Goal: Task Accomplishment & Management: Manage account settings

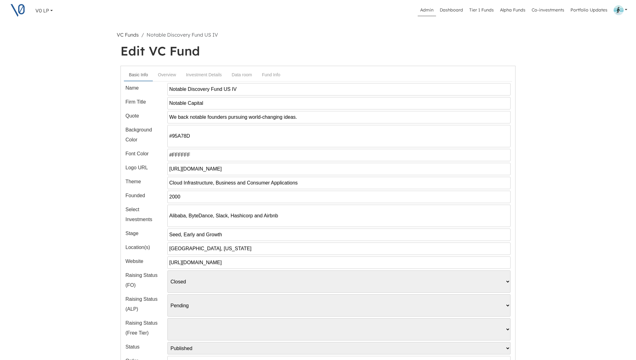
select select "Closed"
select select "Pending"
select select "Published"
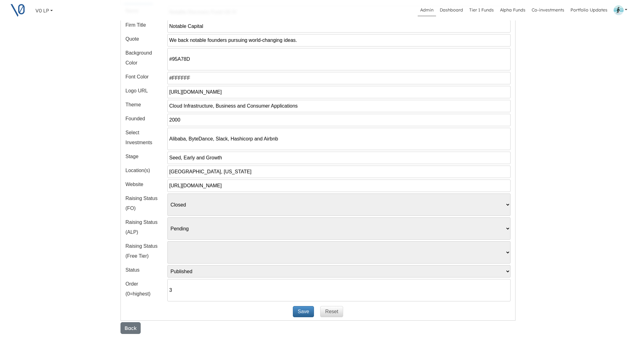
click at [236, 93] on input "https://v0invest.com/wp-content/uploads/2024/07/Notable-logo-white.png" at bounding box center [338, 92] width 343 height 12
paste input "5/09/Notable_slope_ipo"
type input "https://v0invest.com/wp-content/uploads/2024/07/Notable-logo-white.png"
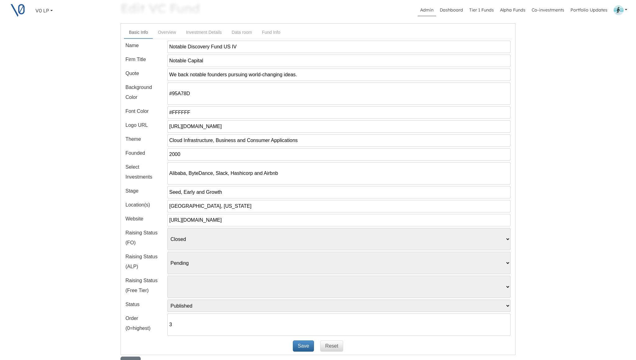
scroll to position [0, 0]
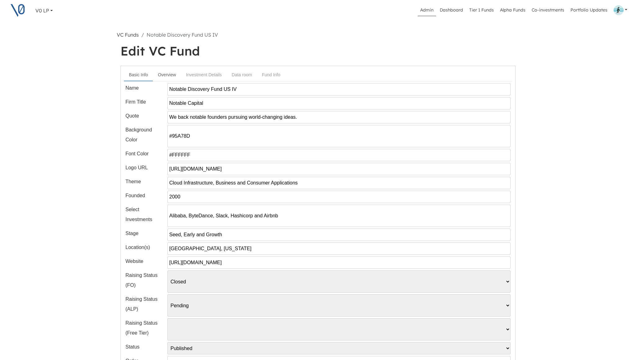
click at [165, 74] on link "Overview" at bounding box center [167, 74] width 28 height 11
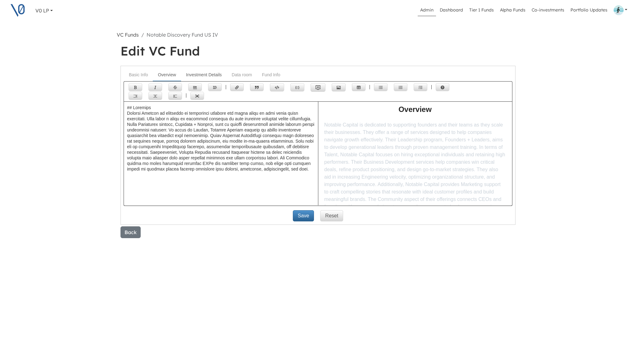
click at [210, 75] on link "Investment Details" at bounding box center [204, 74] width 46 height 11
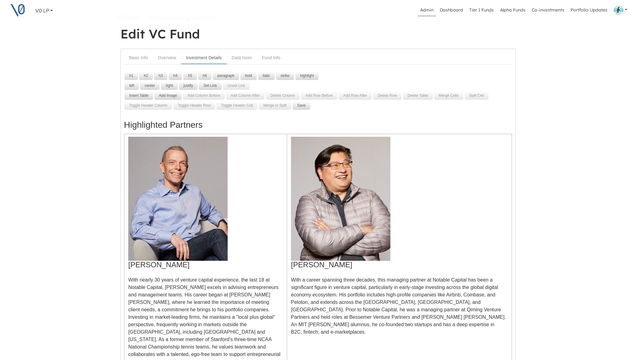
scroll to position [25, 0]
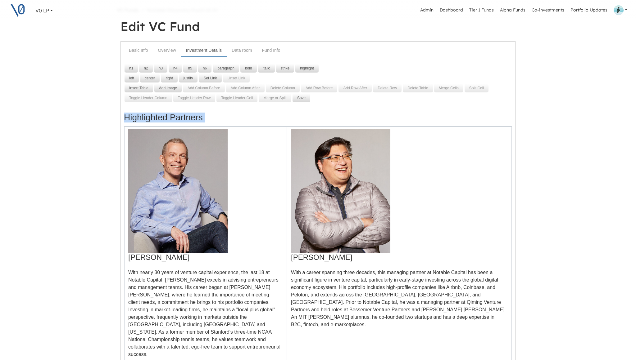
drag, startPoint x: 126, startPoint y: 117, endPoint x: 169, endPoint y: 193, distance: 87.1
click at [168, 189] on div "Highlighted Partners Glenn Solomon With nearly 30 years of venture capital expe…" at bounding box center [318, 361] width 388 height 508
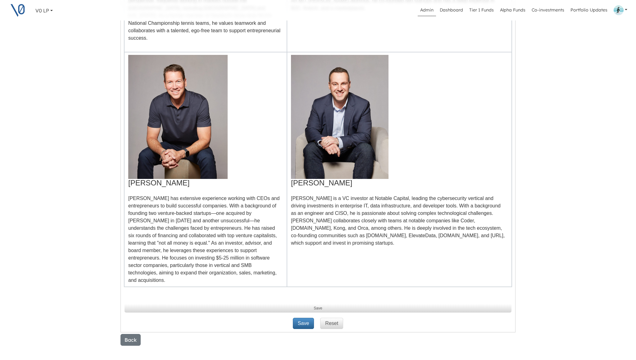
scroll to position [349, 0]
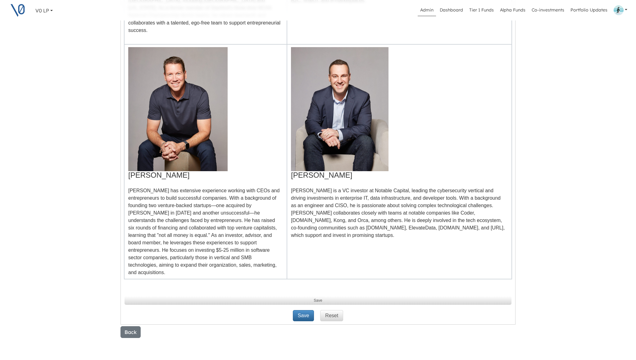
click at [314, 234] on td "Oren Yunger Oren is a VC investor at Notable Capital, leading the cybersecurity…" at bounding box center [399, 161] width 225 height 235
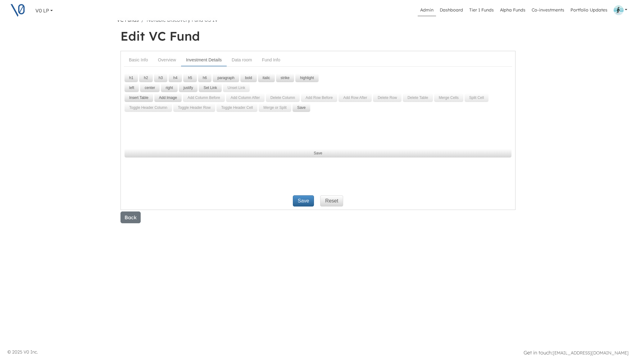
scroll to position [0, 0]
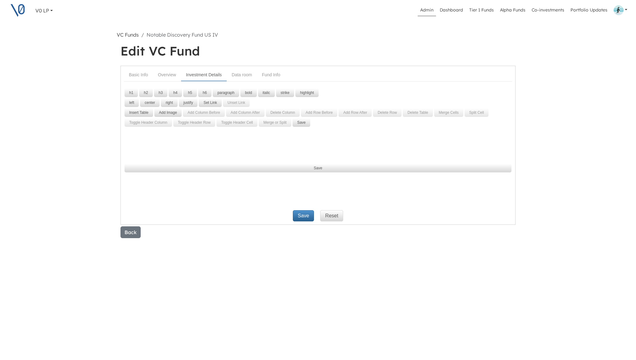
click at [211, 142] on h3 at bounding box center [318, 143] width 388 height 10
click at [163, 152] on p at bounding box center [318, 154] width 388 height 7
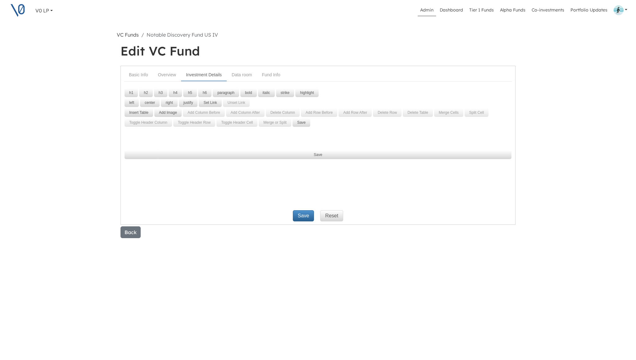
click at [145, 138] on p at bounding box center [318, 141] width 388 height 7
click at [170, 113] on button "Add Image" at bounding box center [167, 112] width 27 height 9
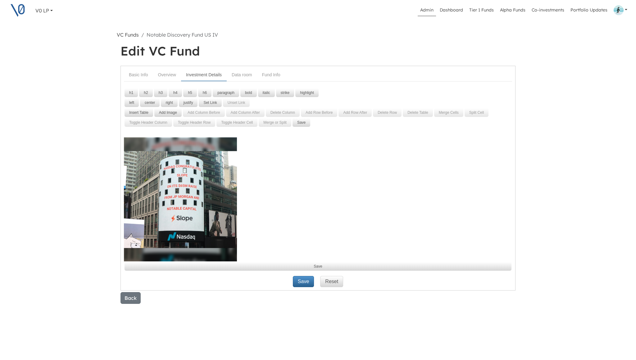
click at [209, 194] on img at bounding box center [180, 200] width 113 height 124
click at [210, 199] on img at bounding box center [180, 200] width 113 height 124
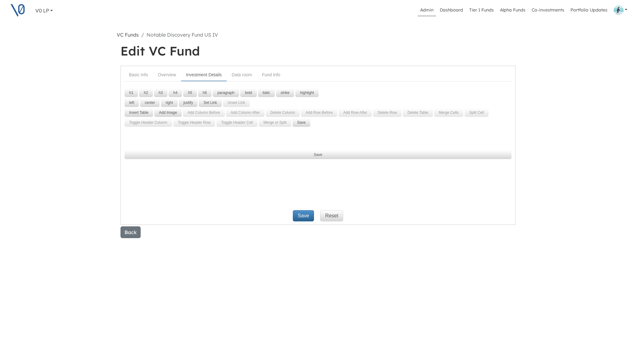
click at [163, 138] on p at bounding box center [318, 141] width 388 height 7
click at [155, 138] on p at bounding box center [318, 141] width 388 height 7
click at [166, 112] on button "Add Image" at bounding box center [167, 112] width 27 height 9
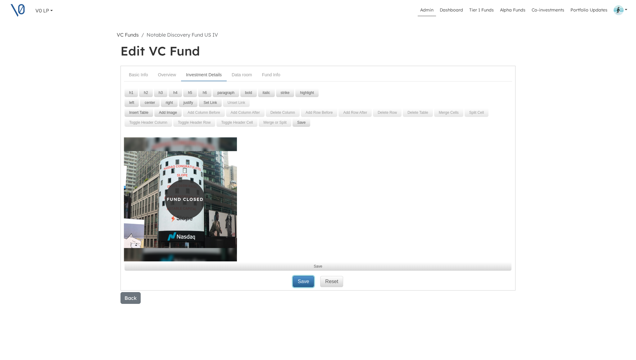
click at [305, 282] on button "Save" at bounding box center [303, 281] width 21 height 11
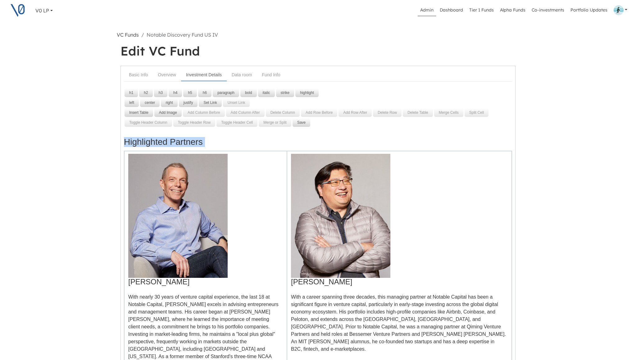
drag, startPoint x: 124, startPoint y: 138, endPoint x: 147, endPoint y: 155, distance: 28.4
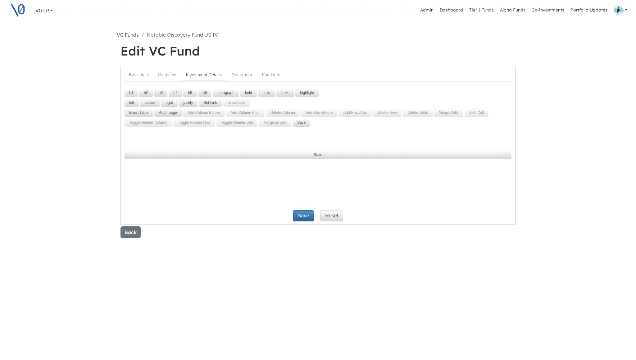
click at [196, 138] on p at bounding box center [318, 141] width 388 height 7
click at [166, 112] on button "Add Image" at bounding box center [167, 112] width 27 height 9
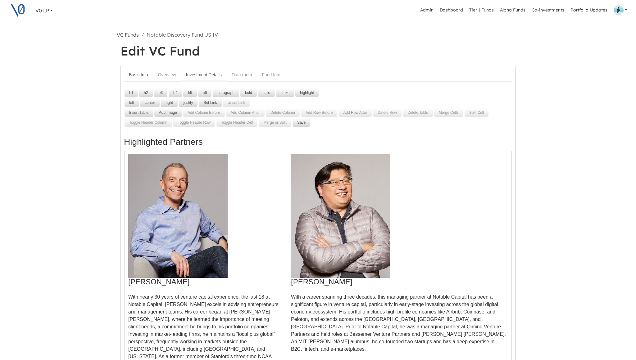
click at [142, 74] on link "Basic Info" at bounding box center [138, 74] width 29 height 11
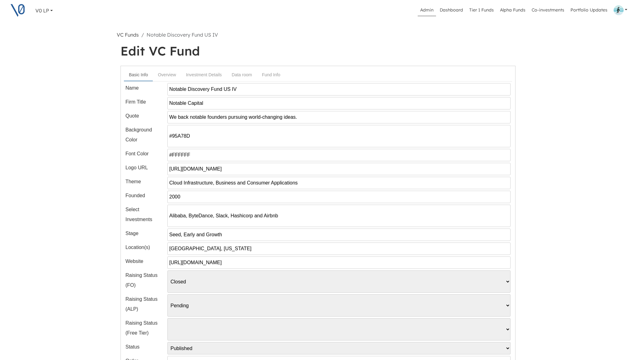
click at [211, 171] on input "https://v0invest.com/wp-content/uploads/2024/07/Notable-logo-white.png" at bounding box center [338, 169] width 343 height 12
paste input "5/09/img-notable_padding"
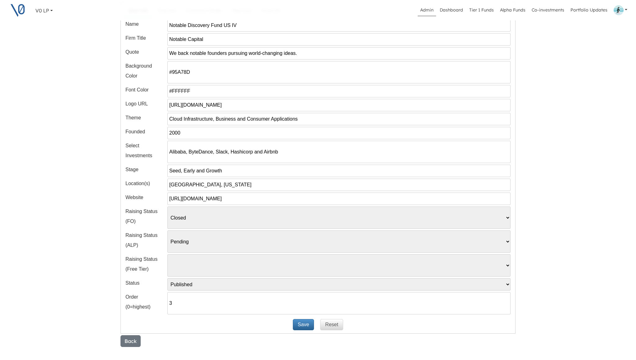
scroll to position [112, 0]
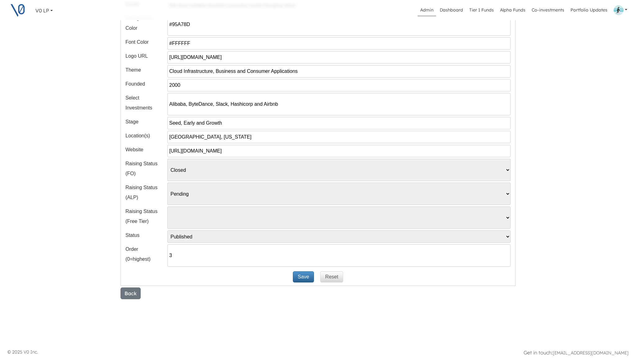
type input "https://v0invest.com/wp-content/uploads/2025/09/img-notable_padding.png"
click at [301, 278] on button "Save" at bounding box center [303, 277] width 21 height 11
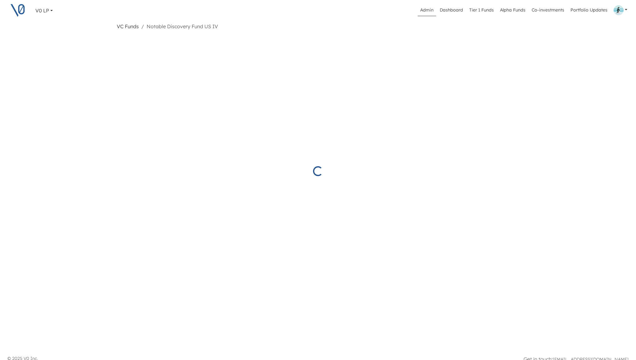
scroll to position [0, 0]
select select "Closed"
select select "Pending"
select select "Published"
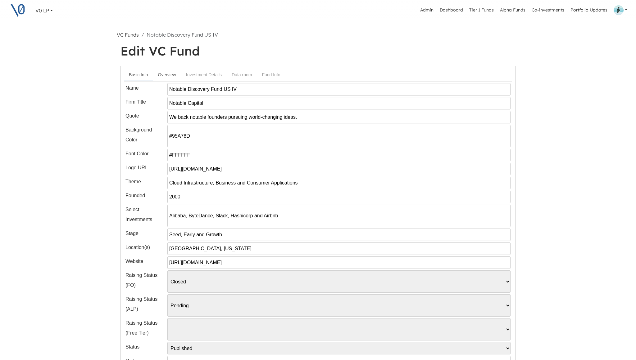
click at [171, 74] on link "Overview" at bounding box center [167, 74] width 28 height 11
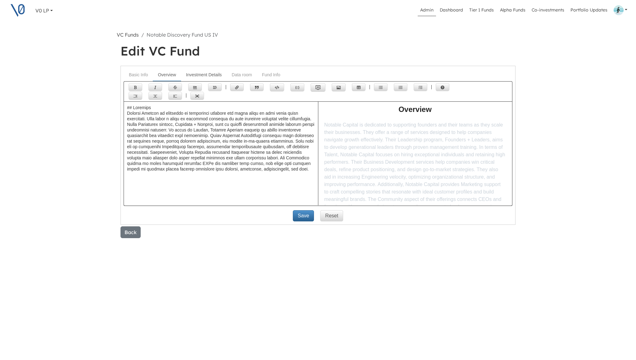
click at [203, 74] on link "Investment Details" at bounding box center [204, 74] width 46 height 11
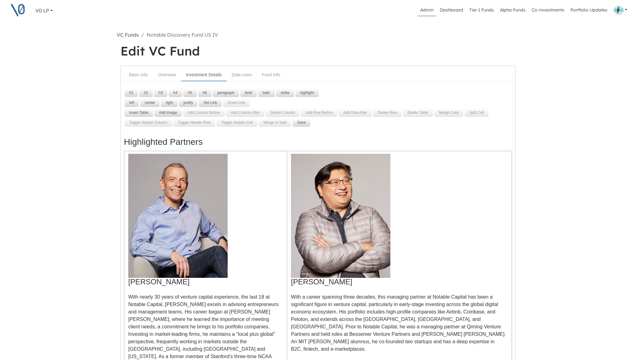
click at [186, 144] on h3 "Highlighted Partners" at bounding box center [318, 143] width 388 height 10
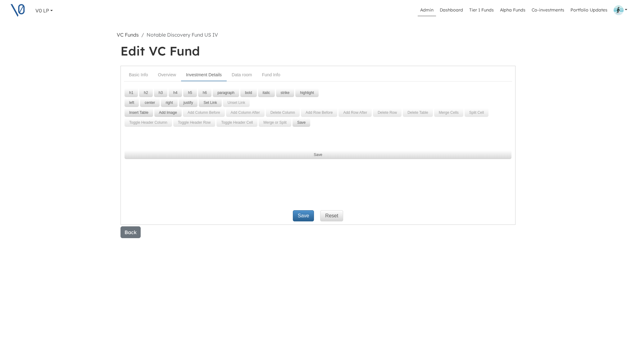
click at [163, 138] on p at bounding box center [318, 141] width 388 height 7
click at [171, 112] on button "Add Image" at bounding box center [167, 112] width 27 height 9
click at [169, 139] on p at bounding box center [318, 141] width 388 height 7
click at [172, 111] on button "Add Image" at bounding box center [167, 112] width 27 height 9
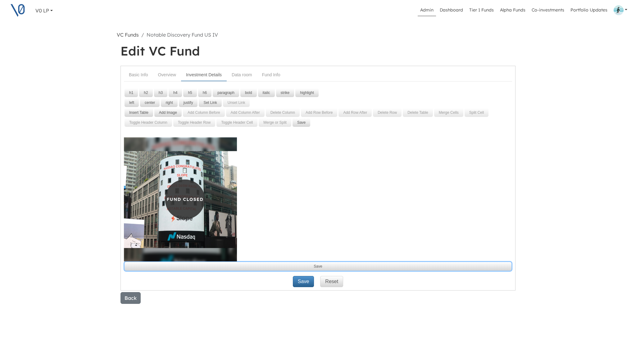
click at [311, 266] on button "Save" at bounding box center [317, 266] width 387 height 9
click at [311, 264] on button "Save" at bounding box center [317, 266] width 387 height 9
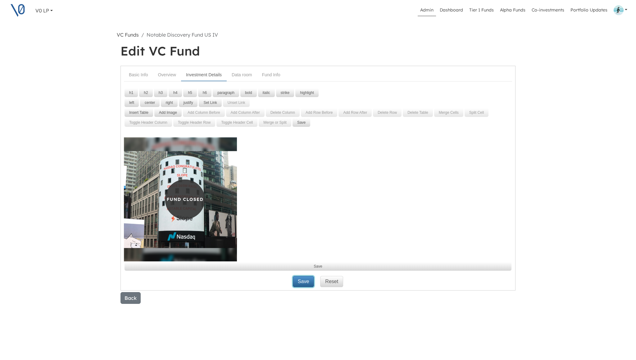
click at [303, 283] on button "Save" at bounding box center [303, 281] width 21 height 11
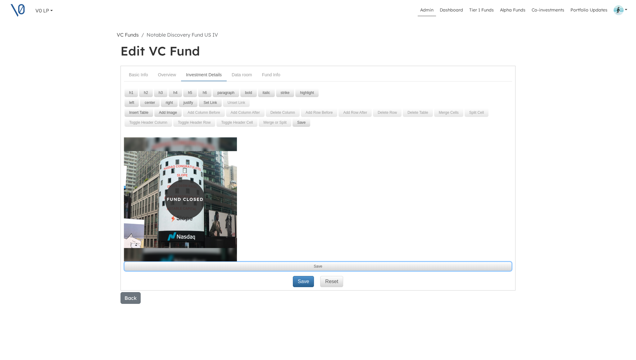
click at [305, 266] on button "Save" at bounding box center [317, 266] width 387 height 9
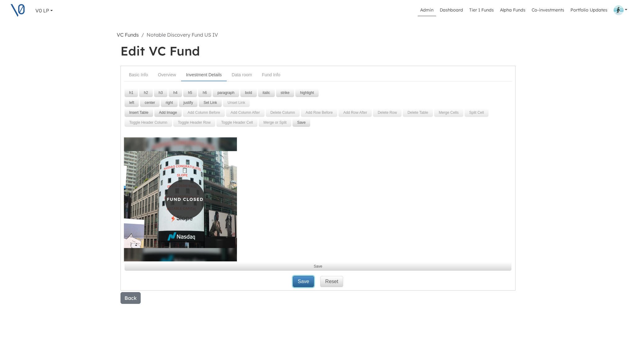
click at [304, 284] on button "Save" at bounding box center [303, 281] width 21 height 11
click at [275, 75] on link "Fund Info" at bounding box center [271, 74] width 28 height 11
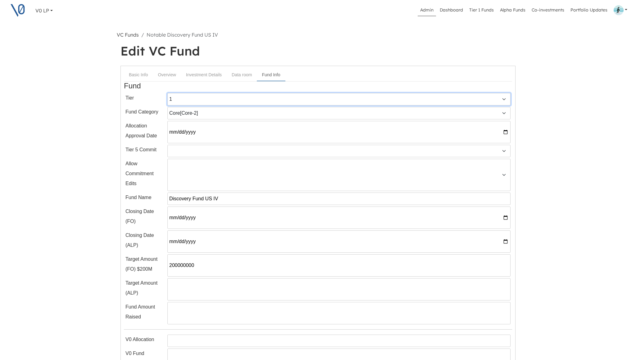
click at [253, 99] on select "1 2 3 4 5 6 7" at bounding box center [338, 99] width 343 height 12
select select "5"
click at [167, 93] on select "1 2 3 4 5 6 7" at bounding box center [338, 99] width 343 height 12
select select
click at [239, 116] on select "Alpha (Available for Tier:1) [Alpha-1] Tier 1 (Available for Tier:6) [Tier 1-4]…" at bounding box center [338, 113] width 343 height 12
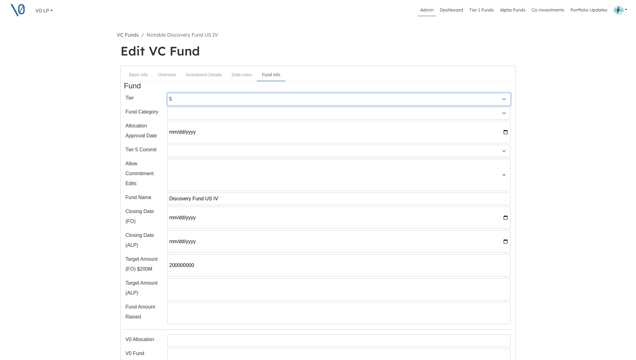
click at [237, 97] on select "1 2 3 4 5 6 7" at bounding box center [338, 99] width 343 height 12
select select "6"
click at [167, 93] on select "1 2 3 4 5 6 7" at bounding box center [338, 99] width 343 height 12
click at [225, 116] on select "Alpha (Available for Tier:1) [Alpha-1] Tier 1 [Tier 1-4] Company Direct Investm…" at bounding box center [338, 113] width 343 height 12
select select "4"
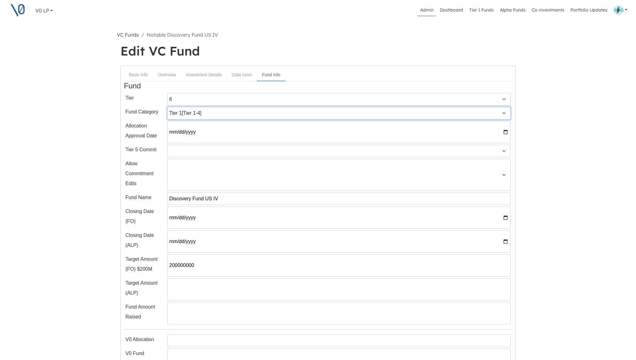
click at [167, 107] on select "Alpha (Available for Tier:1) [Alpha-1] Tier 1 [Tier 1-4] Company Direct Investm…" at bounding box center [338, 113] width 343 height 12
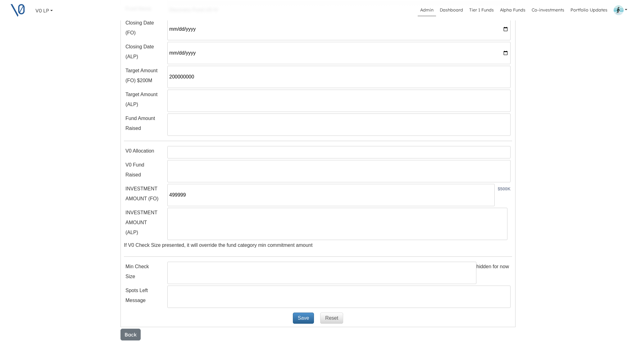
scroll to position [230, 0]
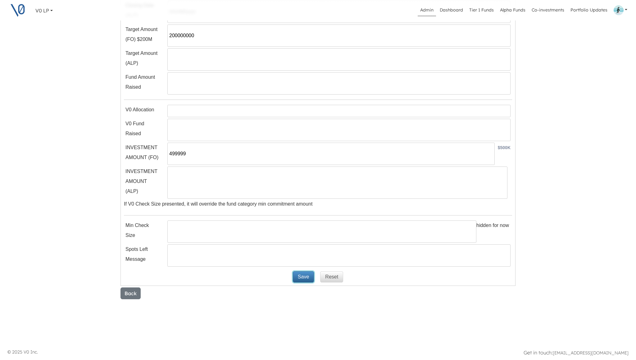
click at [300, 276] on button "Save" at bounding box center [303, 277] width 21 height 11
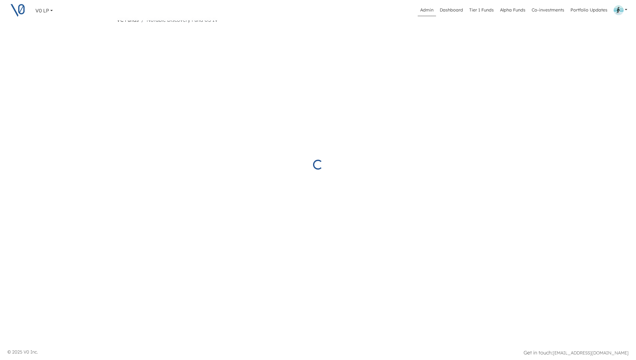
select select "6"
select select "4"
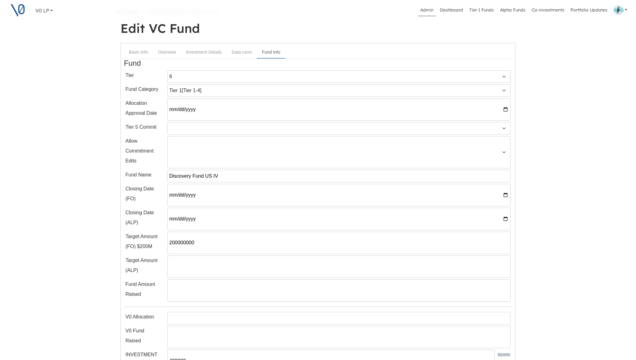
scroll to position [0, 0]
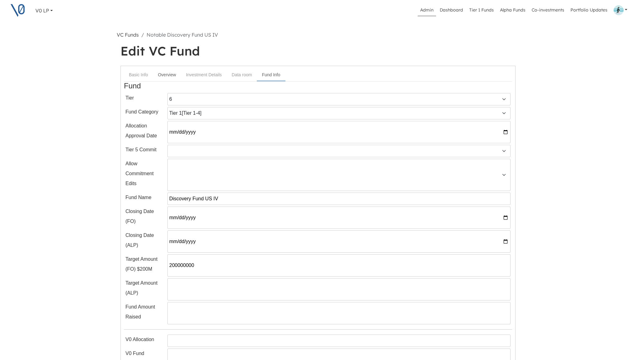
click at [169, 76] on link "Overview" at bounding box center [167, 74] width 28 height 11
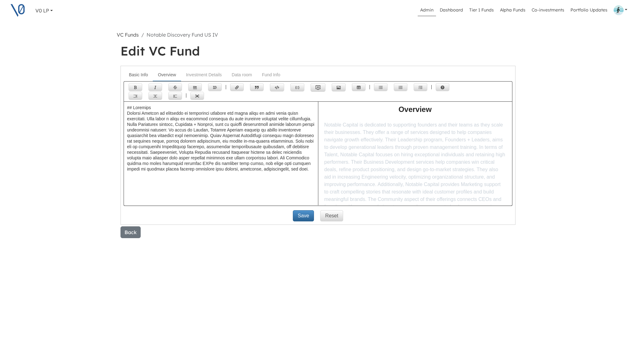
click at [145, 74] on link "Basic Info" at bounding box center [138, 74] width 29 height 11
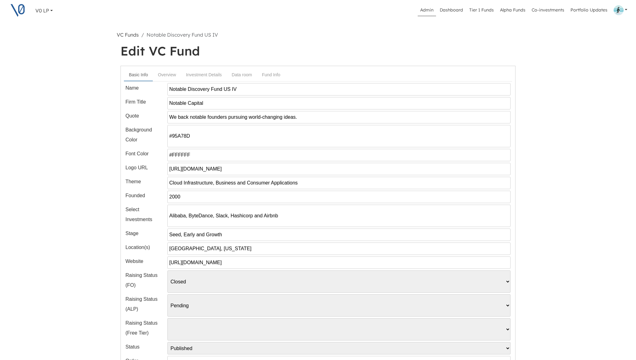
drag, startPoint x: 281, startPoint y: 216, endPoint x: 171, endPoint y: 218, distance: 109.9
click at [171, 218] on input "Alibaba, ByteDance, Slack, Hashicorp and Airbnb" at bounding box center [338, 216] width 343 height 22
click at [287, 221] on input "Alibaba, ByteDance, Slack, Hashicorp and Airbnb" at bounding box center [338, 216] width 343 height 22
click at [254, 216] on input "Alibaba, ByteDance, Slack, Hashicorp and Airbnb" at bounding box center [338, 216] width 343 height 22
click at [316, 220] on input "Alibaba, ByteDance, Slack, Hashicorp, Slope and Airbnb" at bounding box center [338, 216] width 343 height 22
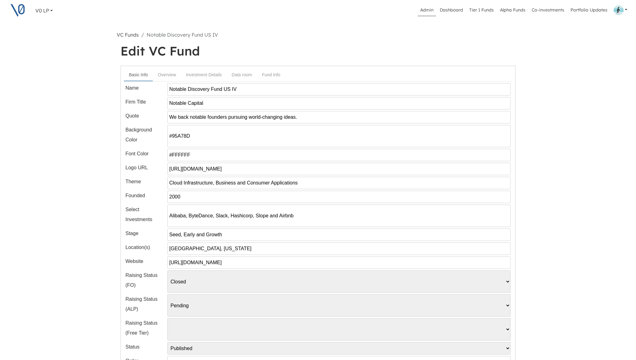
click at [225, 218] on input "Alibaba, ByteDance, Slack, Hashicorp, Slope and Airbnb" at bounding box center [338, 216] width 343 height 22
type input "Alibaba, ByteDance, Slack, Hashicorp, Slope and Airbnb"
click at [170, 75] on link "Overview" at bounding box center [167, 74] width 28 height 11
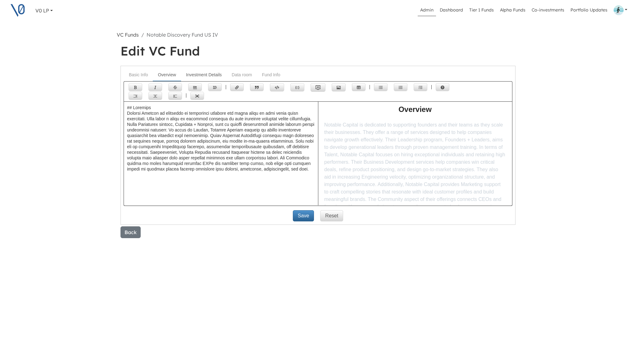
click at [206, 76] on link "Investment Details" at bounding box center [204, 74] width 46 height 11
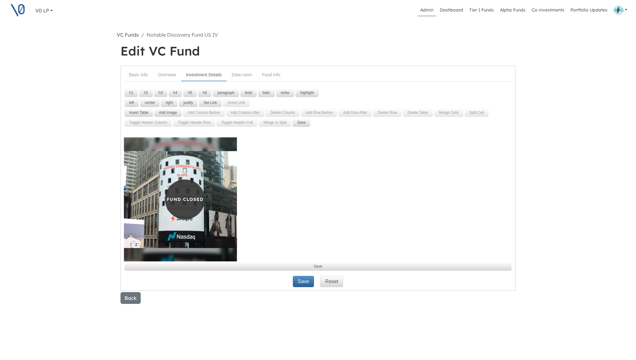
click at [212, 146] on img at bounding box center [180, 200] width 113 height 124
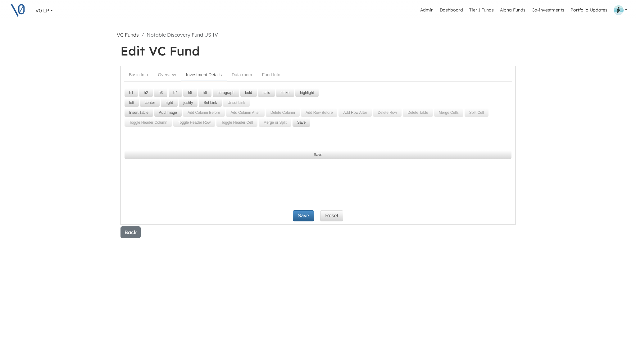
click at [201, 140] on p at bounding box center [318, 141] width 388 height 7
click at [170, 113] on button "Add Image" at bounding box center [167, 112] width 27 height 9
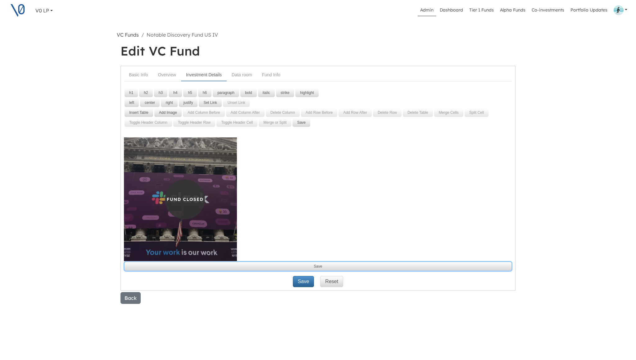
click at [292, 267] on button "Save" at bounding box center [317, 266] width 387 height 9
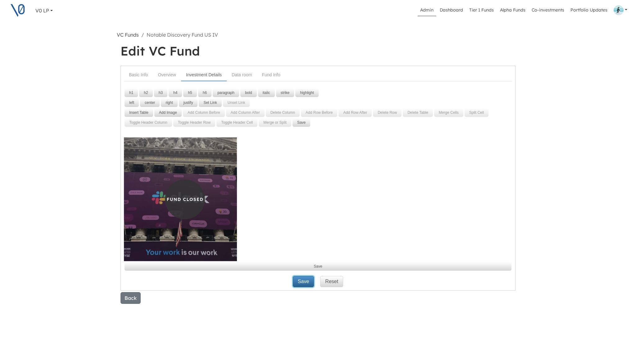
click at [304, 281] on button "Save" at bounding box center [303, 281] width 21 height 11
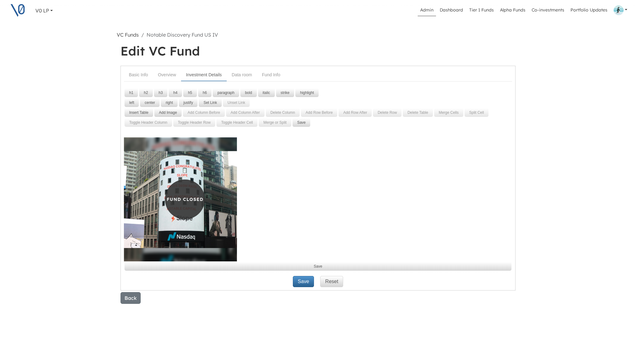
click at [216, 197] on img at bounding box center [180, 200] width 113 height 124
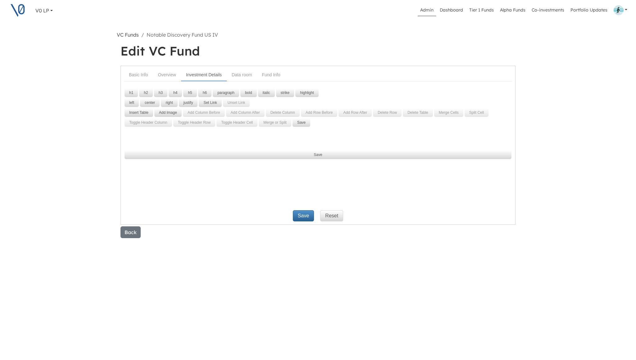
click at [200, 135] on div at bounding box center [318, 138] width 388 height 14
click at [170, 113] on button "Add Image" at bounding box center [167, 112] width 27 height 9
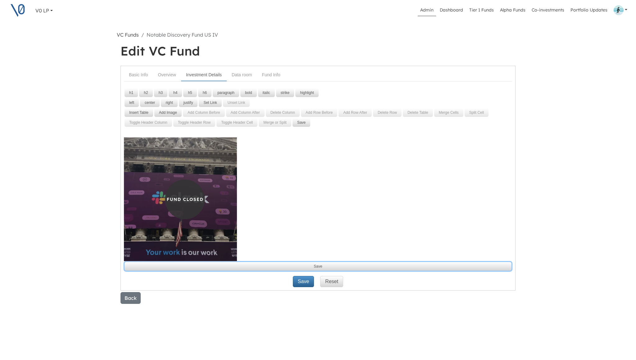
click at [306, 265] on button "Save" at bounding box center [317, 266] width 387 height 9
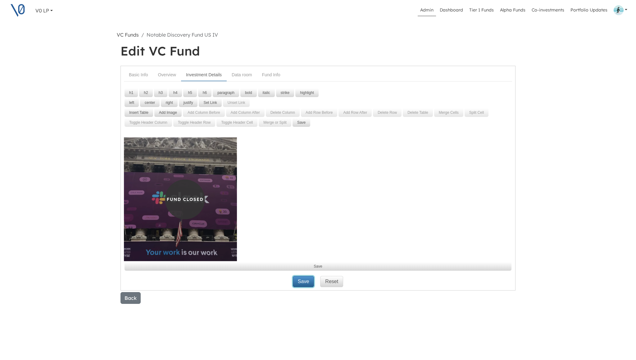
click at [303, 283] on button "Save" at bounding box center [303, 281] width 21 height 11
click at [131, 299] on button "Back" at bounding box center [130, 298] width 20 height 12
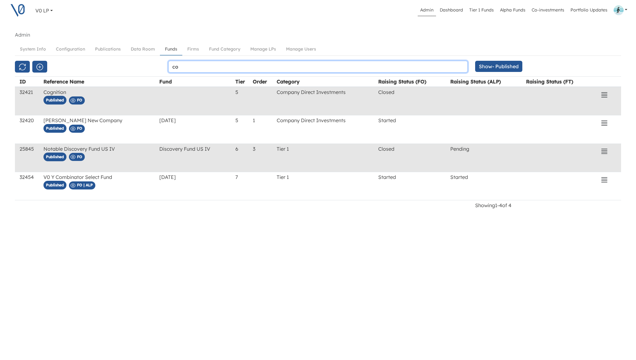
click at [180, 68] on input "co" at bounding box center [317, 67] width 299 height 12
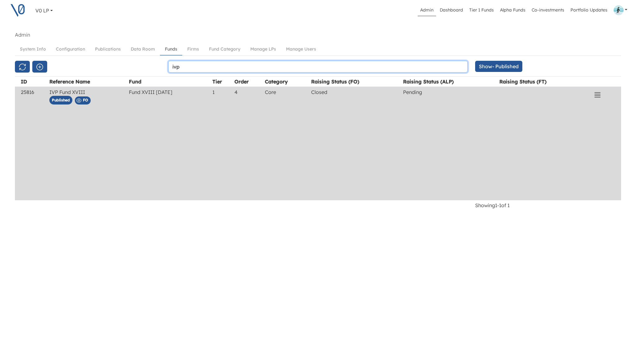
type input "ivp"
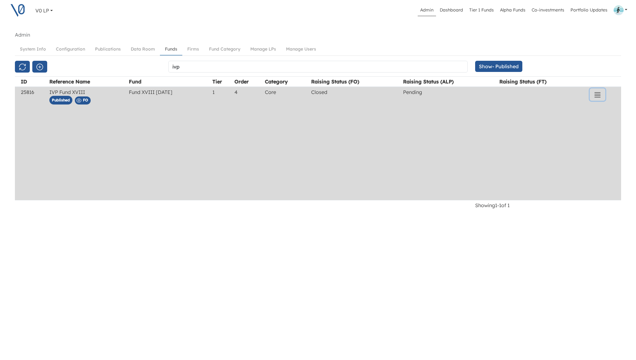
click at [598, 96] on icon "button" at bounding box center [596, 94] width 7 height 7
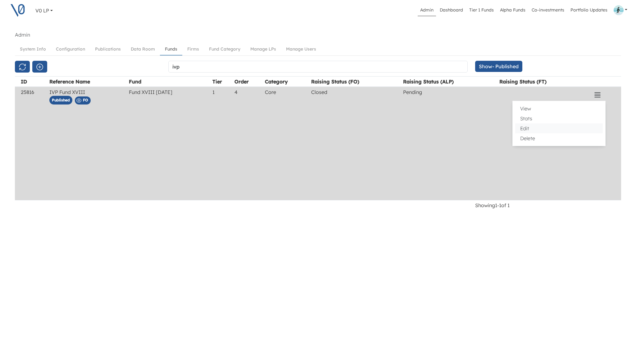
click at [541, 127] on button "Edit" at bounding box center [559, 129] width 88 height 10
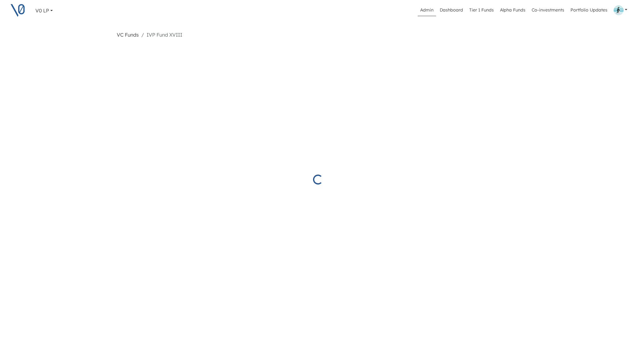
select select "Closed"
select select "Pending"
select select "Published"
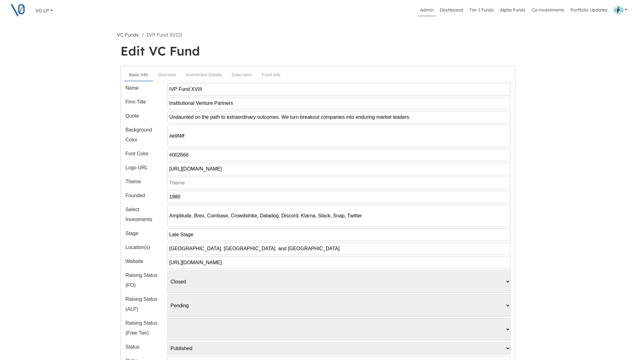
click at [192, 170] on input "https://v0invest.com/wp-content/uploads/2023/08/ivp_logo_1.png" at bounding box center [338, 169] width 343 height 12
paste input "5/09/img-ivp_padding"
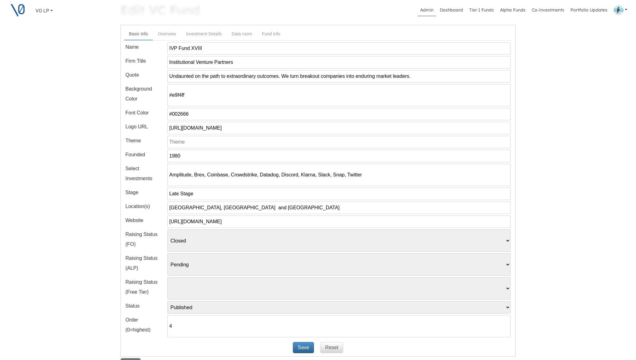
scroll to position [112, 0]
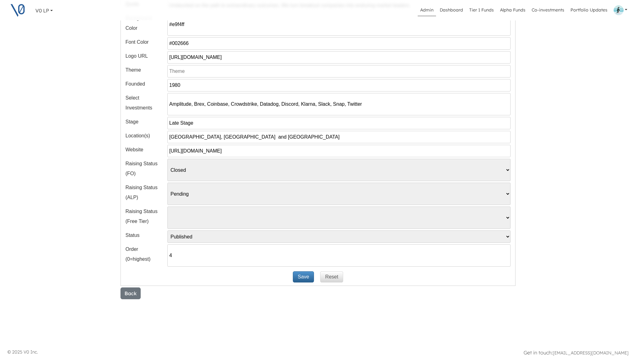
type input "https://v0invest.com/wp-content/uploads/2025/09/img-ivp_padding.png"
click at [301, 279] on button "Save" at bounding box center [303, 277] width 21 height 11
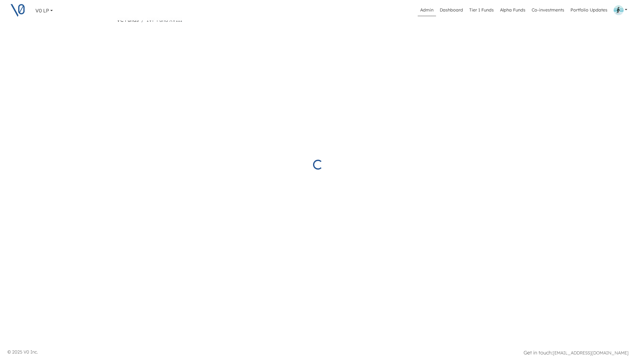
select select "Closed"
select select "Pending"
select select "Published"
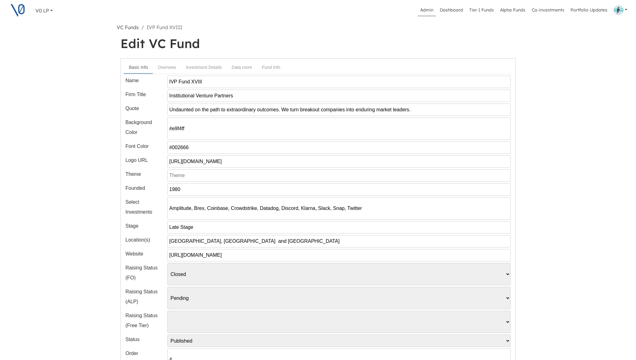
scroll to position [0, 0]
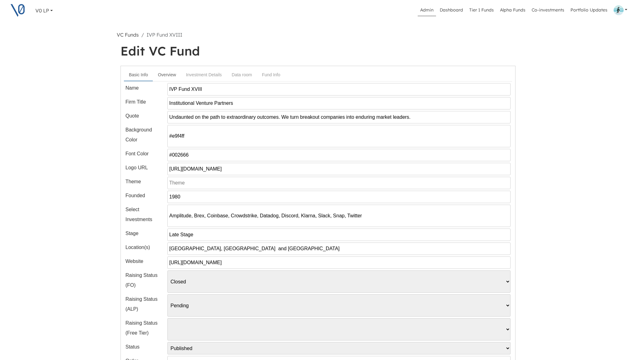
click at [170, 77] on link "Overview" at bounding box center [167, 74] width 28 height 11
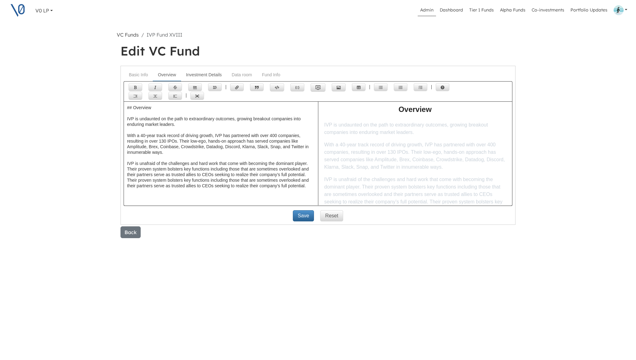
click at [201, 77] on link "Investment Details" at bounding box center [204, 74] width 46 height 11
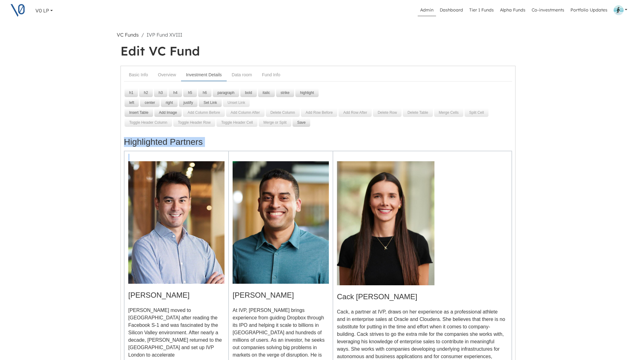
drag, startPoint x: 125, startPoint y: 140, endPoint x: 194, endPoint y: 237, distance: 119.1
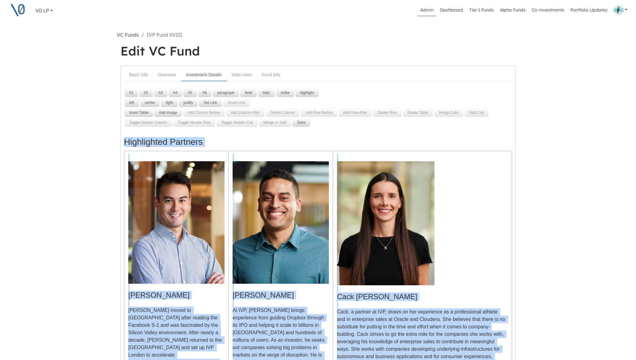
copy div "Highlighted Partners Alex Lim Alex moved to San Francisco after reading the Fac…"
click at [173, 76] on link "Overview" at bounding box center [167, 74] width 28 height 11
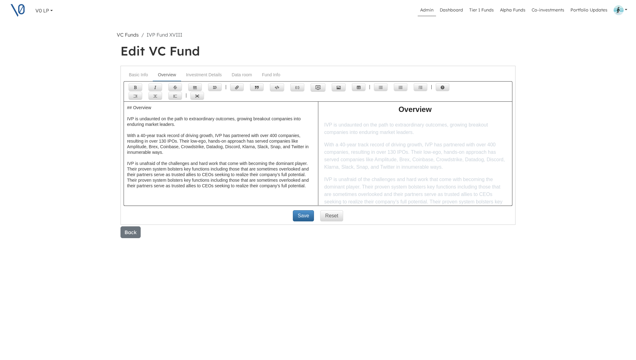
drag, startPoint x: 243, startPoint y: 183, endPoint x: 122, endPoint y: 105, distance: 144.0
click at [122, 105] on form "Basic Info Overview Investment Details Data room Fund Info Name IVP Fund XVIII …" at bounding box center [317, 145] width 395 height 159
click at [198, 74] on link "Investment Details" at bounding box center [204, 74] width 46 height 11
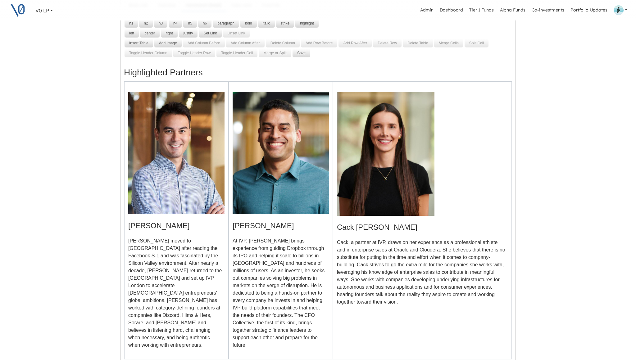
scroll to position [85, 0]
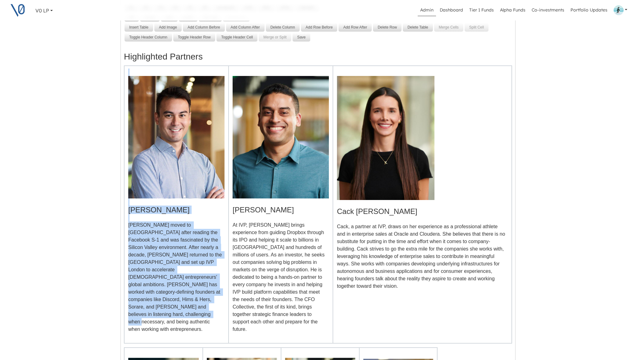
drag, startPoint x: 192, startPoint y: 310, endPoint x: 136, endPoint y: 72, distance: 245.1
click at [135, 71] on td "Alex Lim Alex moved to San Francisco after reading the Facebook S-1 and was fas…" at bounding box center [176, 205] width 104 height 278
copy td "Alex Lim Alex moved to San Francisco after reading the Facebook S-1 and was fas…"
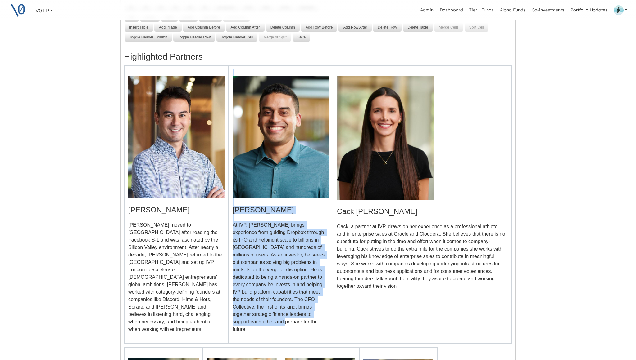
drag, startPoint x: 272, startPoint y: 325, endPoint x: 234, endPoint y: 69, distance: 259.1
click at [234, 69] on td "Ajay Vashee At IVP, Ajay brings experience from guiding Dropbox through its IPO…" at bounding box center [280, 205] width 104 height 278
copy td "Ajay Vashee At IVP, Ajay brings experience from guiding Dropbox through its IPO…"
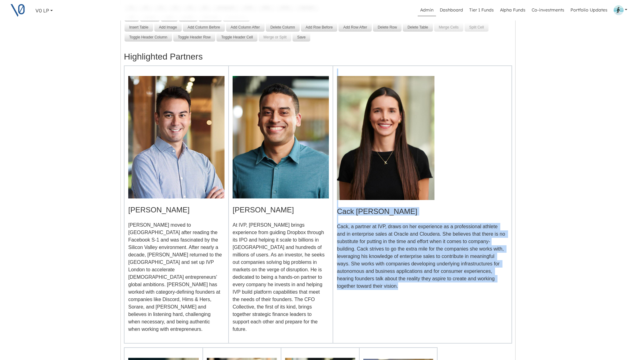
drag, startPoint x: 408, startPoint y: 294, endPoint x: 336, endPoint y: 69, distance: 235.8
click at [336, 69] on td "Cack Wilhelm Cack, a partner at IVP, draws on her experience as a professional …" at bounding box center [422, 205] width 179 height 278
copy td "Cack Wilhelm Cack, a partner at IVP, draws on her experience as a professional …"
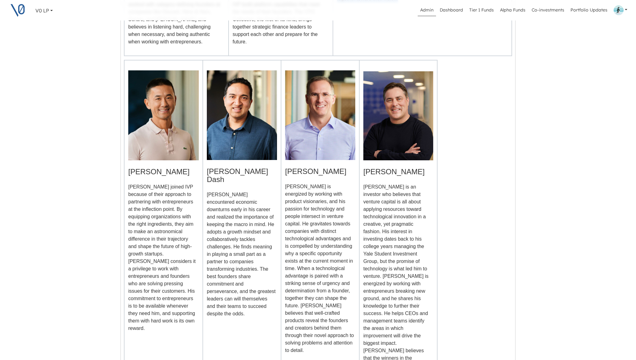
scroll to position [373, 1]
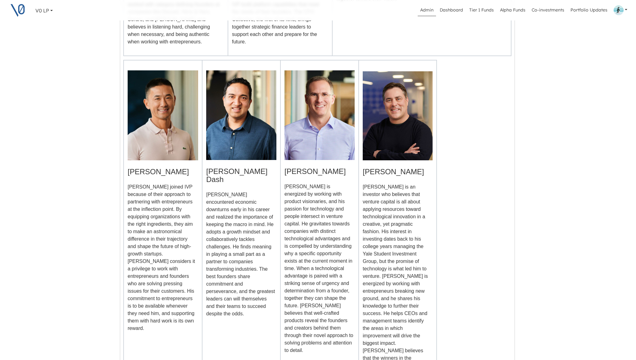
click at [191, 308] on p "Eric joined IVP because of their approach to partnering with entrepreneurs at t…" at bounding box center [163, 257] width 70 height 149
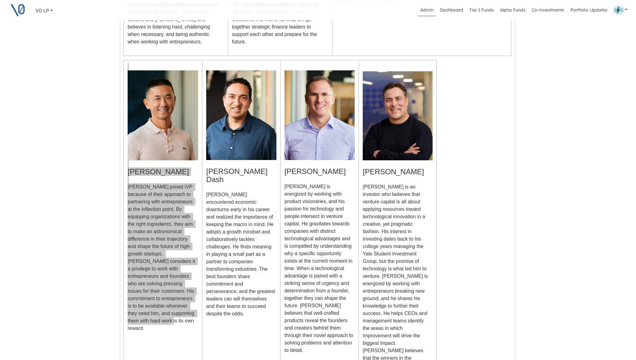
drag, startPoint x: 191, startPoint y: 308, endPoint x: 131, endPoint y: 55, distance: 260.4
click at [131, 60] on td "Eric Liaw Eric joined IVP because of their approach to partnering with entrepre…" at bounding box center [163, 231] width 79 height 342
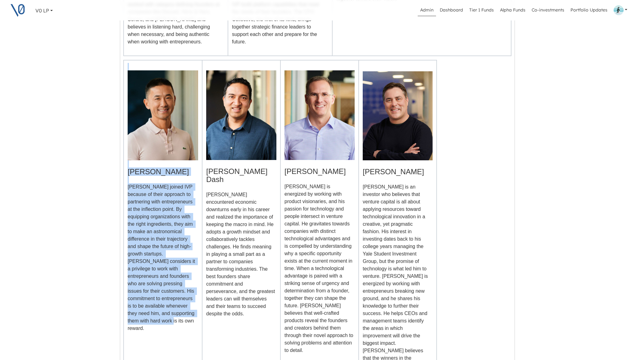
copy td "Eric Liaw Eric joined IVP because of their approach to partnering with entrepre…"
click at [269, 300] on p "Somesh encountered economic downturns early in his career and realized the impo…" at bounding box center [241, 254] width 70 height 127
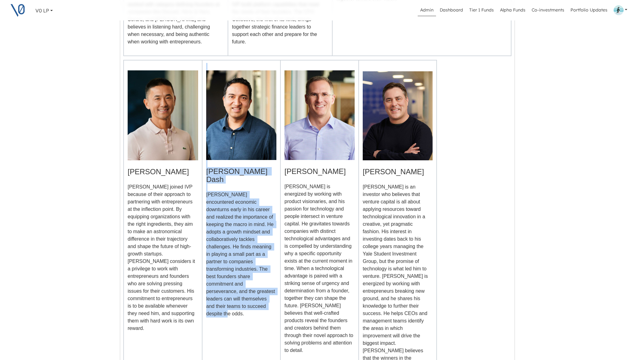
drag, startPoint x: 269, startPoint y: 300, endPoint x: 216, endPoint y: 56, distance: 249.9
click at [216, 60] on td "Somesh Dash Somesh encountered economic downturns early in his career and reali…" at bounding box center [241, 231] width 78 height 342
copy td "Somesh Dash Somesh encountered economic downturns early in his career and reali…"
click at [289, 346] on td "Tom Loverro Tom is energized by working with product visionaries, and his passi…" at bounding box center [319, 231] width 78 height 342
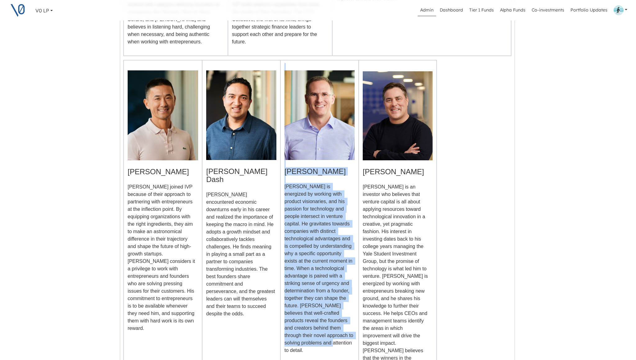
drag, startPoint x: 328, startPoint y: 335, endPoint x: 286, endPoint y: 56, distance: 282.1
click at [286, 60] on td "Tom Loverro Tom is energized by working with product visionaries, and his passi…" at bounding box center [319, 231] width 78 height 342
copy td "Tom Loverro Tom is energized by working with product visionaries, and his passi…"
click at [386, 291] on p "Steve is an investor who believes that venture capital is all about applying re…" at bounding box center [398, 291] width 70 height 216
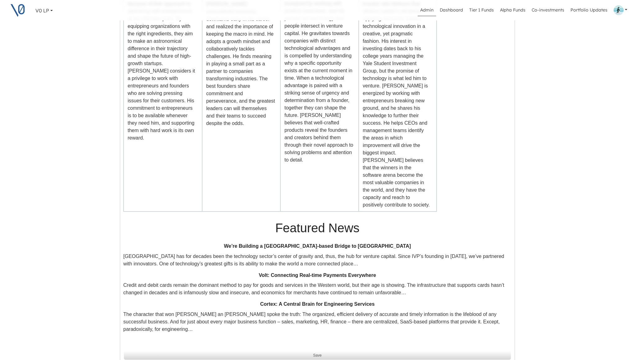
scroll to position [558, 1]
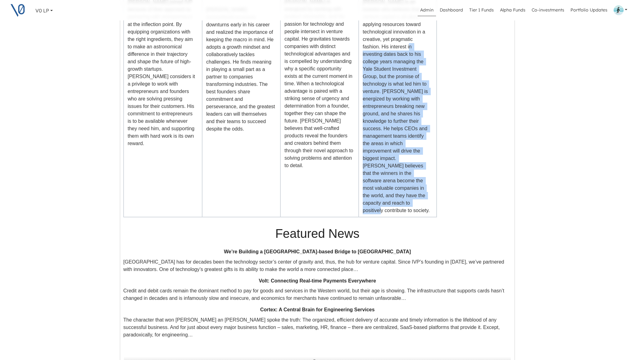
drag, startPoint x: 431, startPoint y: 179, endPoint x: 381, endPoint y: 37, distance: 150.3
click at [381, 37] on p "Steve is an investor who believes that venture capital is all about applying re…" at bounding box center [398, 106] width 70 height 216
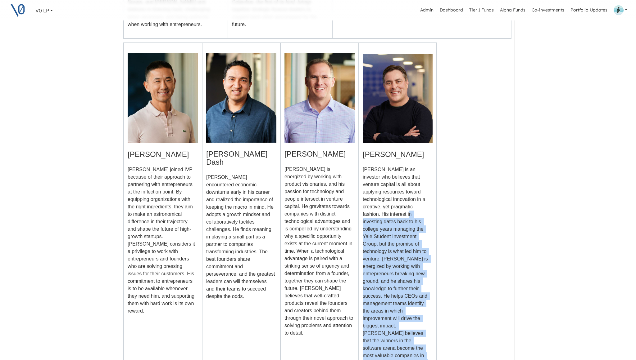
scroll to position [370, 1]
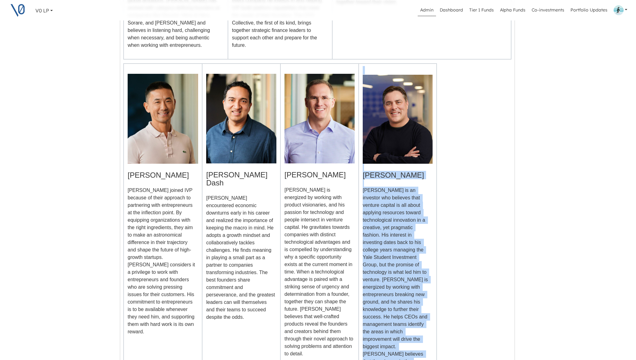
copy td "Steve Harrick Steve is an investor who believes that venture capital is all abo…"
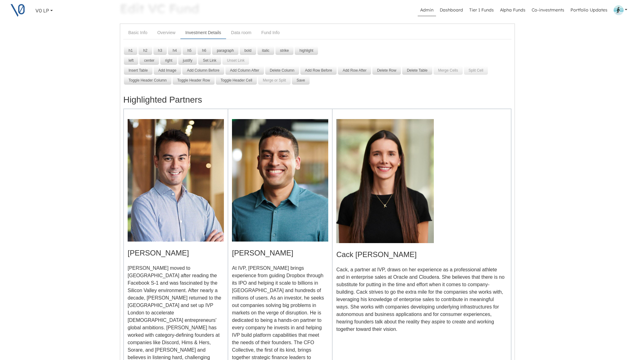
scroll to position [37, 1]
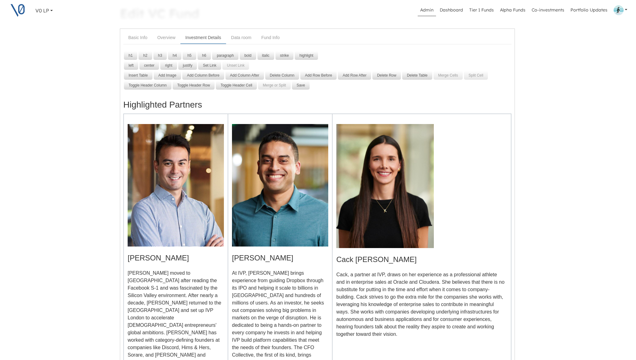
click at [153, 106] on h3 "Highlighted Partners" at bounding box center [317, 105] width 388 height 10
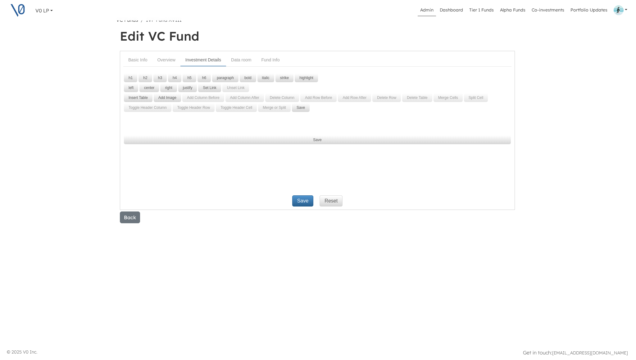
click at [135, 127] on p at bounding box center [317, 126] width 388 height 7
click at [165, 97] on button "Add Image" at bounding box center [167, 97] width 27 height 9
click at [140, 127] on p at bounding box center [317, 126] width 388 height 7
click at [153, 123] on p at bounding box center [317, 126] width 388 height 7
click at [164, 98] on button "Add Image" at bounding box center [167, 97] width 27 height 9
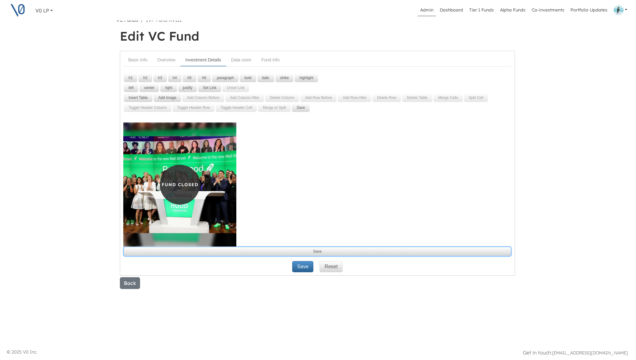
click at [315, 252] on button "Save" at bounding box center [317, 251] width 387 height 9
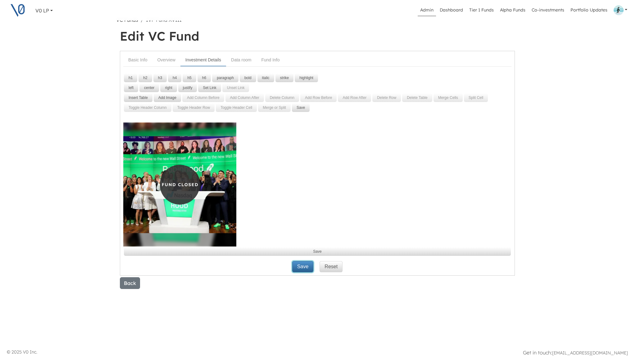
click at [303, 269] on button "Save" at bounding box center [302, 266] width 21 height 11
click at [269, 59] on link "Fund Info" at bounding box center [270, 59] width 28 height 11
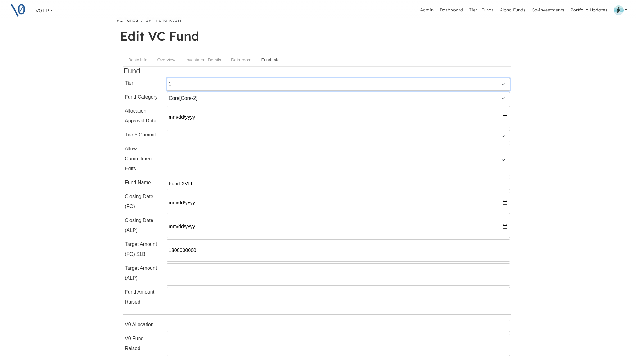
click at [245, 83] on select "1 2 3 4 5 6 7" at bounding box center [338, 84] width 343 height 12
select select "6"
click at [167, 78] on select "1 2 3 4 5 6 7" at bounding box center [338, 84] width 343 height 12
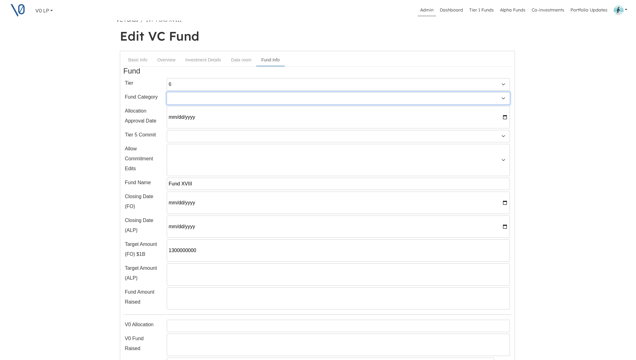
click at [232, 99] on select "Alpha (Available for Tier:1) [Alpha-1] Tier 1 [Tier 1-4] Company Direct Investm…" at bounding box center [338, 98] width 343 height 12
select select "4"
click at [167, 92] on select "Alpha (Available for Tier:1) [Alpha-1] Tier 1 [Tier 1-4] Company Direct Investm…" at bounding box center [338, 98] width 343 height 12
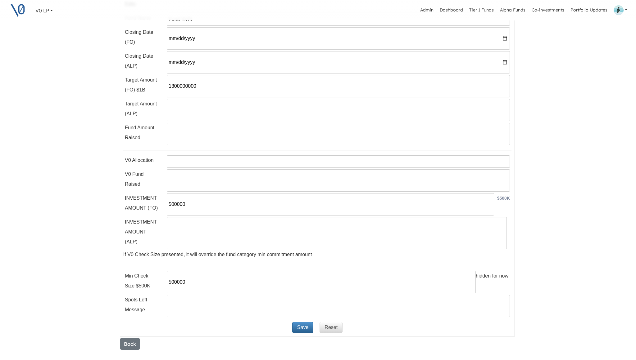
scroll to position [192, 1]
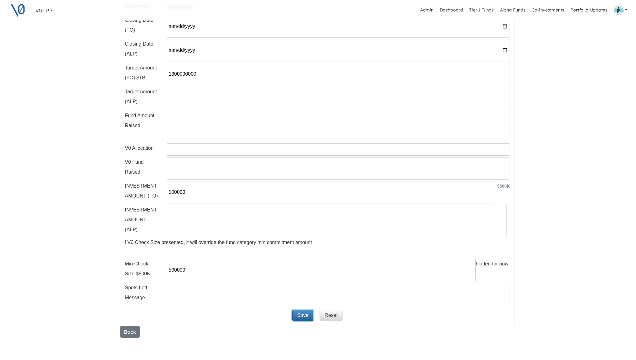
click at [299, 317] on button "Save" at bounding box center [302, 315] width 21 height 11
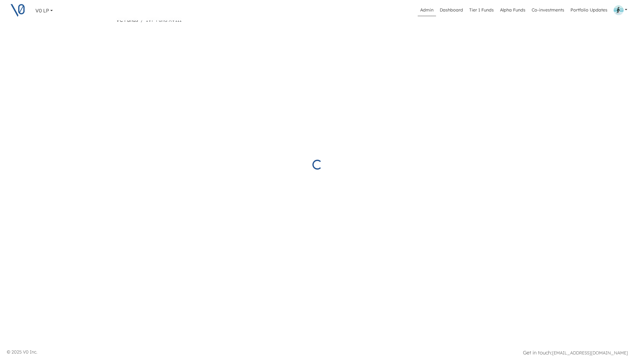
scroll to position [15, 1]
select select "6"
select select "4"
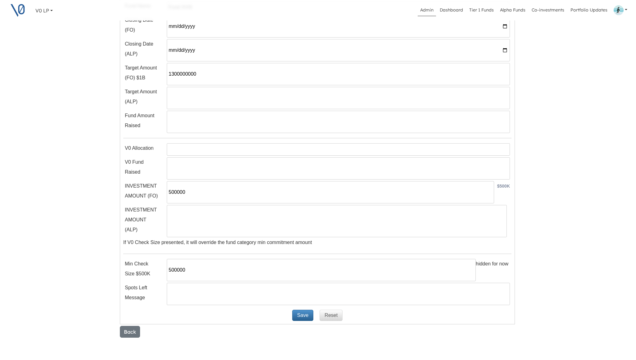
scroll to position [0, 1]
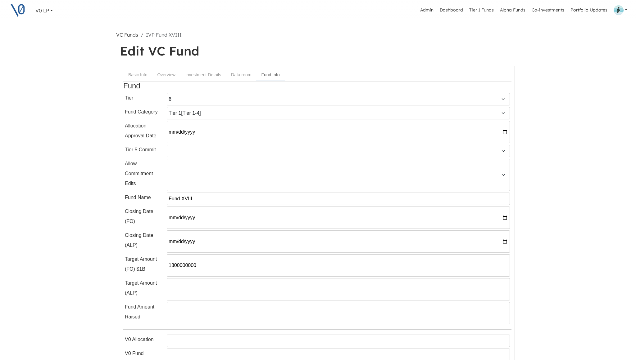
click at [132, 35] on link "VC Funds" at bounding box center [127, 35] width 22 height 6
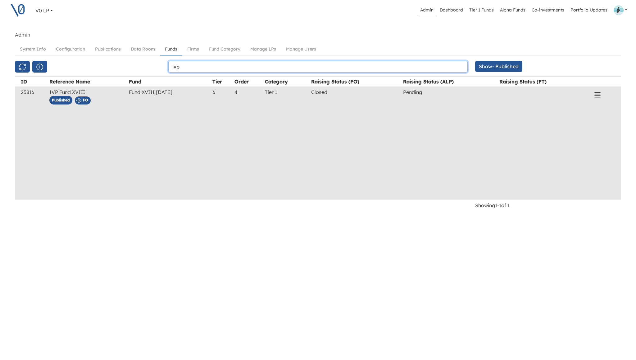
click at [213, 66] on input "ivp" at bounding box center [317, 67] width 299 height 12
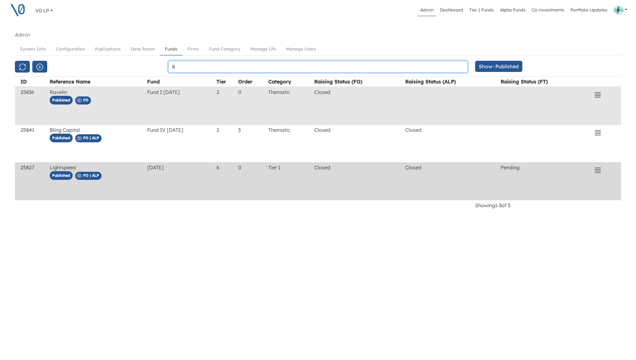
type input "li"
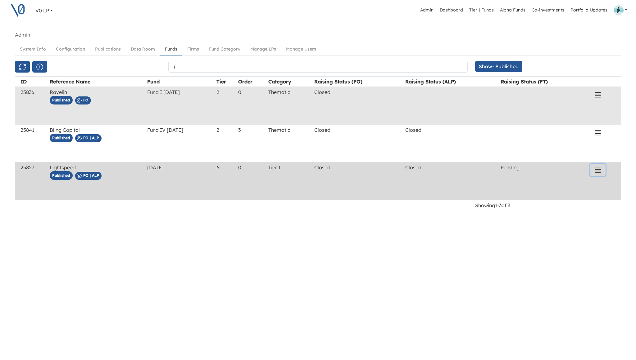
click at [597, 172] on icon "button" at bounding box center [597, 170] width 7 height 7
click at [533, 147] on button "Edit" at bounding box center [560, 146] width 88 height 10
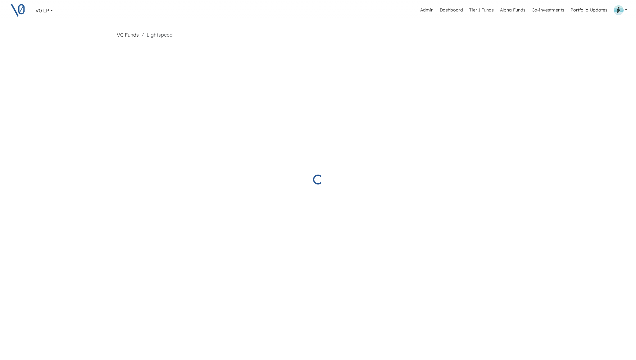
select select "Closed"
select select "Pending"
select select "Published"
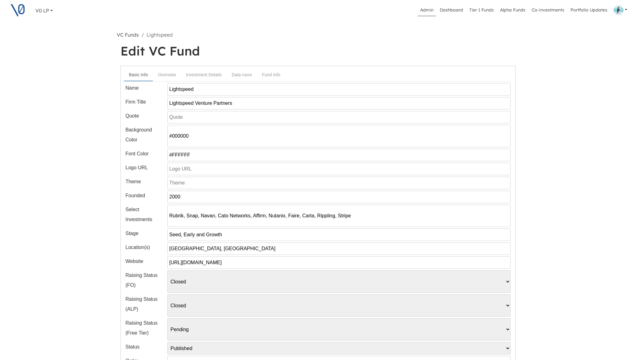
click at [219, 169] on input "text" at bounding box center [338, 169] width 343 height 12
paste input "https://v0invest.com/wp-content/uploads/2025/02/img-ls.png"
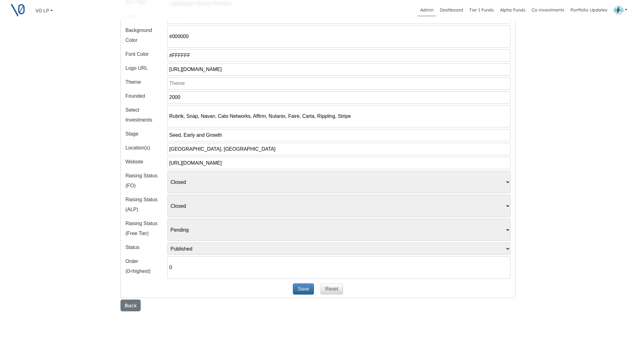
scroll to position [112, 0]
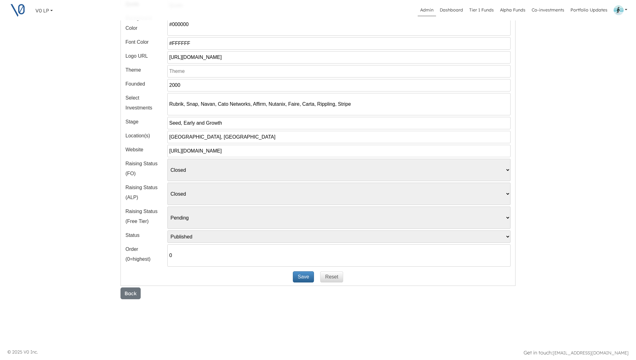
type input "https://v0invest.com/wp-content/uploads/2025/02/img-ls.png"
click at [300, 282] on button "Save" at bounding box center [303, 277] width 21 height 11
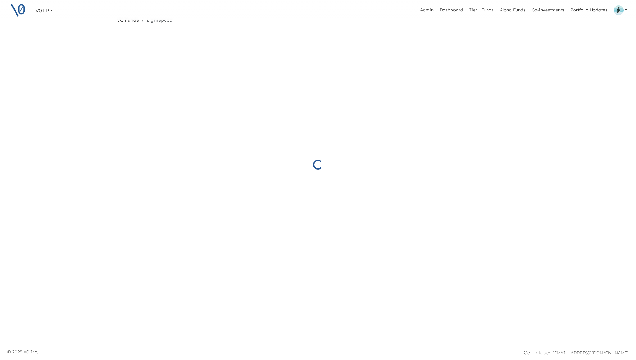
scroll to position [15, 0]
select select "Closed"
select select "Pending"
select select "Published"
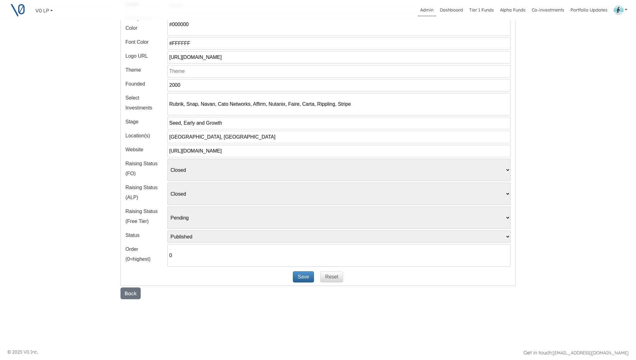
scroll to position [109, 0]
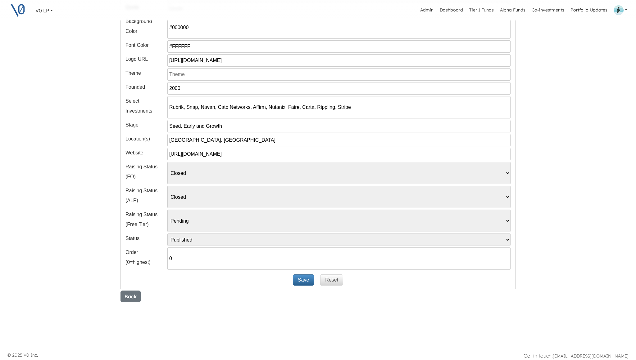
drag, startPoint x: 170, startPoint y: 107, endPoint x: 368, endPoint y: 111, distance: 198.4
click at [368, 111] on input "Rubrik, Snap, Navan, Cato Networks, Affirm, Nutanix, Faire, Carta, Rippling, St…" at bounding box center [338, 107] width 343 height 22
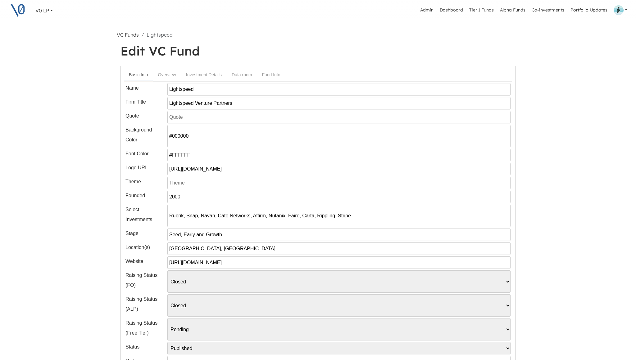
click at [131, 37] on link "VC Funds" at bounding box center [128, 35] width 22 height 6
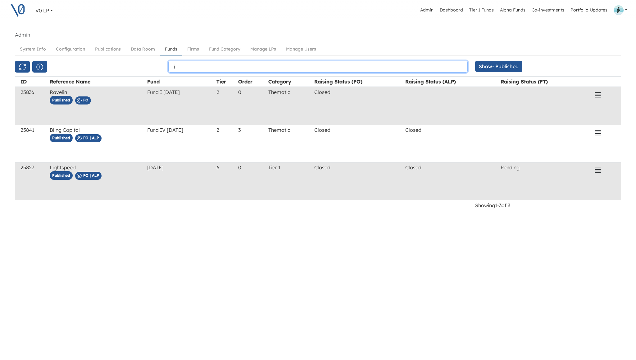
click at [178, 68] on input "li" at bounding box center [317, 67] width 299 height 12
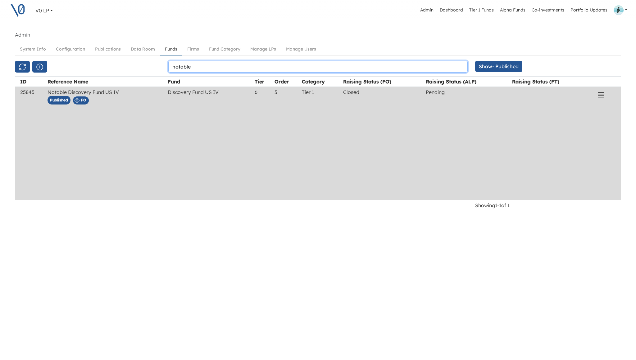
type input "notable"
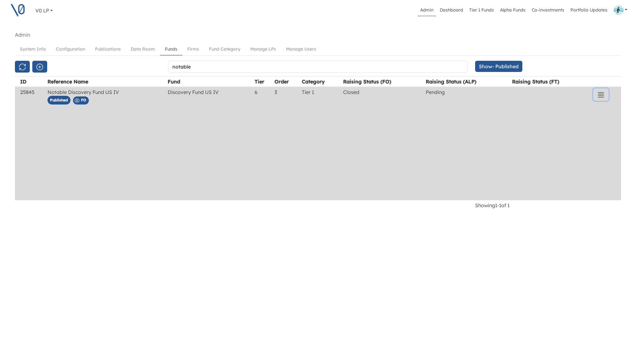
click at [603, 96] on icon "button" at bounding box center [600, 94] width 7 height 7
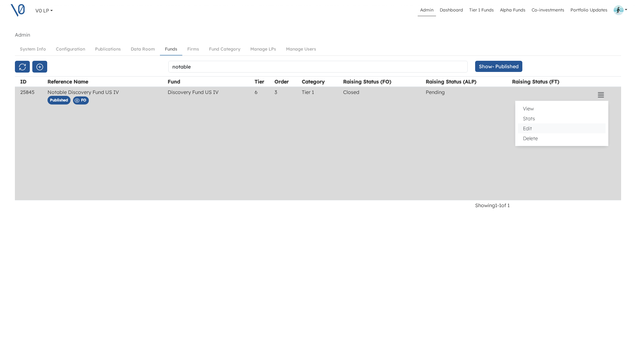
click at [549, 128] on button "Edit" at bounding box center [562, 129] width 88 height 10
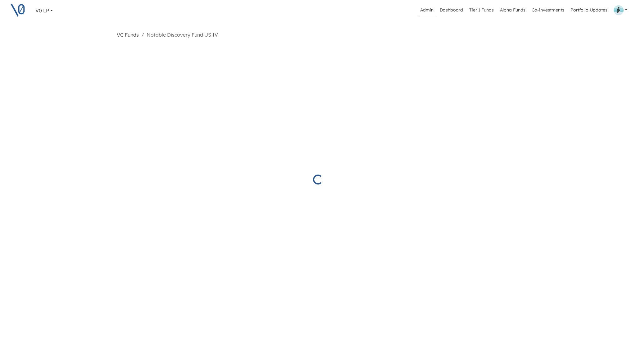
select select "Closed"
select select "Pending"
select select "Published"
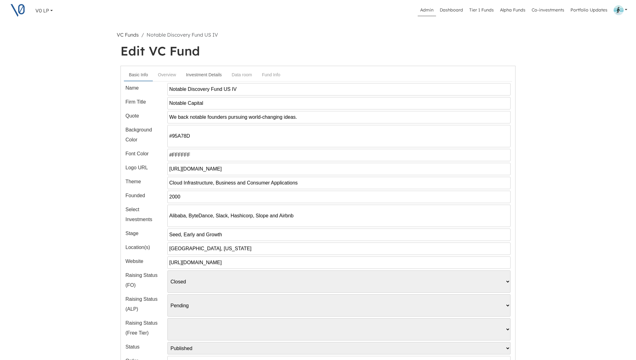
click at [205, 75] on link "Investment Details" at bounding box center [204, 74] width 46 height 11
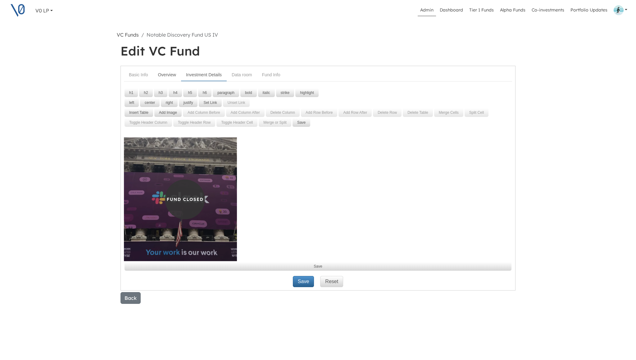
click at [172, 77] on link "Overview" at bounding box center [167, 74] width 28 height 11
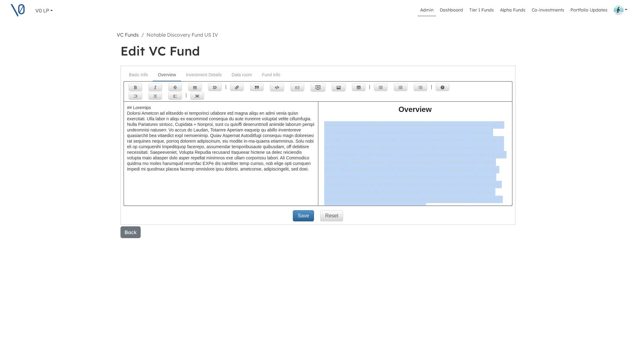
scroll to position [16, 0]
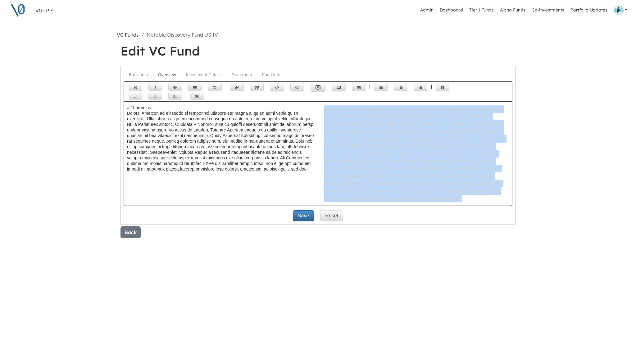
drag, startPoint x: 325, startPoint y: 125, endPoint x: 482, endPoint y: 206, distance: 176.9
click at [480, 207] on form "Basic Info Overview Investment Details Data room Fund Info Name Notable Discove…" at bounding box center [317, 145] width 395 height 159
copy div "Notable Capital is dedicated to supporting founders and their teams as they sca…"
click at [144, 75] on link "Basic Info" at bounding box center [138, 74] width 29 height 11
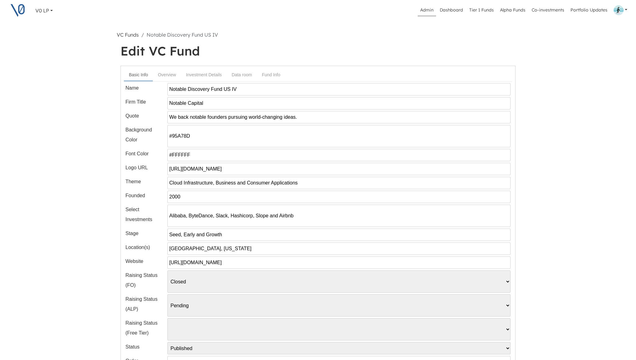
click at [144, 75] on link "Basic Info" at bounding box center [138, 75] width 29 height 12
click at [193, 216] on input "Alibaba, ByteDance, Slack, Hashicorp, Slope and Airbnb" at bounding box center [338, 216] width 343 height 22
click at [256, 217] on input "Alibaba, ByteDance, Slack, Hashicorp, Slope and Airbnb" at bounding box center [338, 216] width 343 height 22
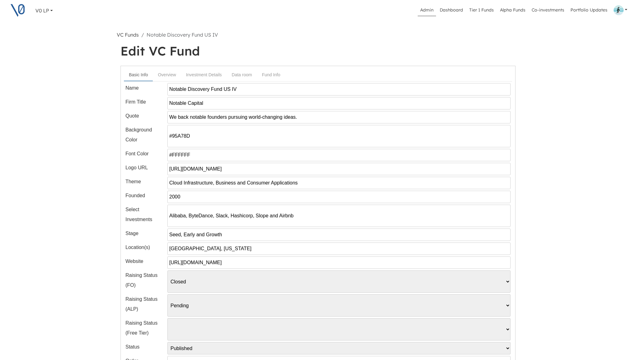
click at [256, 217] on input "Alibaba, ByteDance, Slack, Hashicorp, Slope and Airbnb" at bounding box center [338, 216] width 343 height 22
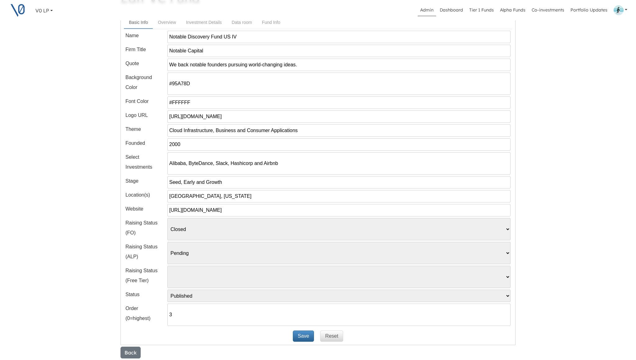
scroll to position [112, 0]
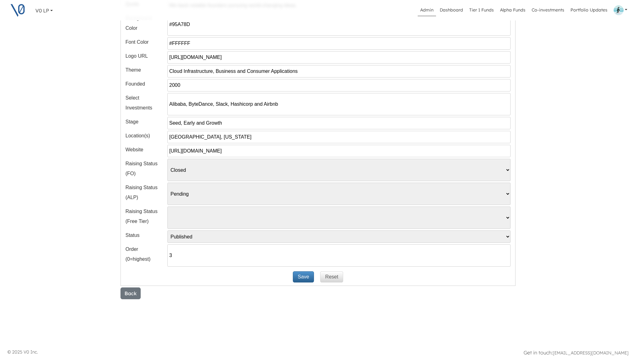
type input "Alibaba, ByteDance, Slack, Hashicorp and Airbnb"
click at [302, 279] on button "Save" at bounding box center [303, 277] width 21 height 11
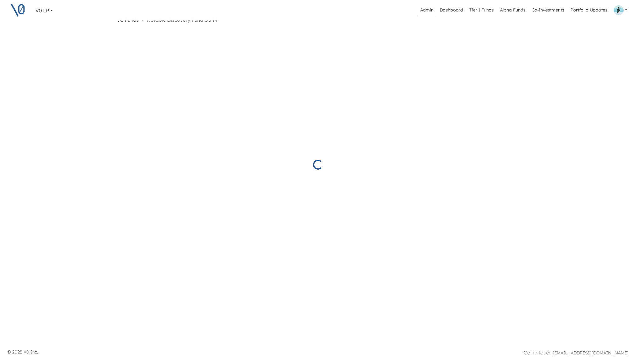
select select "Closed"
select select "Pending"
select select "Published"
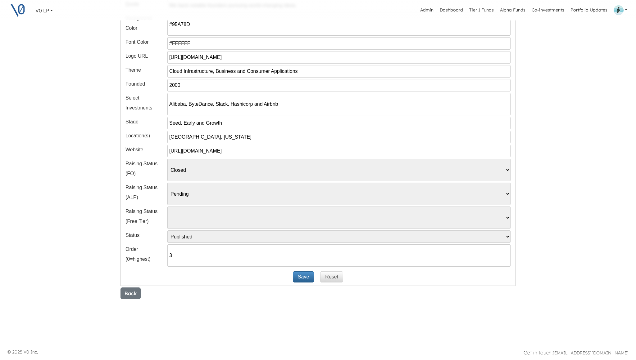
click at [286, 106] on input "Alibaba, ByteDance, Slack, Hashicorp and Airbnb" at bounding box center [338, 104] width 343 height 22
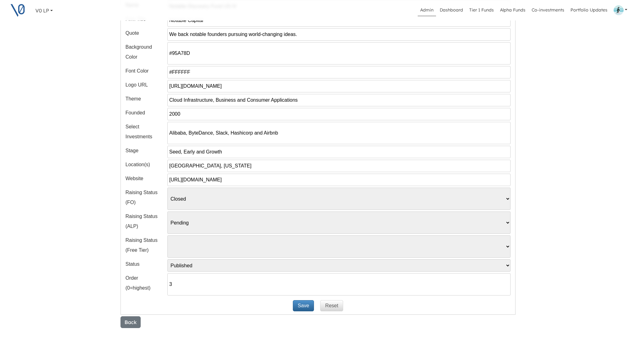
scroll to position [0, 0]
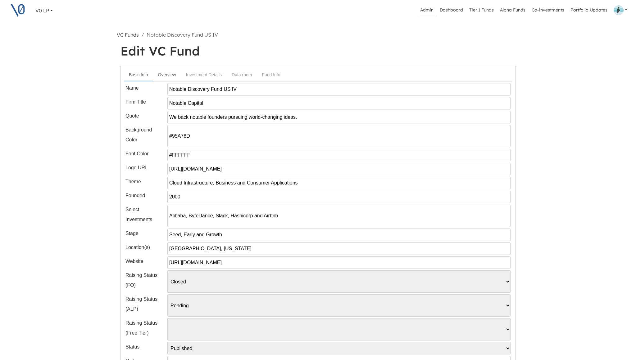
click at [169, 75] on link "Overview" at bounding box center [167, 74] width 28 height 11
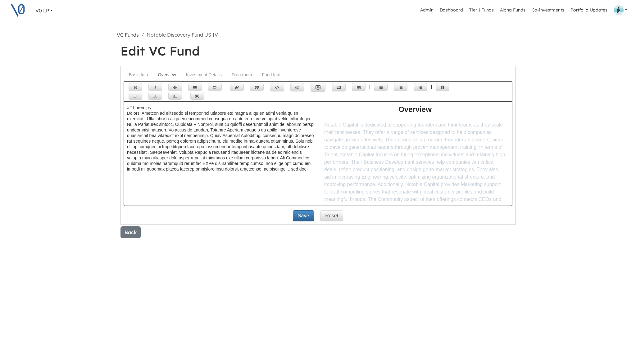
drag, startPoint x: 192, startPoint y: 172, endPoint x: 126, endPoint y: 108, distance: 92.6
click at [126, 108] on textarea at bounding box center [221, 164] width 194 height 124
paste textarea "FUND OVERVIEW Founder‐centric venture firm focused on helping teams scale from …"
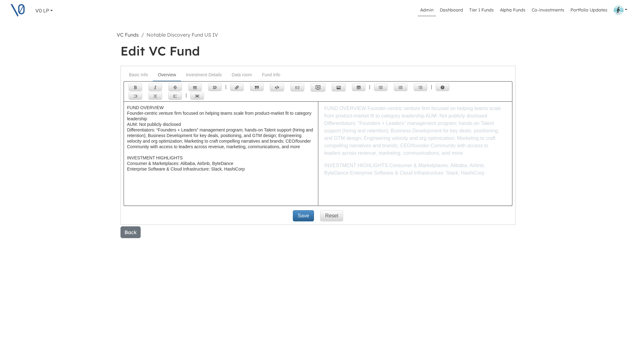
drag, startPoint x: 127, startPoint y: 124, endPoint x: 195, endPoint y: 125, distance: 68.3
click at [195, 125] on textarea "FUND OVERVIEW Founder‐centric venture firm focused on helping teams scale from …" at bounding box center [221, 164] width 194 height 124
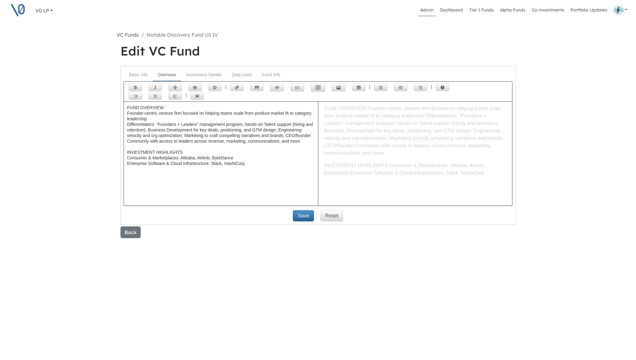
click at [128, 107] on textarea "FUND OVERVIEW Founder‐centric venture firm focused on helping teams scale from …" at bounding box center [221, 164] width 194 height 124
click at [126, 153] on textarea "##FUND OVERVIEW Founder‐centric venture firm focused on helping teams scale fro…" at bounding box center [221, 164] width 194 height 124
click at [132, 109] on textarea "##FUND OVERVIEW Founder‐centric venture firm focused on helping teams scale fro…" at bounding box center [221, 164] width 194 height 124
type textarea "## FUND OVERVIEW Founder‐centric venture firm focused on helping teams scale fr…"
click at [301, 214] on button "Save" at bounding box center [303, 215] width 21 height 11
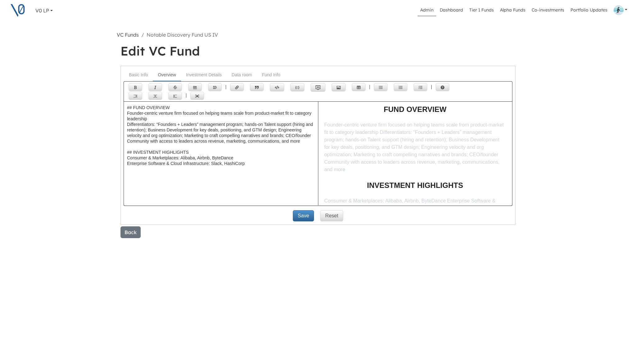
click at [133, 109] on textarea "## FUND OVERVIEW Founder‐centric venture firm focused on helping teams scale fr…" at bounding box center [221, 164] width 194 height 124
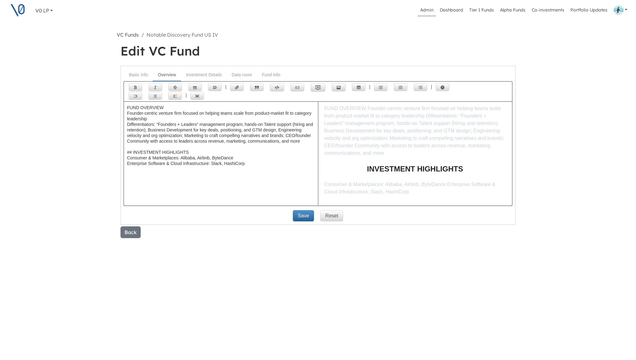
click at [167, 105] on textarea "FUND OVERVIEW Founder‐centric venture firm focused on helping teams scale from …" at bounding box center [221, 164] width 194 height 124
click at [163, 106] on textarea "FUND OVERVIEW Founder‐centric venture firm focused on helping teams scale from …" at bounding box center [221, 164] width 194 height 124
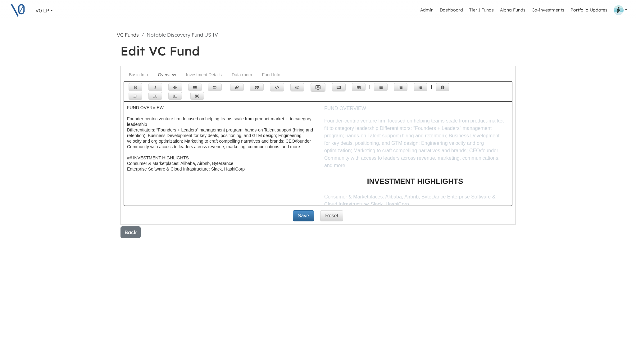
click at [157, 125] on textarea "FUND OVERVIEW Founder‐centric venture firm focused on helping teams scale from …" at bounding box center [221, 164] width 194 height 124
click at [133, 158] on textarea "FUND OVERVIEW Founder‐centric venture firm focused on helping teams scale from …" at bounding box center [221, 164] width 194 height 124
click at [188, 160] on textarea "FUND OVERVIEW Founder‐centric venture firm focused on helping teams scale from …" at bounding box center [221, 164] width 194 height 124
type textarea "FUND OVERVIEW Founder‐centric venture firm focused on helping teams scale from …"
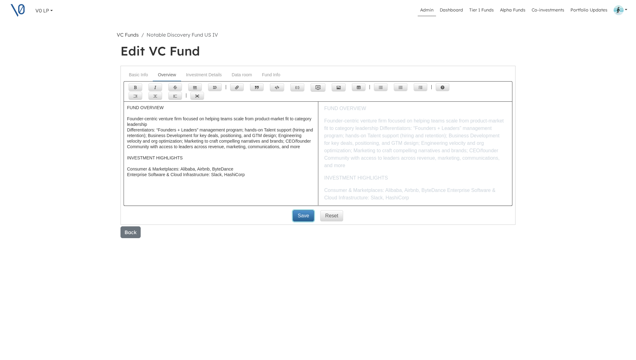
click at [302, 216] on button "Save" at bounding box center [303, 215] width 21 height 11
click at [128, 120] on textarea "FUND OVERVIEW Founder‐centric venture firm focused on helping teams scale from …" at bounding box center [221, 164] width 194 height 124
click at [381, 88] on icon "Add unordered list (ctrl + shift + u)" at bounding box center [381, 87] width 4 height 3
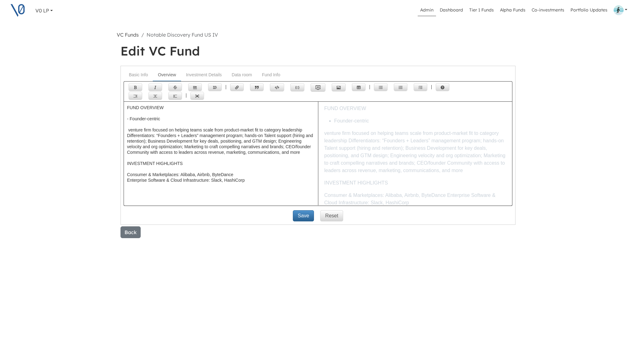
click at [128, 132] on textarea "FUND OVERVIEW - Founder‐centric venture firm focused on helping teams scale fro…" at bounding box center [221, 164] width 194 height 124
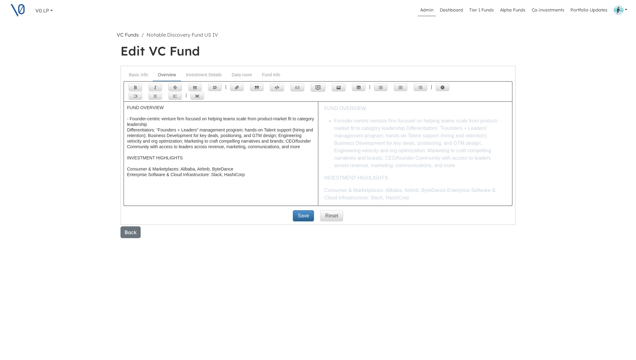
click at [127, 131] on textarea "FUND OVERVIEW - Founder‐centric venture firm focused on helping teams scale fro…" at bounding box center [221, 164] width 194 height 124
click at [380, 87] on icon "Add unordered list (ctrl + shift + u)" at bounding box center [381, 87] width 4 height 3
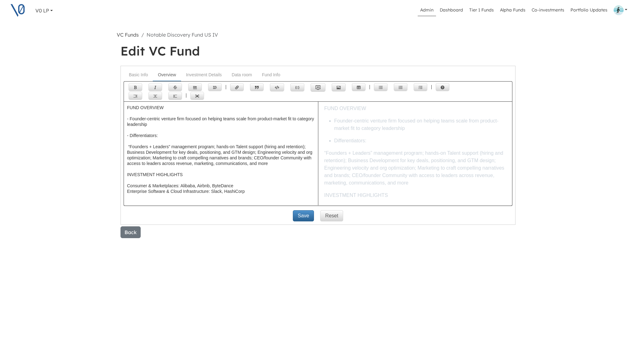
click at [129, 147] on textarea "FUND OVERVIEW - Founder‐centric venture firm focused on helping teams scale fro…" at bounding box center [221, 164] width 194 height 124
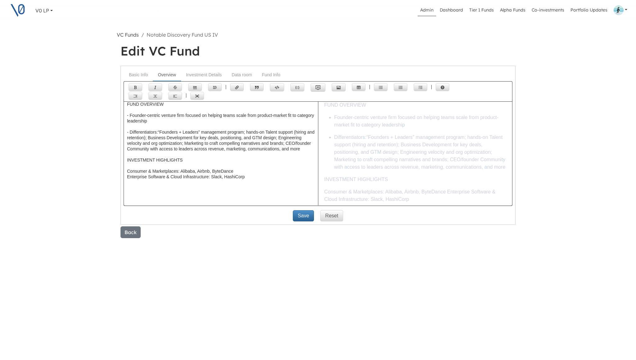
scroll to position [0, 0]
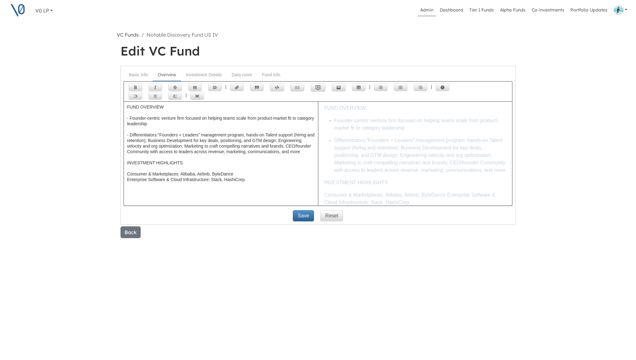
type textarea "FUND OVERVIEW - Founder‐centric venture firm focused on helping teams scale fro…"
click at [178, 174] on textarea "FUND OVERVIEW - Founder‐centric venture firm focused on helping teams scale fro…" at bounding box center [221, 163] width 194 height 124
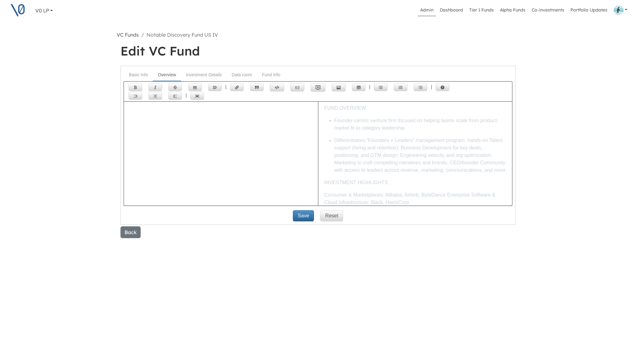
scroll to position [0, 0]
paste textarea "FUND OVERVIEW Founder-centric venture firm that helps teams scale from product-…"
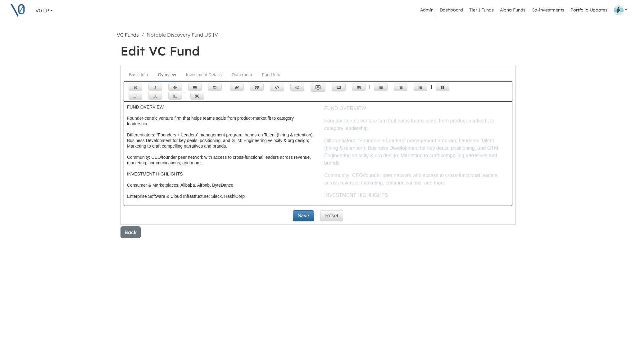
drag, startPoint x: 127, startPoint y: 119, endPoint x: 205, endPoint y: 159, distance: 88.3
click at [205, 159] on textarea "FUND OVERVIEW Founder-centric venture firm that helps teams scale from product-…" at bounding box center [221, 163] width 194 height 124
click at [382, 88] on icon "Add unordered list (ctrl + shift + u)" at bounding box center [381, 88] width 4 height 4
click at [157, 125] on textarea "FUND OVERVIEW - Founder-centric venture firm that helps teams scale from produc…" at bounding box center [221, 163] width 194 height 124
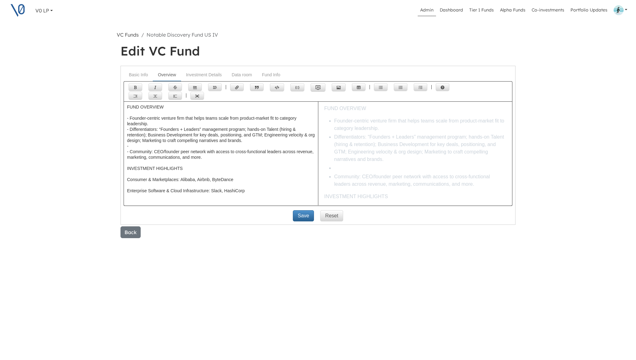
click at [138, 140] on textarea "FUND OVERVIEW - Founder-centric venture firm that helps teams scale from produc…" at bounding box center [221, 163] width 194 height 124
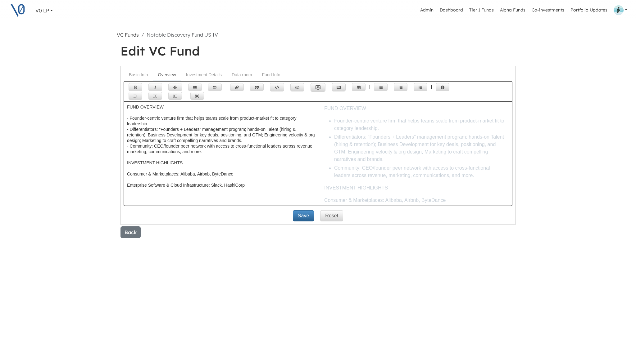
click at [133, 174] on textarea "FUND OVERVIEW - Founder-centric venture firm that helps teams scale from produc…" at bounding box center [221, 163] width 194 height 124
drag, startPoint x: 127, startPoint y: 169, endPoint x: 143, endPoint y: 185, distance: 22.6
click at [143, 185] on textarea "FUND OVERVIEW - Founder-centric venture firm that helps teams scale from produc…" at bounding box center [221, 163] width 194 height 124
click at [380, 87] on icon "Add unordered list (ctrl + shift + u)" at bounding box center [381, 88] width 4 height 4
click at [167, 163] on textarea "FUND OVERVIEW - Founder-centric venture firm that helps teams scale from produc…" at bounding box center [221, 163] width 194 height 124
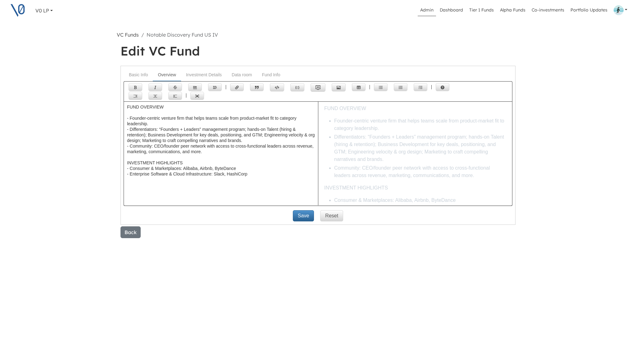
click at [162, 112] on textarea "FUND OVERVIEW - Founder-centric venture firm that helps teams scale from produc…" at bounding box center [221, 163] width 194 height 124
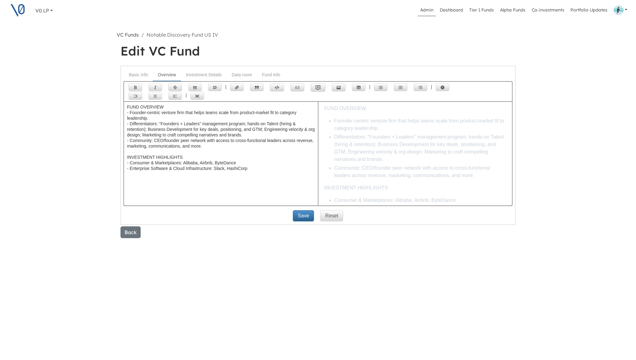
type textarea "FUND OVERVIEW - Founder-centric venture firm that helps teams scale from produc…"
click at [304, 215] on button "Save" at bounding box center [303, 215] width 21 height 11
click at [142, 75] on link "Basic Info" at bounding box center [138, 74] width 29 height 11
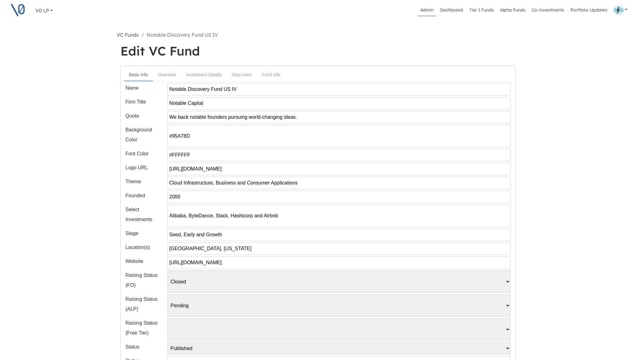
click at [207, 116] on input "We back notable founders pursuing world-changing ideas." at bounding box center [338, 117] width 343 height 12
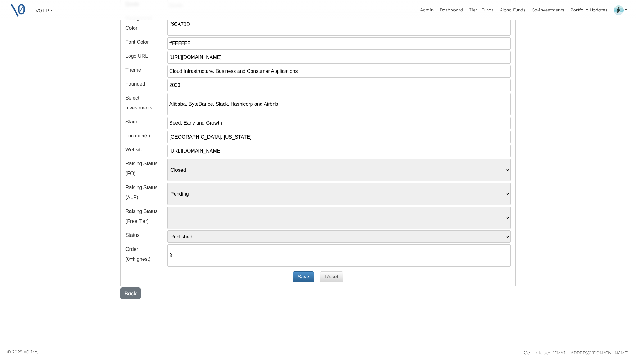
click at [298, 276] on button "Save" at bounding box center [303, 277] width 21 height 11
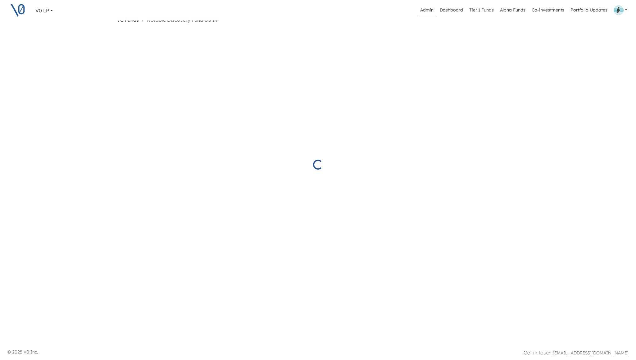
select select "Closed"
select select "Pending"
select select "Published"
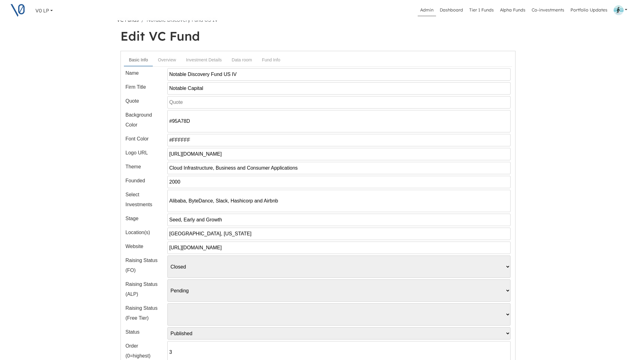
scroll to position [112, 0]
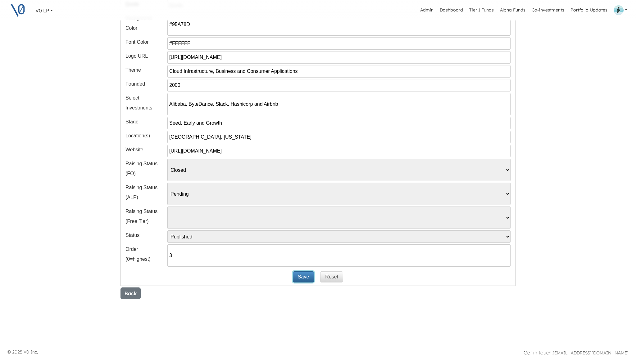
click at [300, 278] on button "Save" at bounding box center [303, 277] width 21 height 11
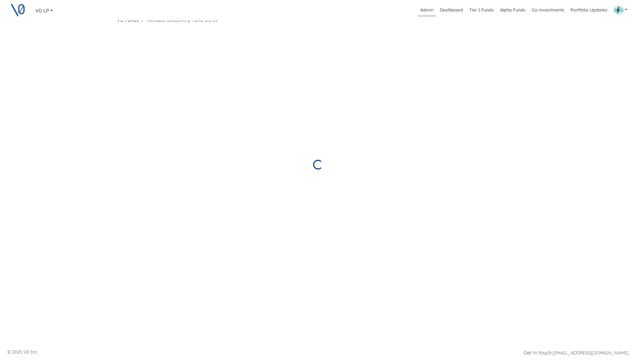
select select "Closed"
select select "Pending"
select select "Published"
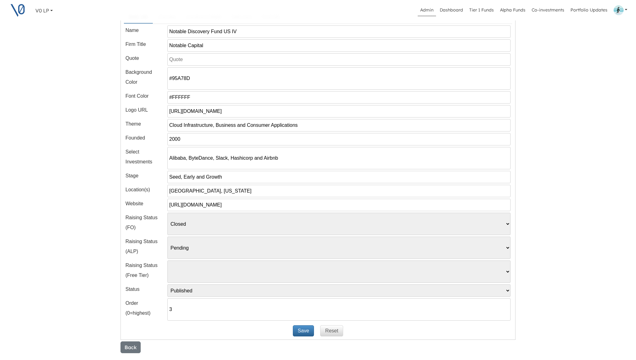
scroll to position [0, 0]
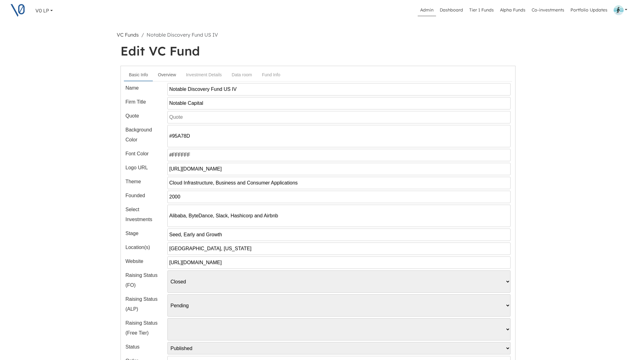
click at [168, 73] on link "Overview" at bounding box center [167, 74] width 28 height 11
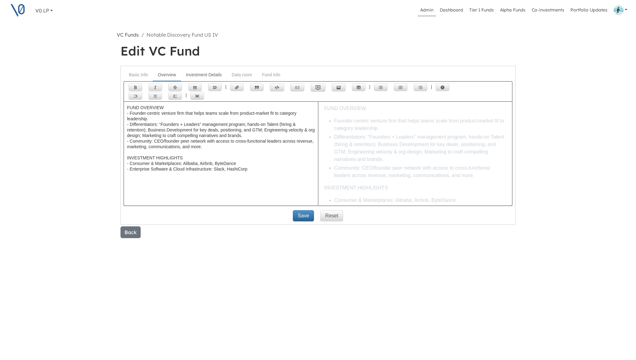
click at [198, 74] on link "Investment Details" at bounding box center [204, 74] width 46 height 11
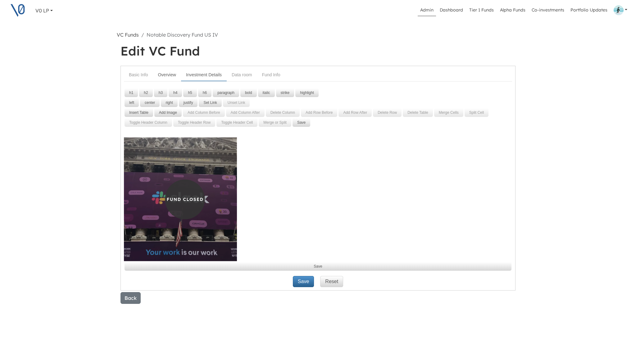
click at [163, 73] on link "Overview" at bounding box center [167, 74] width 28 height 11
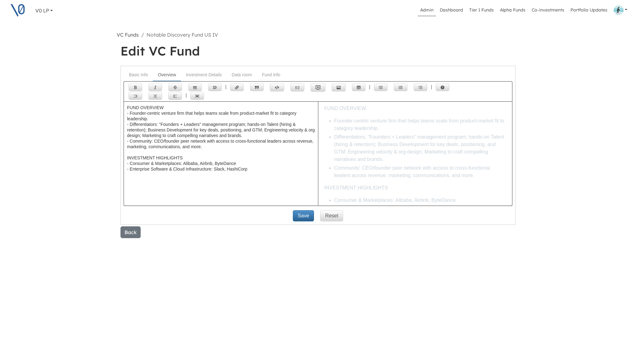
click at [124, 33] on link "VC Funds" at bounding box center [128, 35] width 22 height 6
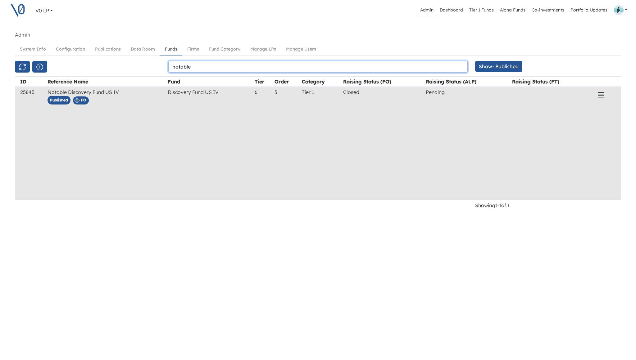
click at [183, 68] on input "notable" at bounding box center [317, 67] width 299 height 12
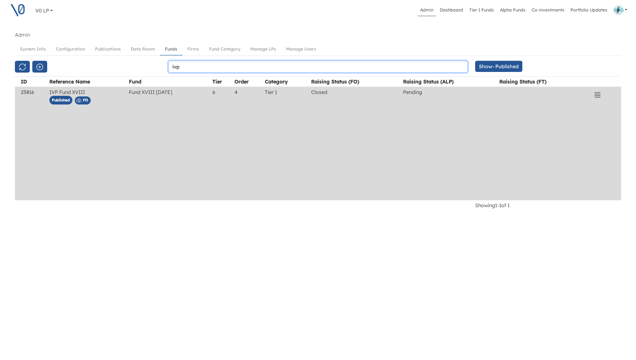
type input "ivp"
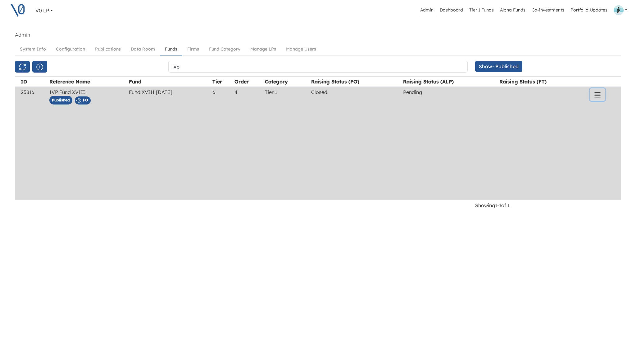
click at [598, 95] on icon "button" at bounding box center [596, 94] width 7 height 7
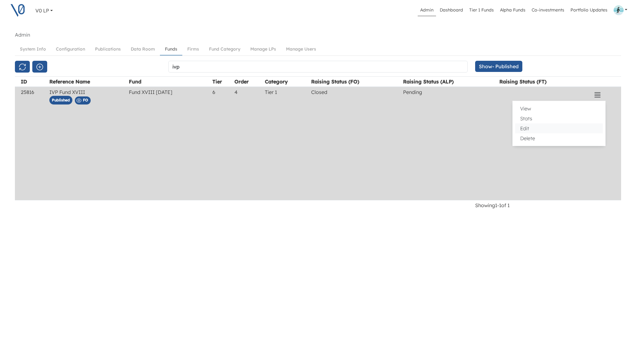
click at [541, 127] on button "Edit" at bounding box center [559, 129] width 88 height 10
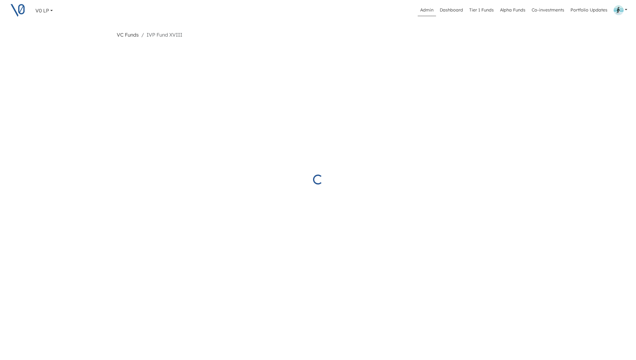
select select "Closed"
select select "Pending"
select select "Published"
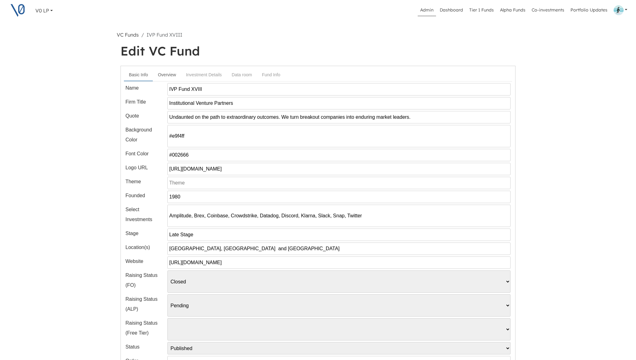
click at [170, 76] on link "Overview" at bounding box center [167, 74] width 28 height 11
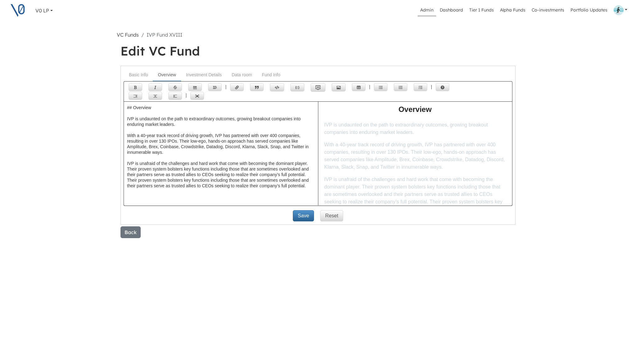
drag, startPoint x: 245, startPoint y: 182, endPoint x: 126, endPoint y: 119, distance: 134.0
click at [126, 119] on textarea "## Overview IVP is undaunted on the path to extraordinary outcomes, growing bre…" at bounding box center [221, 164] width 194 height 124
click at [138, 74] on link "Basic Info" at bounding box center [138, 74] width 29 height 11
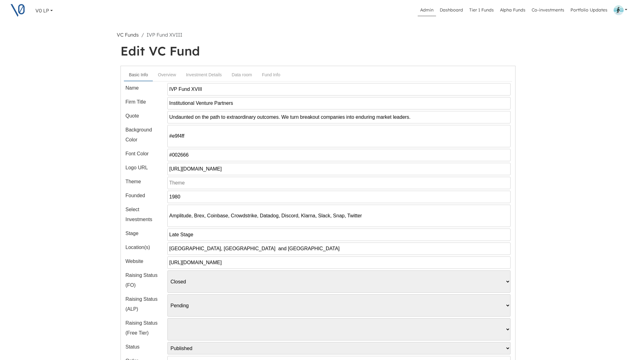
click at [216, 217] on input "Amplitude, Brex, Coinbase, Crowdstrike, Datadog, Discord, Klarna, Slack, Snap, …" at bounding box center [338, 216] width 343 height 22
click at [203, 75] on link "Investment Details" at bounding box center [204, 74] width 46 height 11
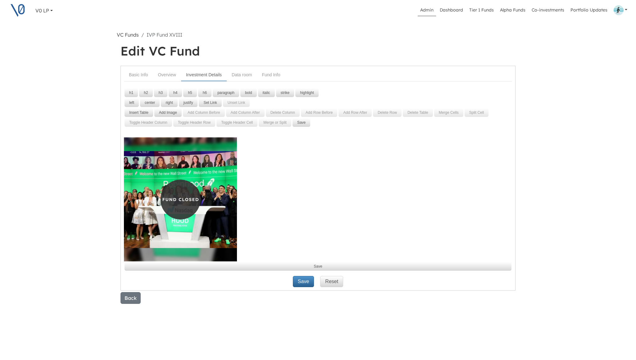
click at [223, 180] on img at bounding box center [180, 200] width 113 height 124
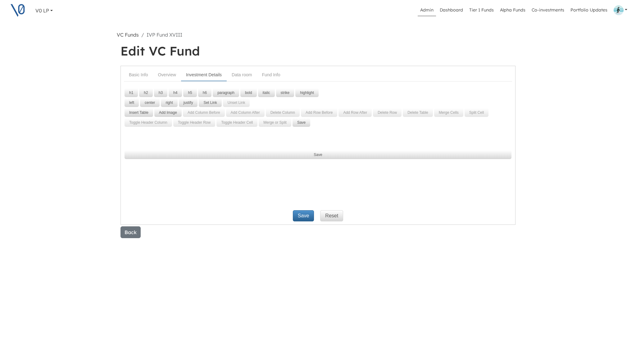
click at [194, 138] on p at bounding box center [318, 141] width 388 height 7
click at [169, 113] on button "Add Image" at bounding box center [167, 112] width 27 height 9
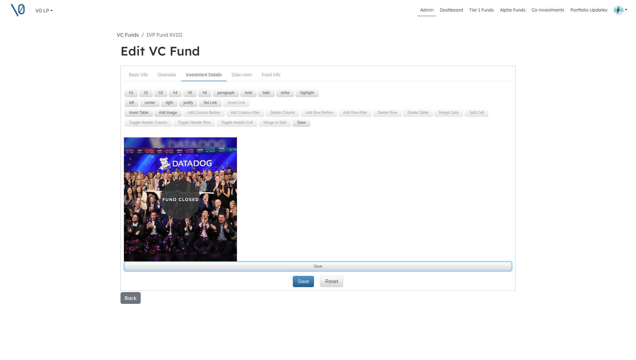
click at [309, 268] on button "Save" at bounding box center [317, 266] width 387 height 9
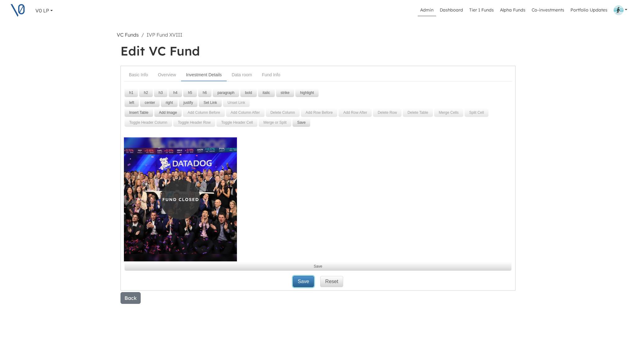
click at [303, 282] on button "Save" at bounding box center [303, 281] width 21 height 11
click at [172, 76] on link "Overview" at bounding box center [167, 74] width 28 height 11
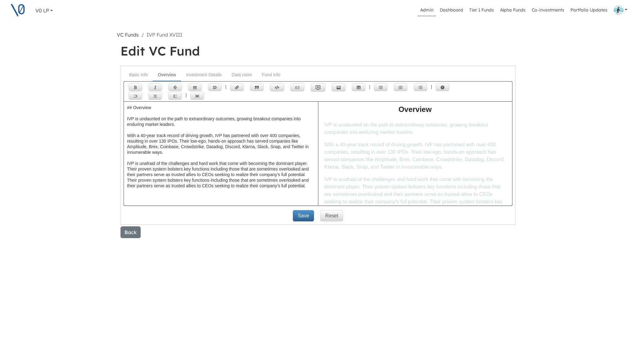
click at [206, 165] on textarea "## Overview IVP is undaunted on the path to extraordinary outcomes, growing bre…" at bounding box center [221, 164] width 194 height 124
drag, startPoint x: 246, startPoint y: 184, endPoint x: 124, endPoint y: 103, distance: 146.5
click at [124, 103] on textarea "## Overview IVP is undaunted on the path to extraordinary outcomes, growing bre…" at bounding box center [221, 164] width 194 height 124
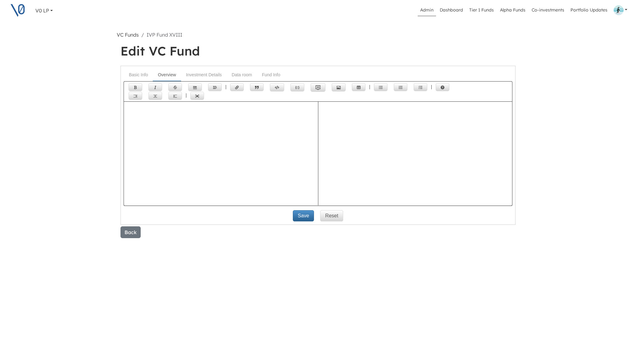
paste textarea "FUND OVERVIEW Growth-stage venture firm focused on scaling breakout companies i…"
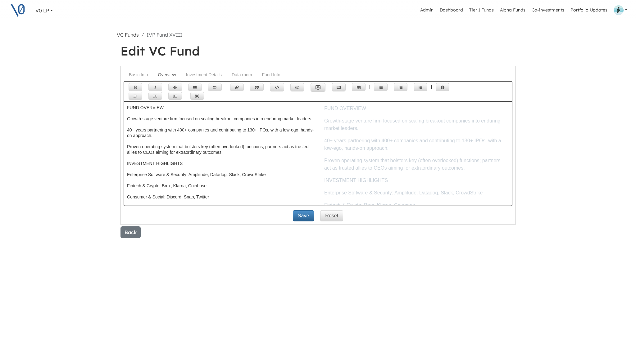
drag, startPoint x: 127, startPoint y: 120, endPoint x: 206, endPoint y: 158, distance: 87.0
click at [206, 158] on textarea "FUND OVERVIEW Growth-stage venture firm focused on scaling breakout companies i…" at bounding box center [221, 164] width 194 height 124
click at [381, 88] on icon "Add unordered list (ctrl + shift + u)" at bounding box center [381, 87] width 4 height 3
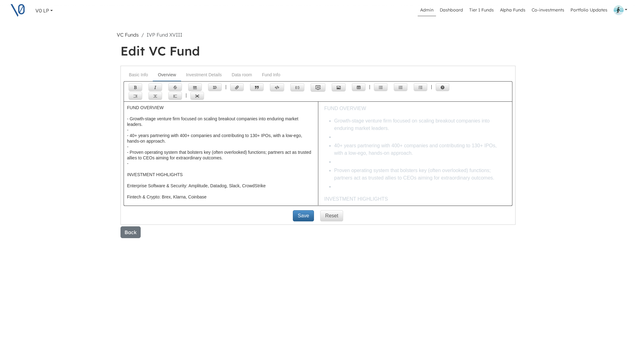
click at [134, 125] on textarea "FUND OVERVIEW - Growth-stage venture firm focused on scaling breakout companies…" at bounding box center [221, 164] width 194 height 124
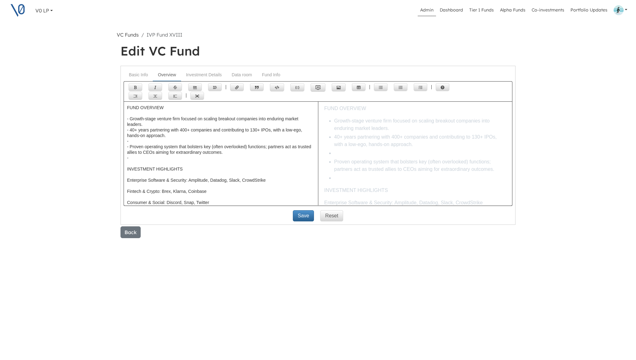
click at [131, 137] on textarea "FUND OVERVIEW - Growth-stage venture firm focused on scaling breakout companies…" at bounding box center [221, 164] width 194 height 124
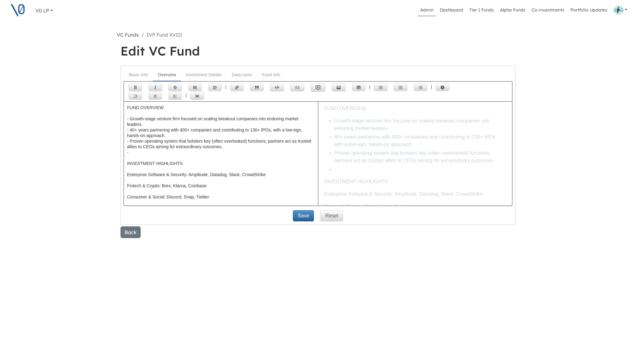
click at [132, 148] on textarea "FUND OVERVIEW - Growth-stage venture firm focused on scaling breakout companies…" at bounding box center [221, 164] width 194 height 124
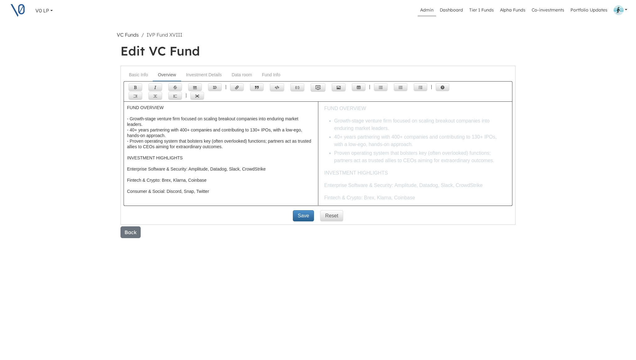
click at [130, 113] on textarea "FUND OVERVIEW - Growth-stage venture firm focused on scaling breakout companies…" at bounding box center [221, 164] width 194 height 124
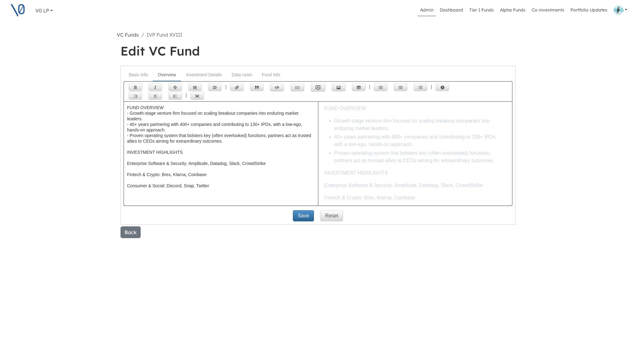
click at [134, 151] on textarea "FUND OVERVIEW - Growth-stage venture firm focused on scaling breakout companies…" at bounding box center [221, 164] width 194 height 124
drag, startPoint x: 127, startPoint y: 153, endPoint x: 140, endPoint y: 184, distance: 33.5
click at [140, 184] on textarea "FUND OVERVIEW - Growth-stage venture firm focused on scaling breakout companies…" at bounding box center [221, 164] width 194 height 124
click at [382, 88] on button "Add unordered list (ctrl + shift + u)" at bounding box center [381, 87] width 14 height 8
click at [145, 165] on textarea "FUND OVERVIEW - Growth-stage venture firm focused on scaling breakout companies…" at bounding box center [221, 164] width 194 height 124
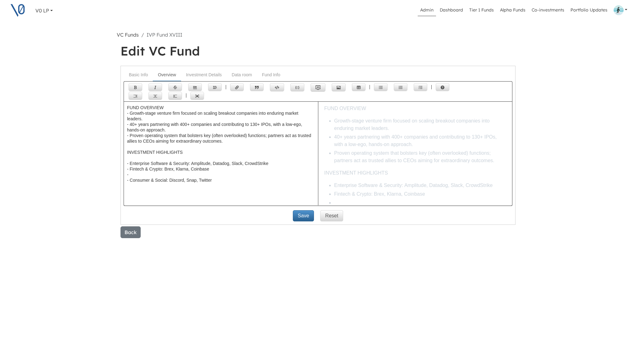
click at [137, 169] on textarea "FUND OVERVIEW - Growth-stage venture firm focused on scaling breakout companies…" at bounding box center [221, 164] width 194 height 124
type textarea "FUND OVERVIEW - Growth-stage venture firm focused on scaling breakout companies…"
click at [304, 214] on button "Save" at bounding box center [303, 215] width 21 height 11
click at [130, 153] on textarea "FUND OVERVIEW - Growth-stage venture firm focused on scaling breakout companies…" at bounding box center [221, 164] width 194 height 124
type textarea "FUND OVERVIEW - Growth-stage venture firm focused on scaling breakout companies…"
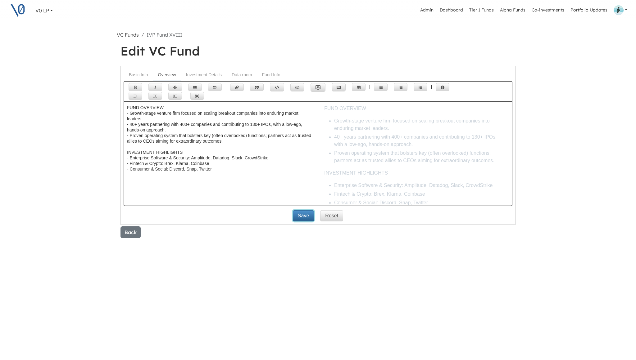
click at [305, 212] on button "Save" at bounding box center [303, 215] width 21 height 11
click at [142, 73] on link "Basic Info" at bounding box center [138, 74] width 29 height 11
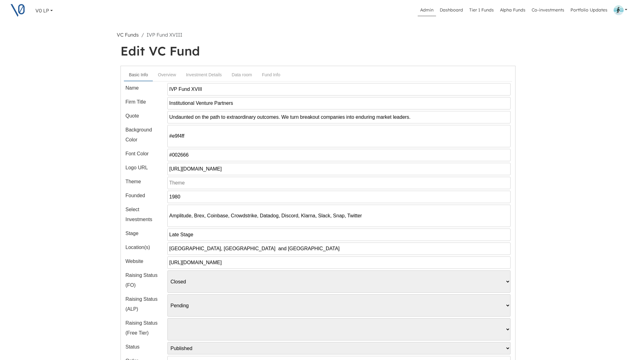
click at [192, 118] on input "Undaunted on the path to extraordinary outcomes. We turn breakout companies int…" at bounding box center [338, 117] width 343 height 12
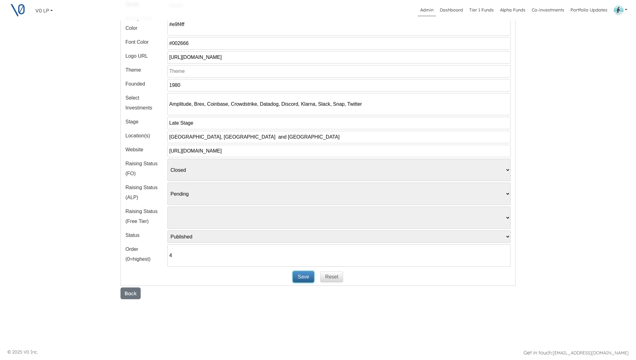
click at [300, 274] on button "Save" at bounding box center [303, 277] width 21 height 11
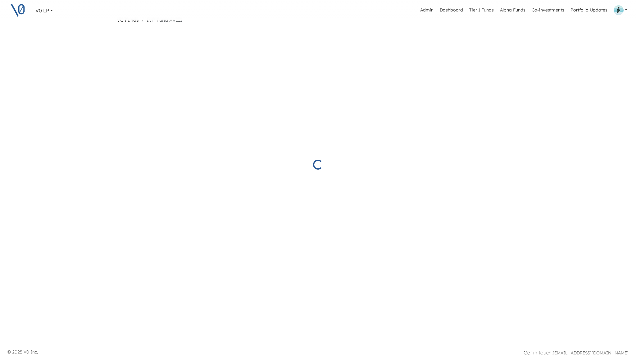
scroll to position [15, 0]
select select "Closed"
select select "Pending"
select select "Published"
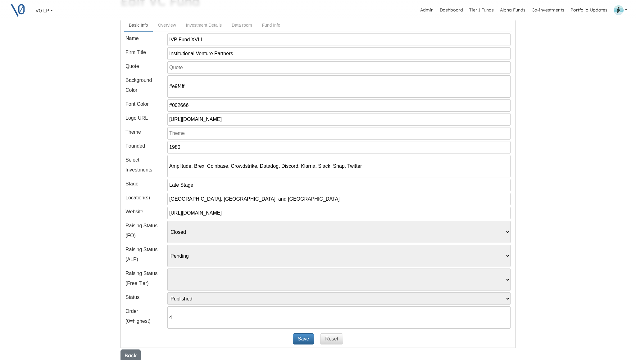
scroll to position [0, 0]
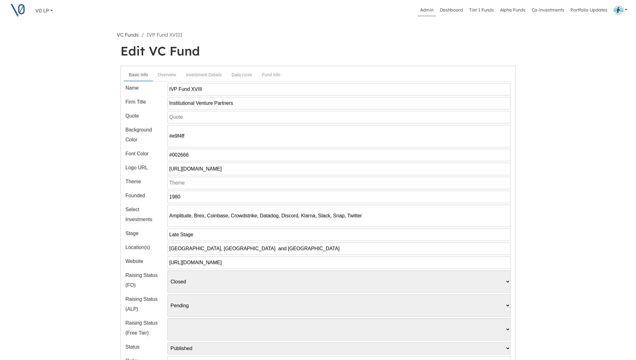
click at [126, 34] on link "VC Funds" at bounding box center [128, 35] width 22 height 6
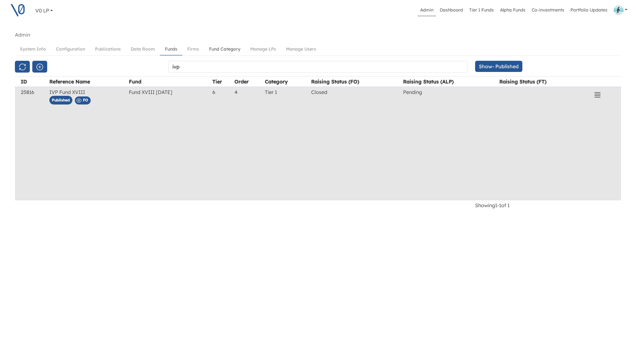
click at [223, 50] on link "Fund Category" at bounding box center [224, 48] width 41 height 11
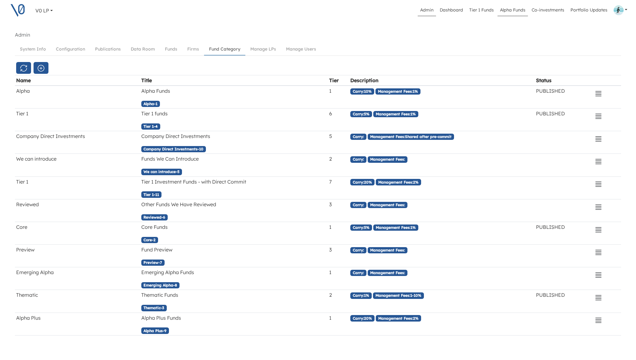
click at [508, 11] on link "Alpha Funds" at bounding box center [512, 10] width 30 height 12
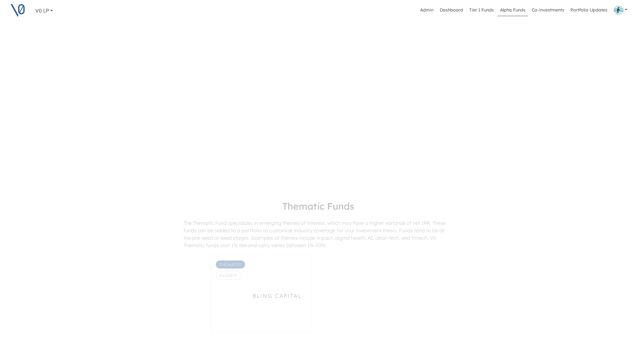
scroll to position [253, 0]
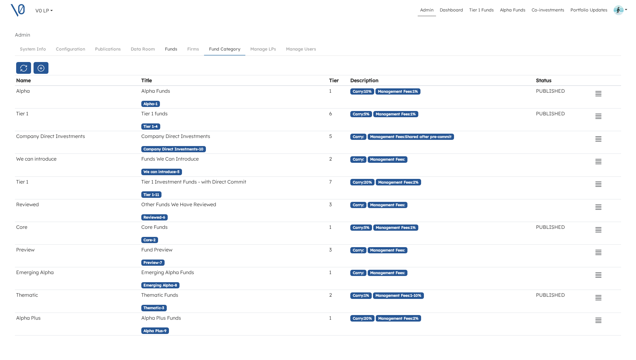
click at [169, 51] on link "Funds" at bounding box center [171, 48] width 22 height 11
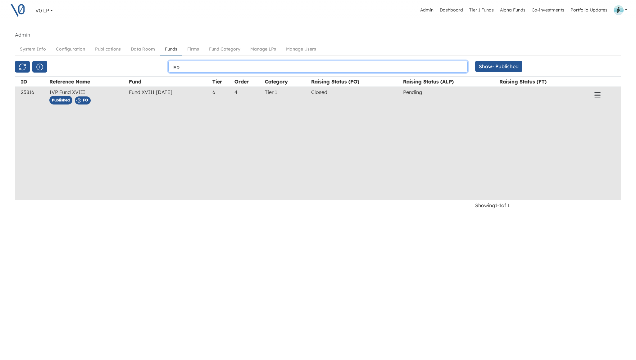
click at [190, 67] on input "ivp" at bounding box center [317, 67] width 299 height 12
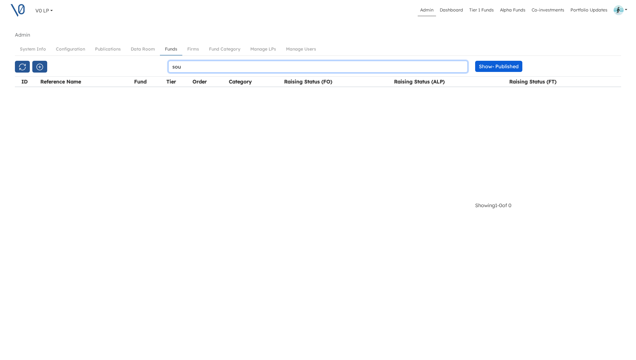
type input "sou"
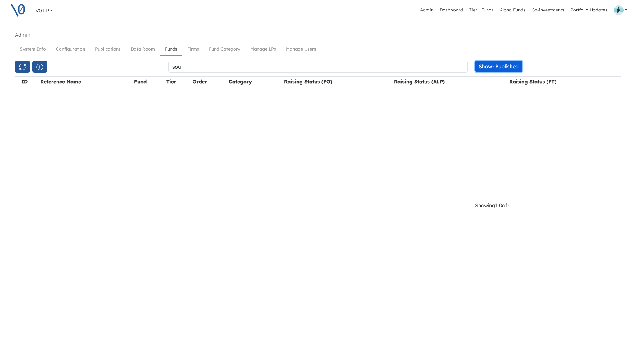
click at [508, 68] on button "Show - Published" at bounding box center [498, 66] width 47 height 11
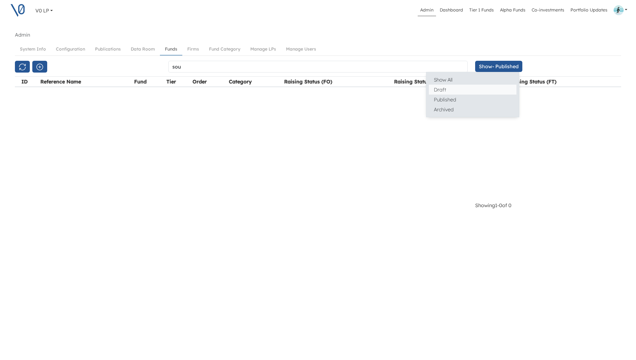
click at [467, 90] on button "Draft" at bounding box center [473, 90] width 88 height 10
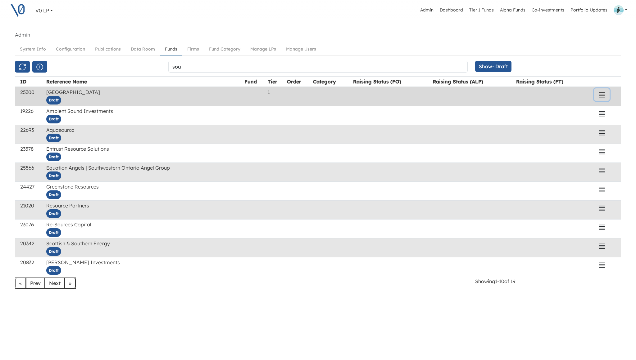
click at [602, 93] on icon "button" at bounding box center [601, 94] width 7 height 7
click at [559, 108] on button "View" at bounding box center [563, 109] width 88 height 10
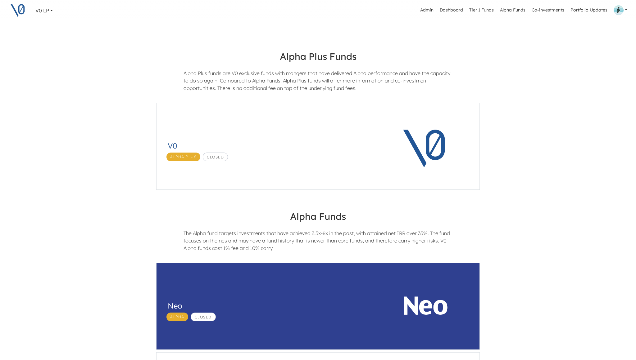
scroll to position [412, 0]
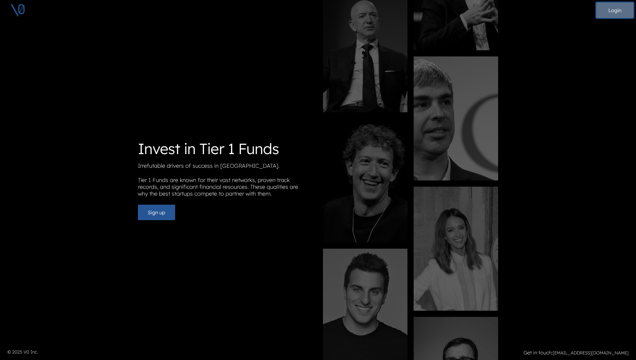
click at [611, 10] on button "Login" at bounding box center [614, 10] width 37 height 16
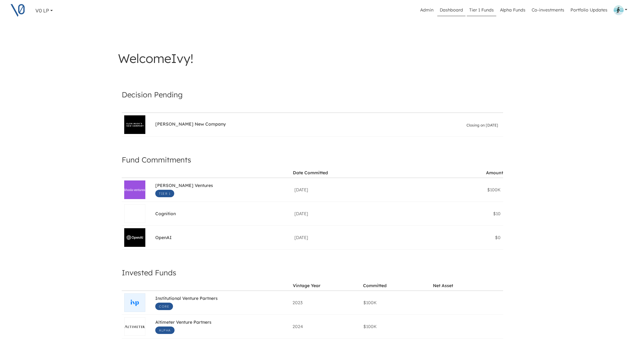
click at [490, 11] on link "Tier 1 Funds" at bounding box center [481, 10] width 29 height 12
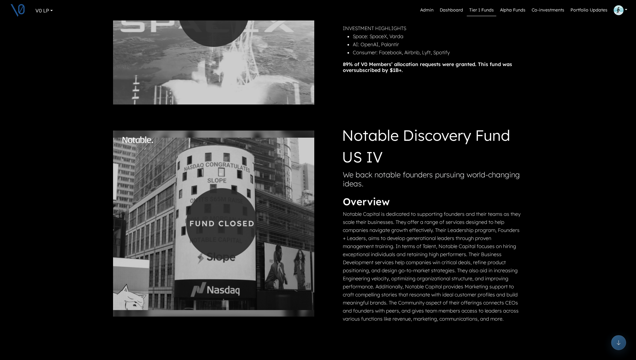
scroll to position [768, 0]
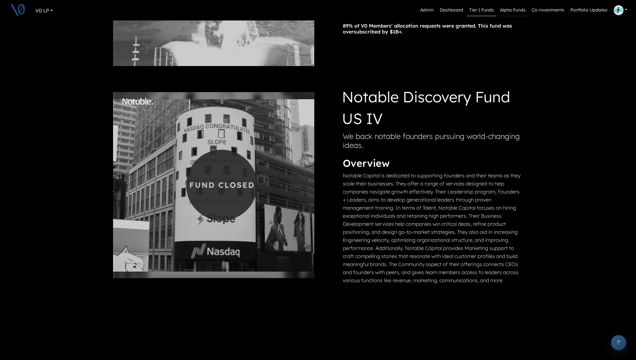
click at [511, 12] on link "Alpha Funds" at bounding box center [512, 10] width 30 height 12
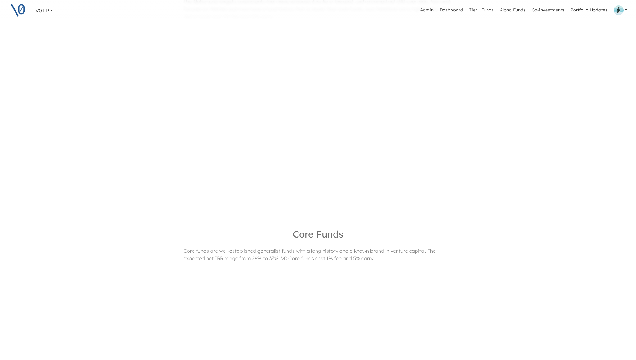
scroll to position [110, 0]
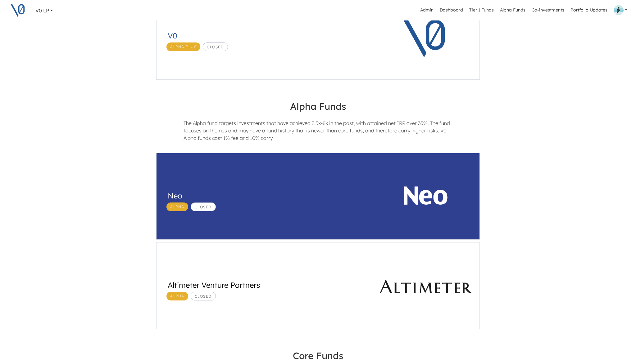
click at [493, 8] on link "Tier 1 Funds" at bounding box center [481, 10] width 29 height 12
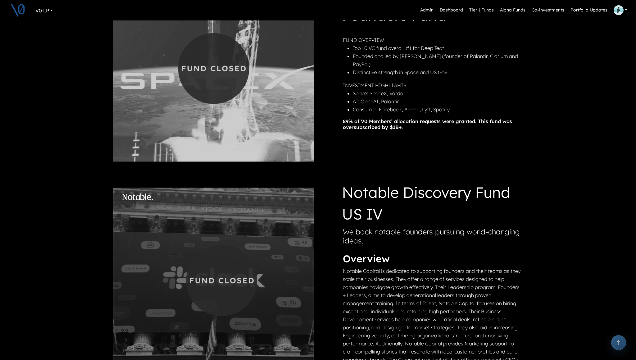
scroll to position [662, 0]
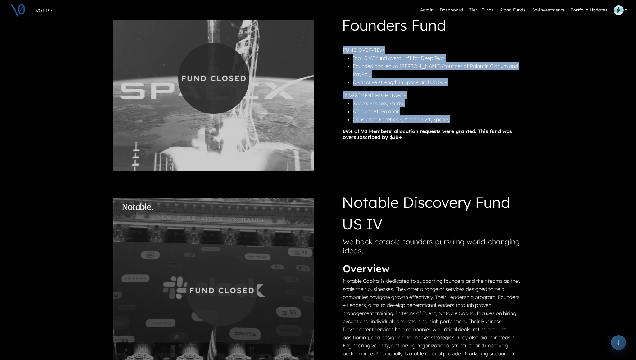
drag, startPoint x: 343, startPoint y: 53, endPoint x: 459, endPoint y: 114, distance: 130.9
click at [460, 114] on div "FUND OVERVIEW Top 10 VC fund overall, #1 for Deep Tech Founded and led by Peter…" at bounding box center [432, 87] width 179 height 83
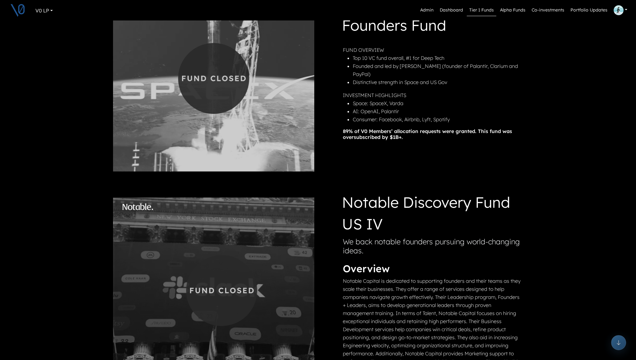
click at [490, 277] on p "Notable Capital is dedicated to supporting founders and their teams as they sca…" at bounding box center [432, 333] width 179 height 113
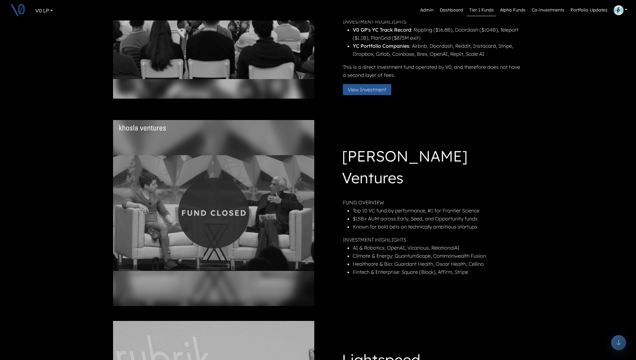
scroll to position [120, 0]
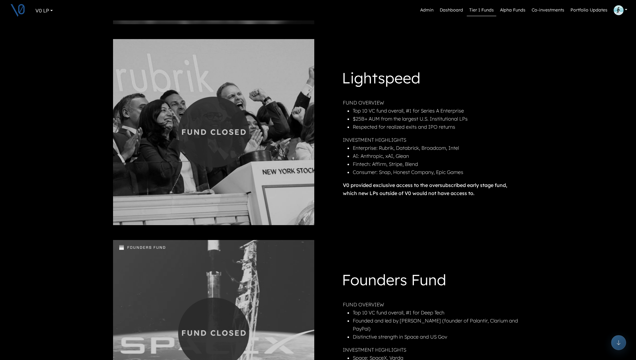
scroll to position [408, 0]
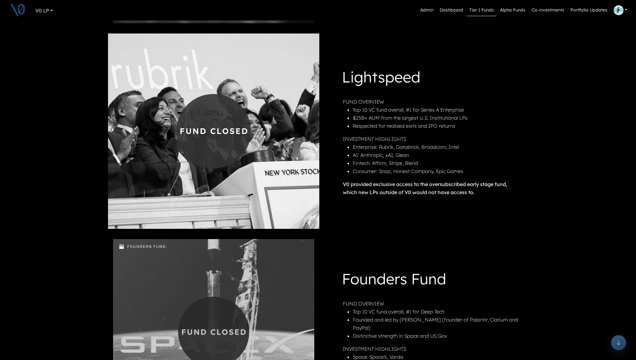
click at [190, 172] on img at bounding box center [213, 132] width 211 height 196
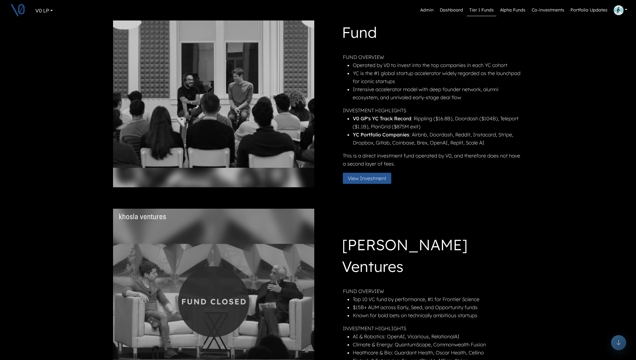
scroll to position [0, 0]
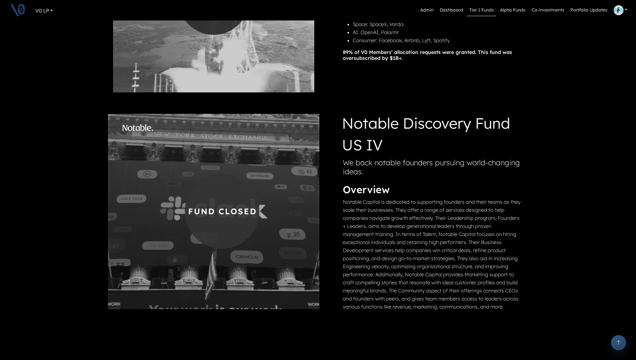
scroll to position [713, 0]
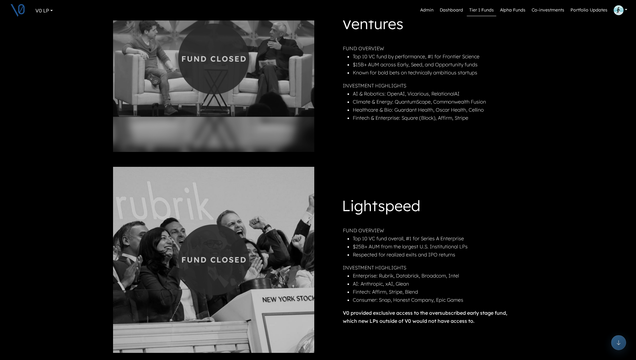
scroll to position [279, 0]
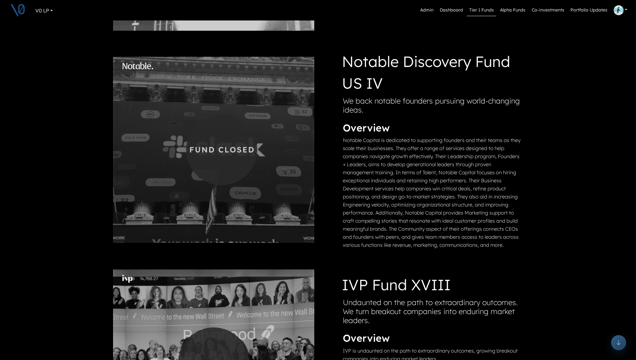
scroll to position [840, 0]
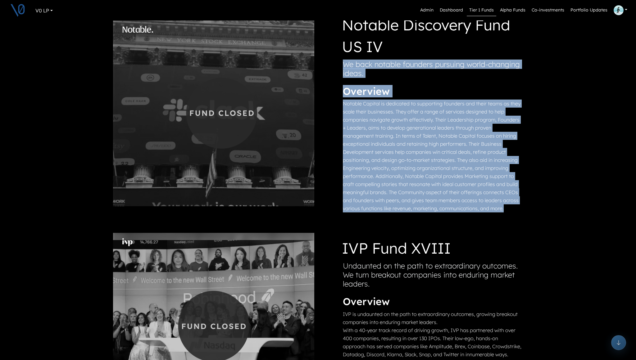
drag, startPoint x: 343, startPoint y: 65, endPoint x: 477, endPoint y: 212, distance: 199.1
click at [477, 212] on div "Notable Discovery Fund US IV We back notable founders pursuing world-changing i…" at bounding box center [422, 113] width 199 height 199
copy div "We back notable founders pursuing world-changing ideas. Overview Notable Capita…"
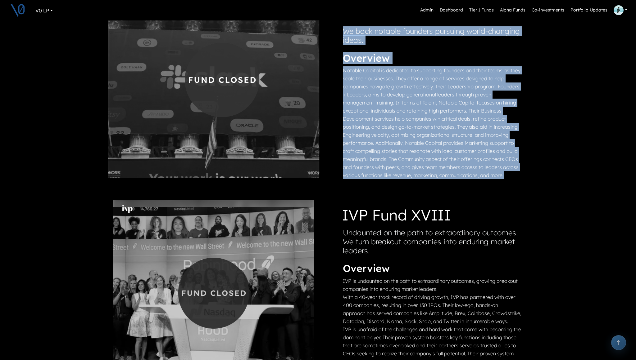
scroll to position [831, 0]
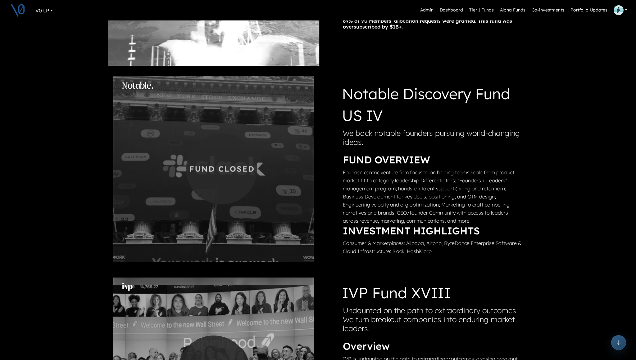
scroll to position [788, 0]
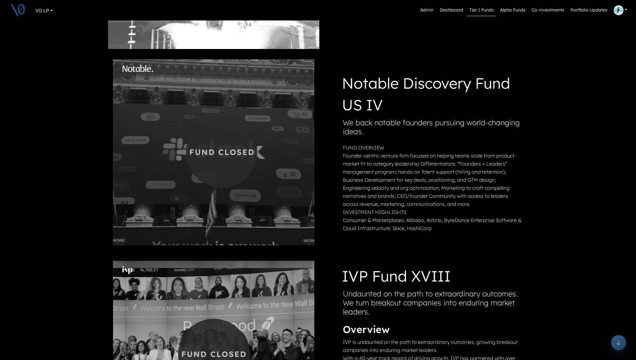
scroll to position [811, 0]
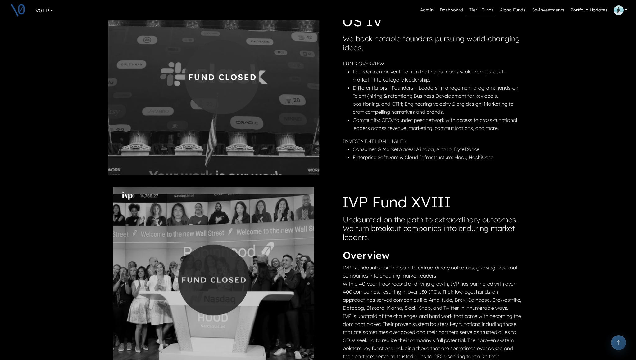
scroll to position [801, 0]
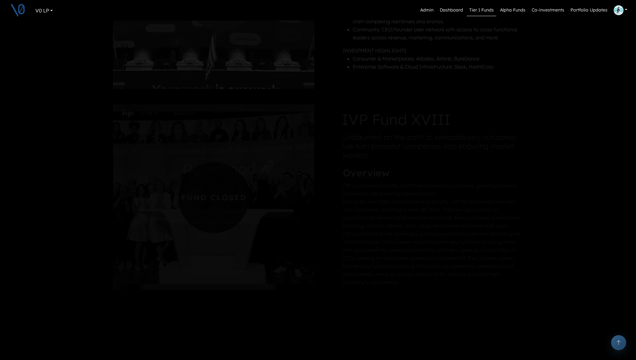
scroll to position [948, 0]
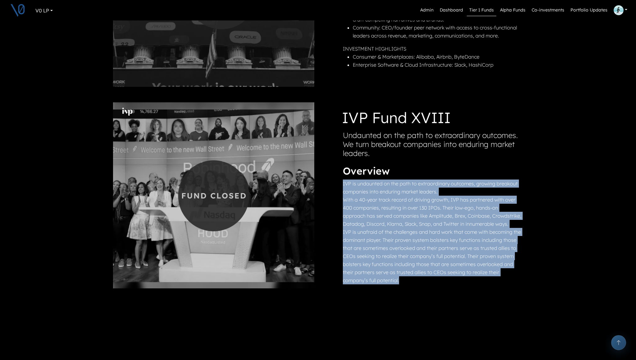
drag, startPoint x: 343, startPoint y: 183, endPoint x: 384, endPoint y: 282, distance: 107.3
click at [384, 282] on div "Overview IVP is undaunted on the path to extraordinary outcomes, growing breako…" at bounding box center [432, 224] width 179 height 119
copy div "IVP is undaunted on the path to extraordinary outcomes, growing breakout compan…"
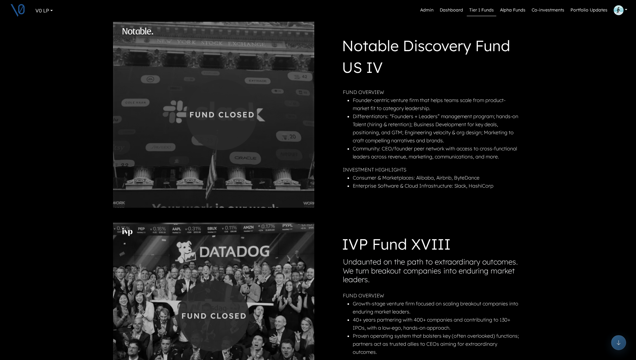
scroll to position [837, 0]
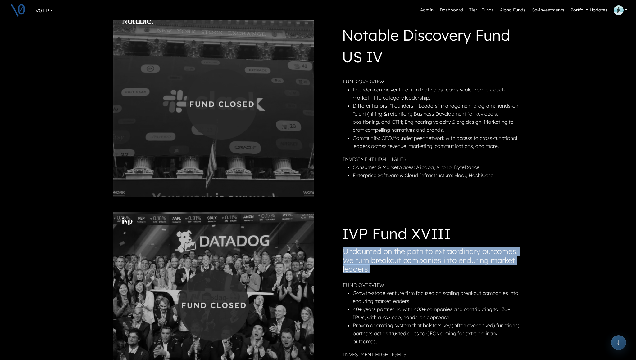
drag, startPoint x: 380, startPoint y: 276, endPoint x: 340, endPoint y: 257, distance: 44.4
click at [340, 257] on div "IVP Fund XVIII Undaunted on the path to extraordinary outcomes. We turn breakou…" at bounding box center [422, 305] width 199 height 165
copy h4 "Undaunted on the path to extraordinary outcomes. We turn breakout companies int…"
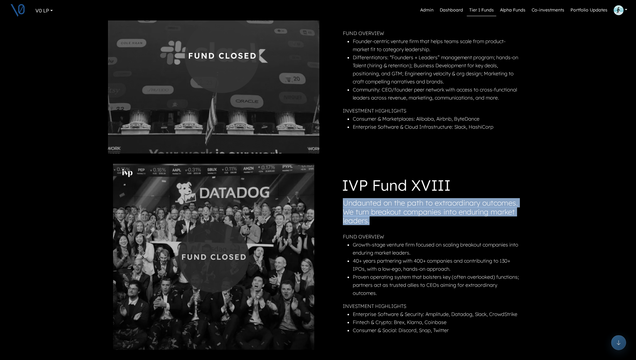
scroll to position [946, 0]
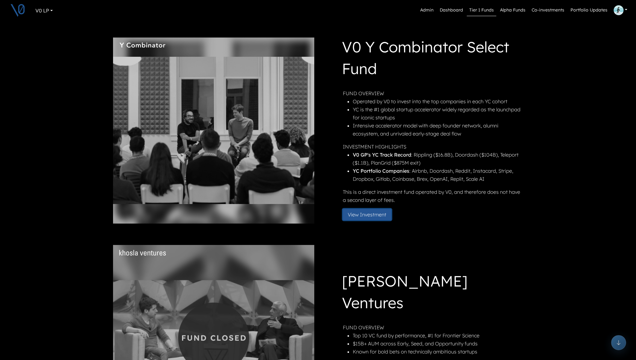
click at [361, 217] on button "View Investment" at bounding box center [367, 214] width 48 height 11
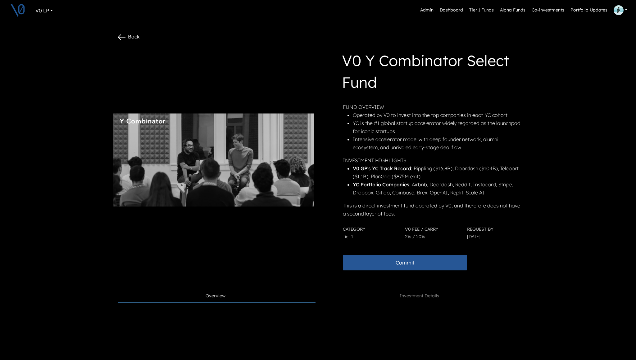
scroll to position [2, 0]
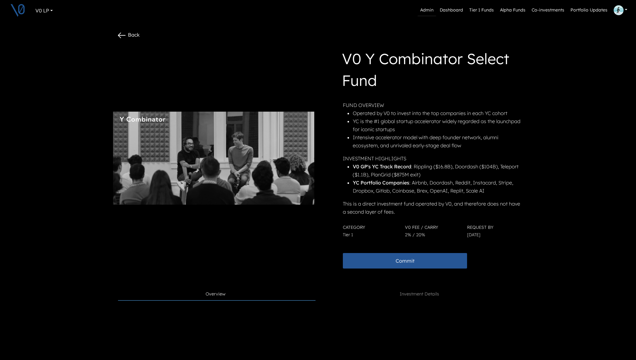
click at [429, 11] on link "Admin" at bounding box center [426, 10] width 18 height 12
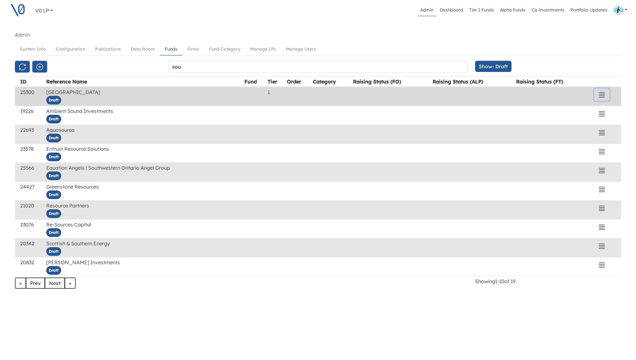
click at [602, 94] on icon "button" at bounding box center [601, 94] width 7 height 7
click at [530, 129] on button "Edit" at bounding box center [563, 129] width 88 height 10
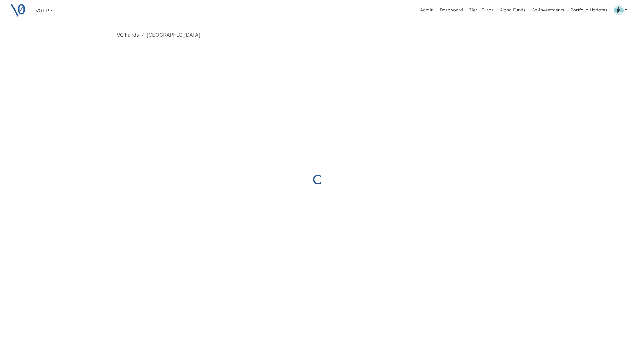
select select "Draft"
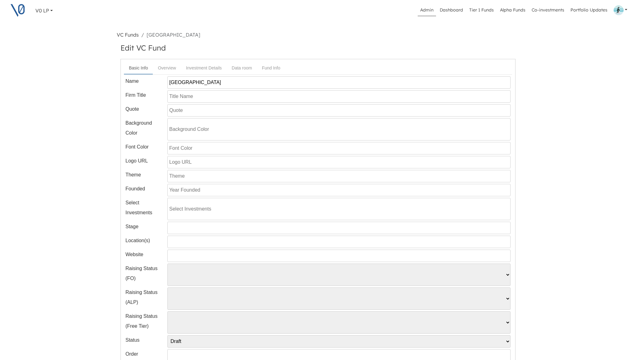
click at [192, 149] on input "text" at bounding box center [338, 148] width 343 height 12
click at [186, 133] on input "text" at bounding box center [338, 129] width 343 height 22
paste input "#f1f2ea"
type input "#f1f2ea"
click at [177, 151] on input "text" at bounding box center [338, 148] width 343 height 12
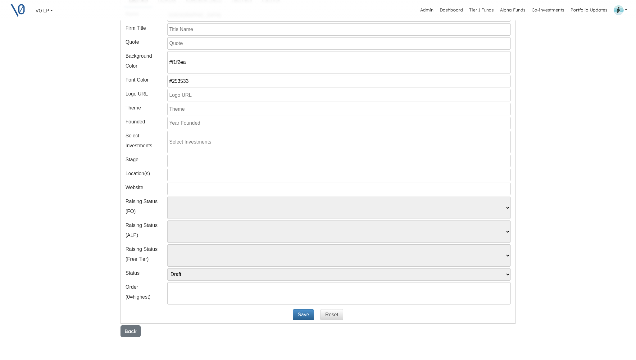
scroll to position [105, 0]
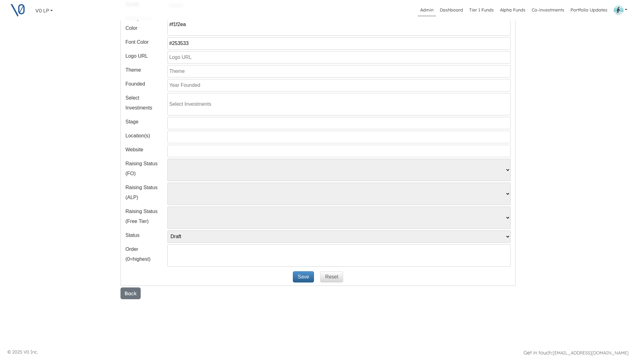
type input "#253533"
click at [302, 278] on button "Save" at bounding box center [303, 277] width 21 height 11
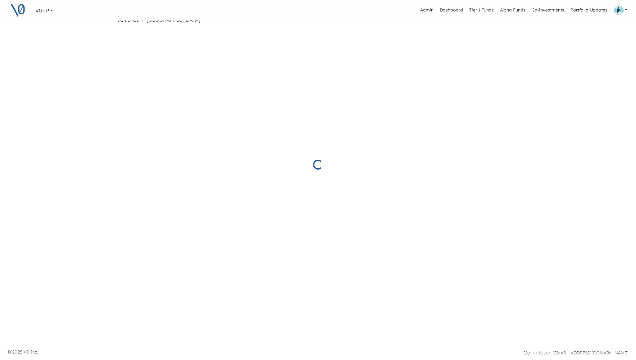
scroll to position [15, 0]
select select "Draft"
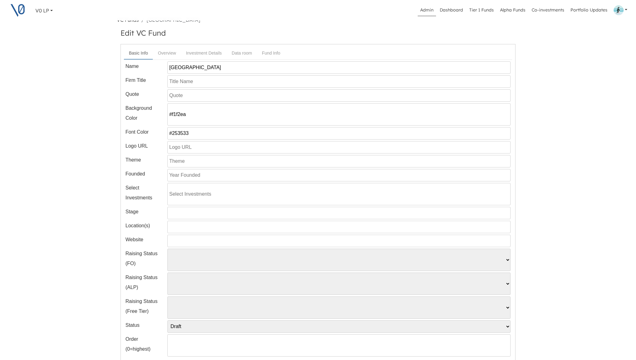
scroll to position [105, 0]
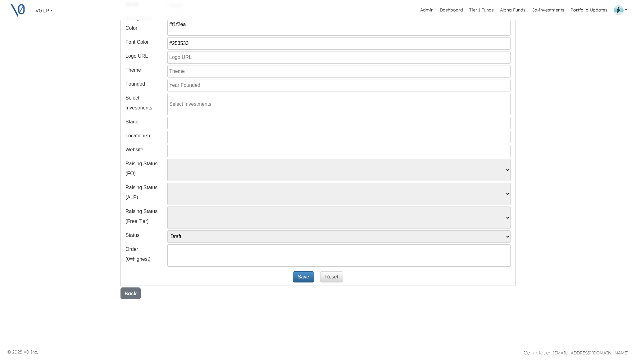
click at [181, 44] on input "#253533" at bounding box center [338, 43] width 343 height 12
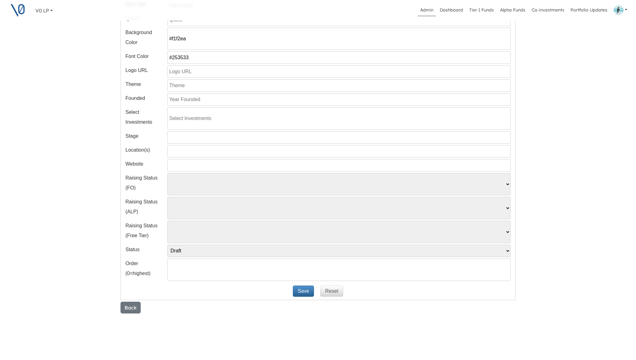
scroll to position [69, 0]
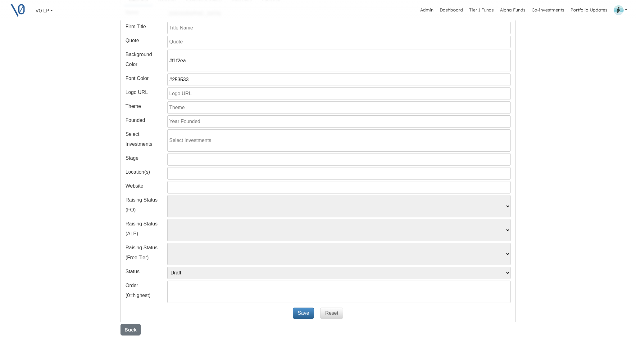
click at [179, 61] on input "#f1f2ea" at bounding box center [338, 61] width 343 height 22
click at [206, 97] on input "text" at bounding box center [338, 94] width 343 height 12
paste input "https://v0invest.com/wp-content/uploads/2025/09/southparkcommon_logo_bkg.png"
type input "https://v0invest.com/wp-content/uploads/2025/09/southparkcommon_logo_bkg.png"
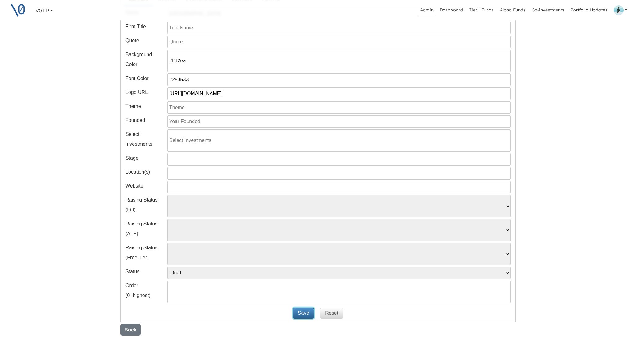
click at [303, 315] on button "Save" at bounding box center [303, 313] width 21 height 11
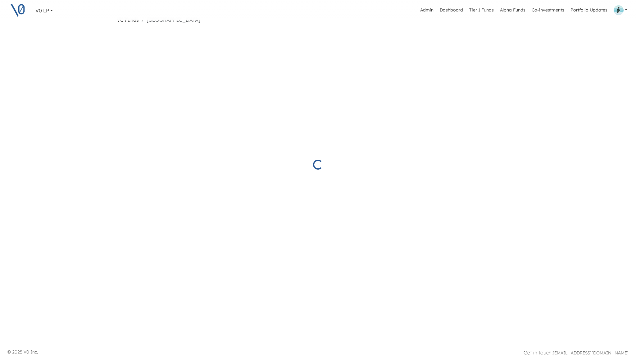
select select "Draft"
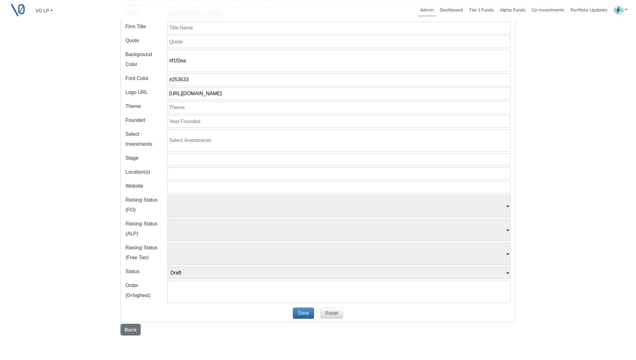
scroll to position [0, 0]
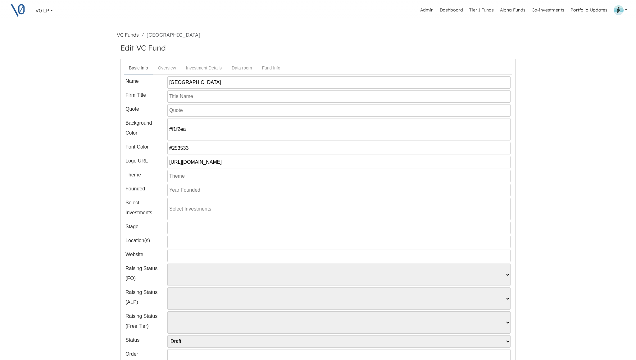
click at [204, 95] on input "text" at bounding box center [338, 96] width 343 height 12
click at [217, 82] on input "[GEOGRAPHIC_DATA]" at bounding box center [338, 82] width 343 height 12
click at [210, 96] on input "text" at bounding box center [338, 96] width 343 height 12
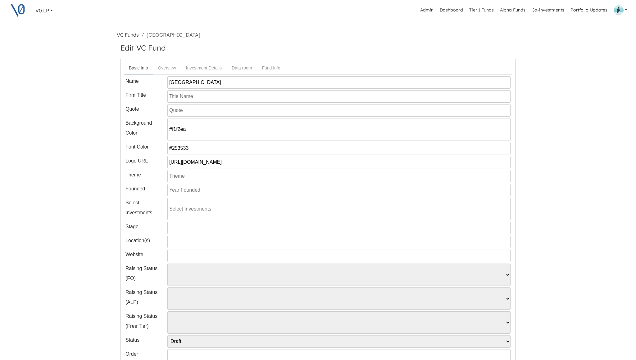
paste input "[GEOGRAPHIC_DATA]"
type input "[GEOGRAPHIC_DATA]"
click at [224, 87] on input "[GEOGRAPHIC_DATA]" at bounding box center [338, 82] width 343 height 12
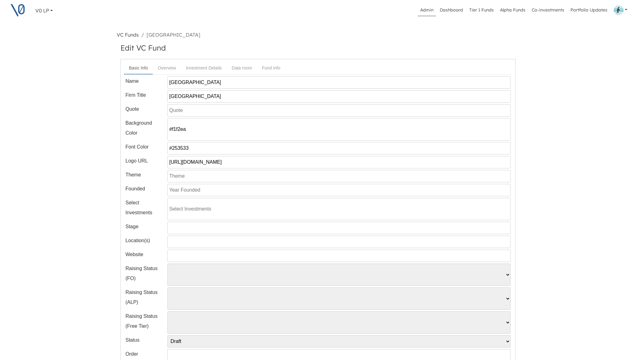
click at [234, 84] on input "[GEOGRAPHIC_DATA]" at bounding box center [338, 82] width 343 height 12
drag, startPoint x: 217, startPoint y: 83, endPoint x: 147, endPoint y: 83, distance: 69.8
click at [147, 83] on div "Name South Park Commons Fund IV" at bounding box center [317, 82] width 385 height 12
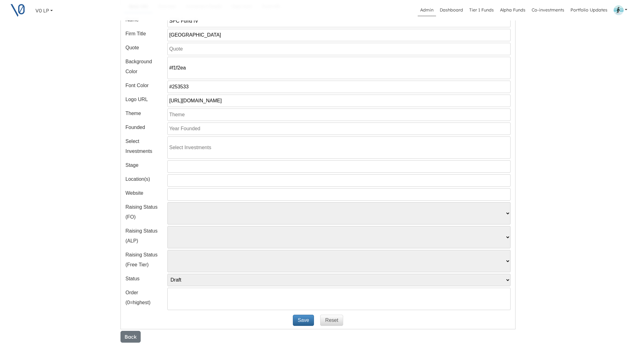
scroll to position [105, 0]
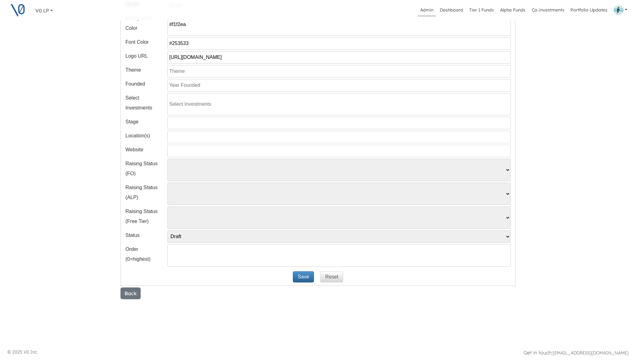
type input "SPC Fund IV"
click at [300, 278] on button "Save" at bounding box center [303, 277] width 21 height 11
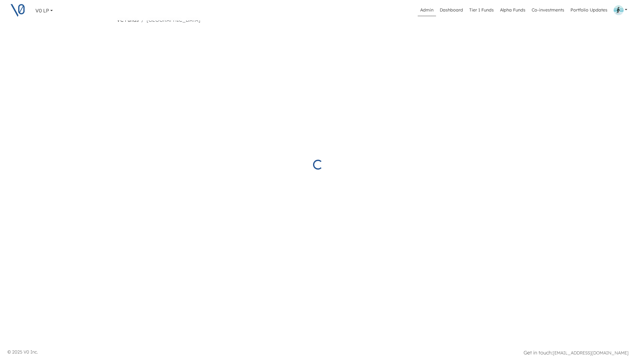
select select "Draft"
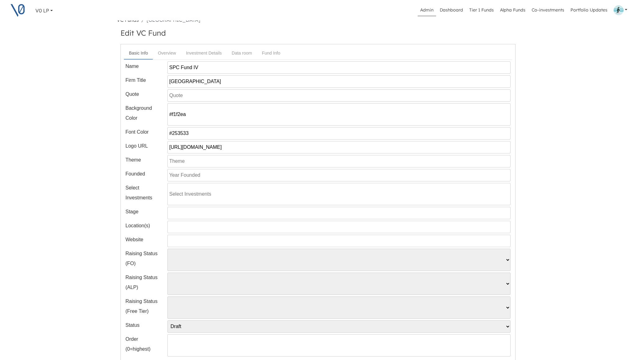
scroll to position [105, 0]
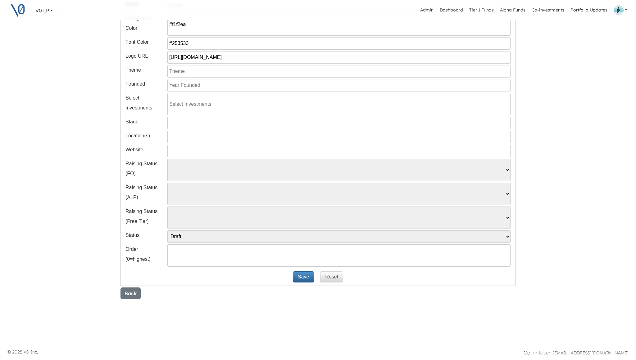
click at [106, 125] on div "V0 LP V0 LP Manage Membership Ivy Chan V0 LP V0 LP Manage Membership Ivy Chan A…" at bounding box center [318, 120] width 636 height 450
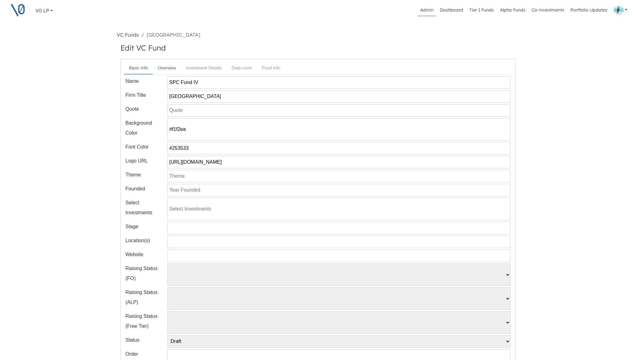
click at [169, 70] on link "Overview" at bounding box center [167, 67] width 28 height 11
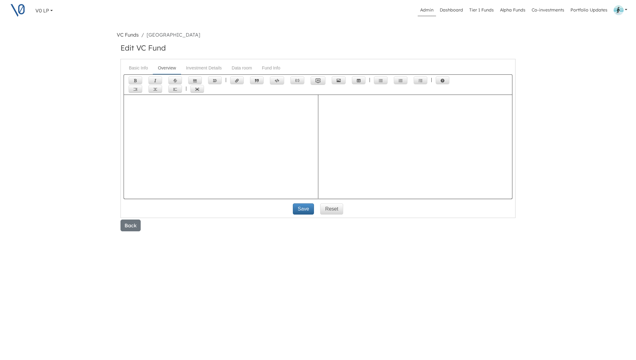
click at [192, 130] on textarea at bounding box center [221, 157] width 194 height 124
type textarea "## Overview"
click at [139, 70] on link "Basic Info" at bounding box center [138, 67] width 29 height 11
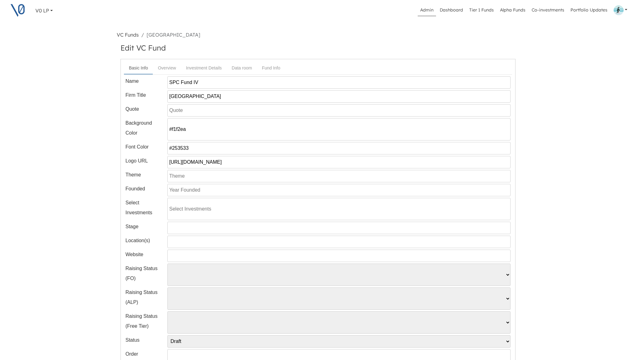
click at [182, 112] on input "text" at bounding box center [338, 110] width 343 height 12
paste input "helps you go from -1 to 0"
click at [171, 110] on input "helps you go from -1 to 0" at bounding box center [338, 110] width 343 height 12
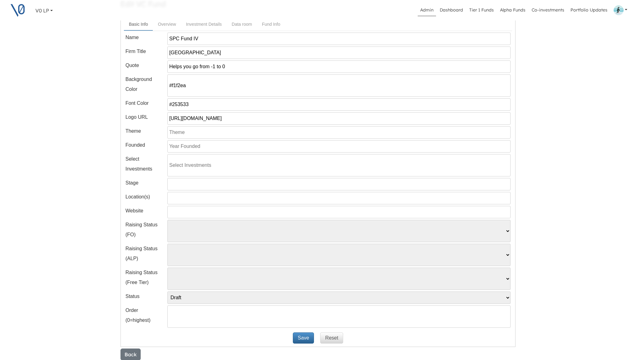
scroll to position [59, 0]
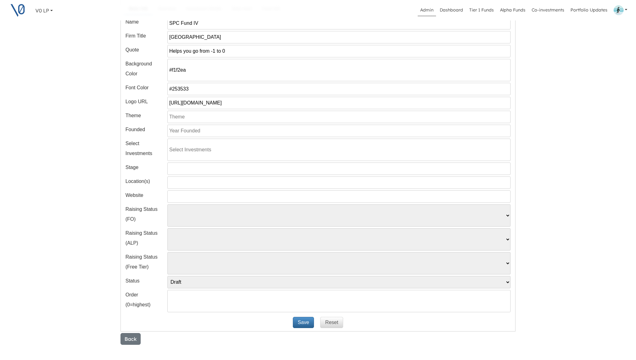
type input "Helps you go from -1 to 0"
click at [207, 116] on input "text" at bounding box center [338, 117] width 343 height 12
click at [185, 131] on input "text" at bounding box center [338, 131] width 343 height 12
type input "2018"
click at [182, 154] on input "text" at bounding box center [338, 150] width 343 height 22
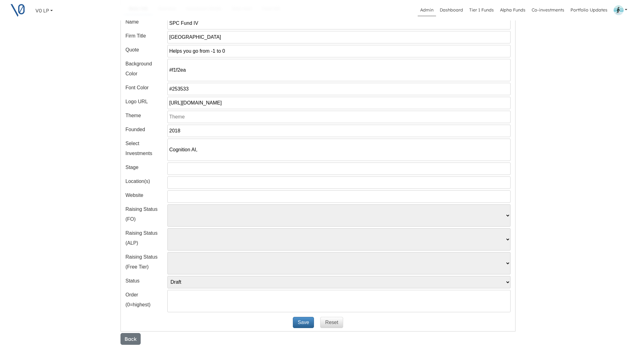
click at [179, 148] on input "Cognition AI," at bounding box center [338, 150] width 343 height 22
click at [201, 153] on input "Cognition AI," at bounding box center [338, 150] width 343 height 22
paste input "Airtable"
click at [169, 150] on input "Cognition AI, Airtable" at bounding box center [338, 150] width 343 height 22
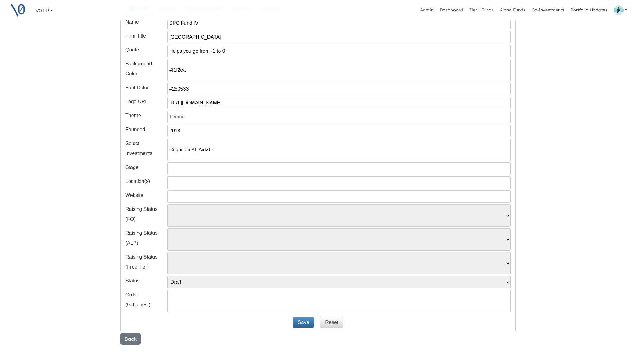
paste input "MoneyView"
click at [248, 151] on input "MoneyView, Cognition AI, Airtable" at bounding box center [338, 150] width 343 height 22
paste input "Baseten"
click at [310, 151] on input "MoneyView, Cognition AI, Airtable, Replit, Baseten, Luma, Titan, Render" at bounding box center [338, 150] width 343 height 22
type input "MoneyView, Cognition AI, Airtable, Replit, Baseten, Luma, Titan and Render"
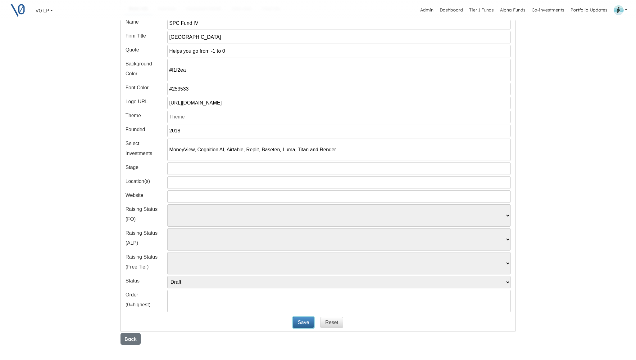
click at [305, 323] on button "Save" at bounding box center [303, 322] width 21 height 11
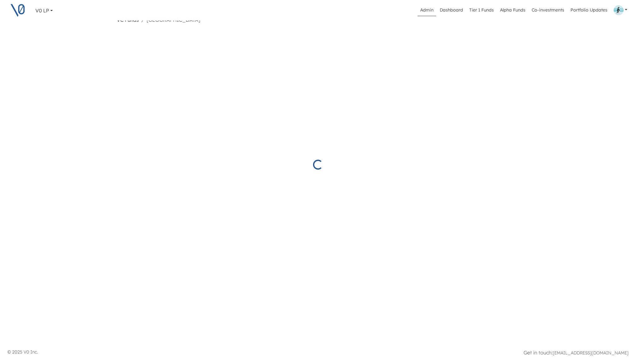
select select "Draft"
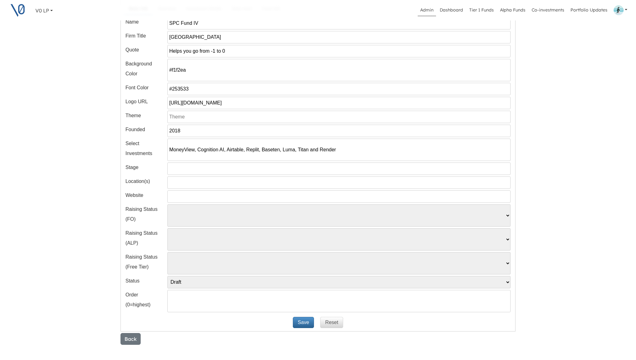
scroll to position [0, 0]
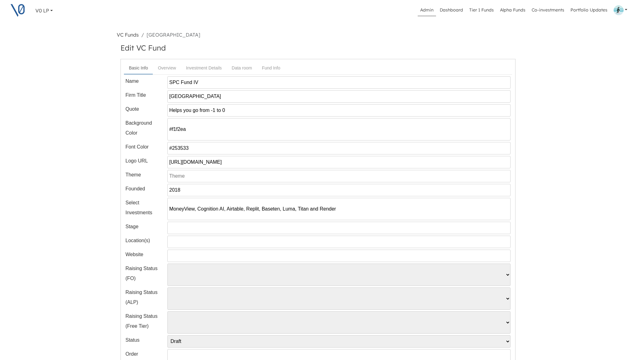
click at [178, 243] on input "text" at bounding box center [338, 242] width 343 height 12
type input "[GEOGRAPHIC_DATA]"
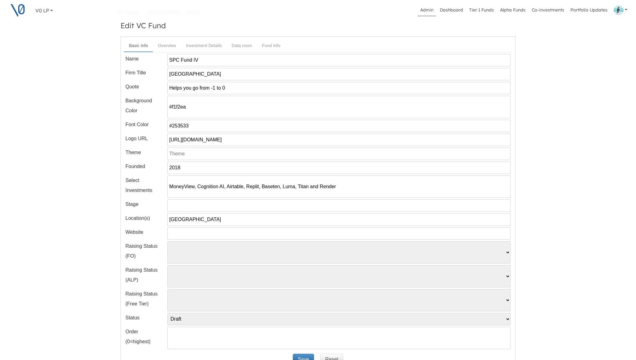
scroll to position [23, 0]
click at [197, 233] on input "text" at bounding box center [338, 233] width 343 height 12
paste input "[URL][DOMAIN_NAME]"
type input "[URL][DOMAIN_NAME]"
click at [220, 255] on select "Pending Started Closed" at bounding box center [338, 252] width 343 height 22
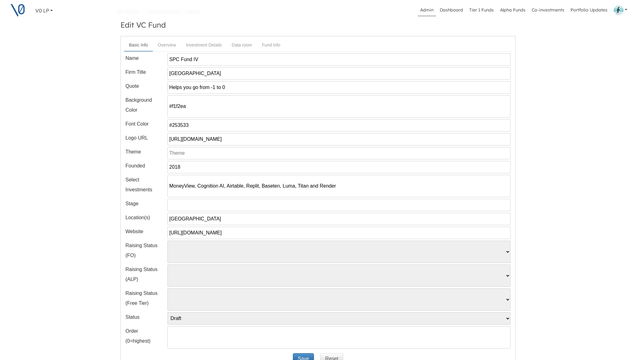
click at [175, 209] on input "text" at bounding box center [338, 205] width 343 height 12
click at [225, 209] on input "Pre-seed and Seed" at bounding box center [338, 205] width 343 height 12
click at [195, 207] on input "Pre-seed and Seed" at bounding box center [338, 205] width 343 height 12
click at [218, 205] on input "Pre-seed, Seed" at bounding box center [338, 205] width 343 height 12
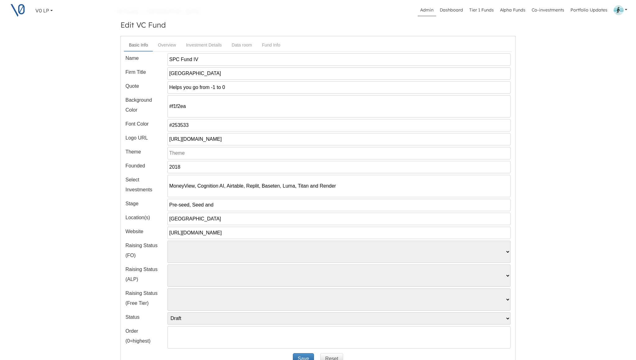
type input "Pre-Seed, Seed and Early Stage"
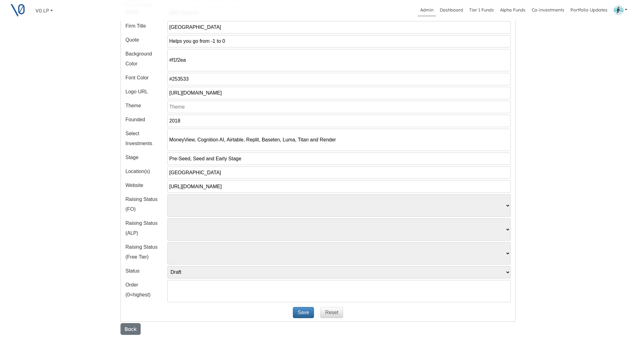
scroll to position [105, 0]
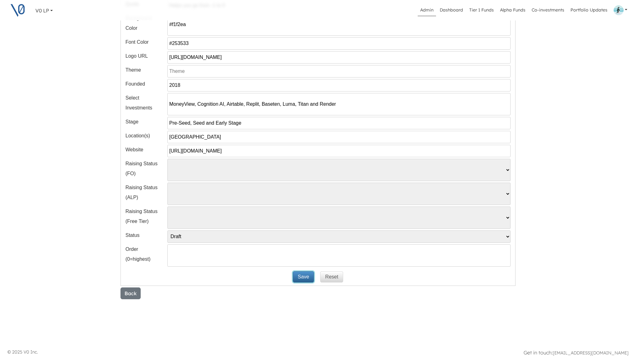
click at [304, 273] on button "Save" at bounding box center [303, 277] width 21 height 11
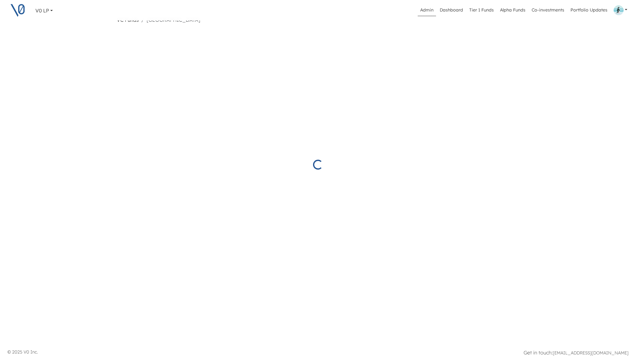
scroll to position [15, 0]
select select "Draft"
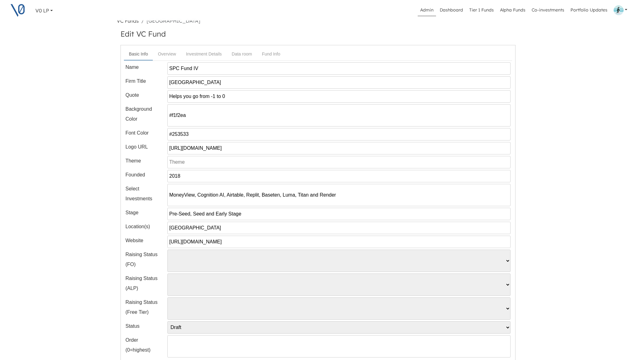
scroll to position [0, 0]
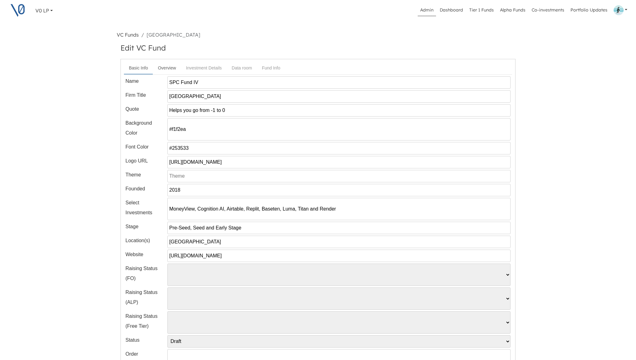
click at [167, 69] on link "Overview" at bounding box center [167, 67] width 28 height 11
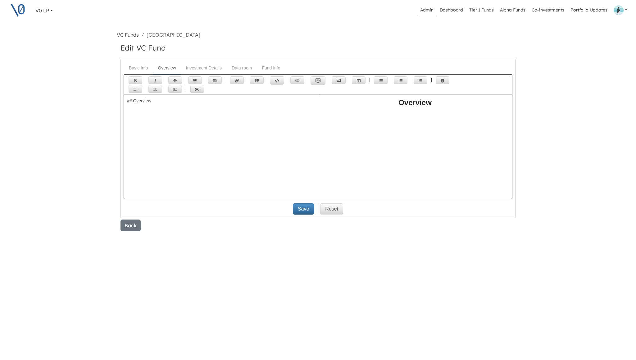
click at [166, 122] on textarea "## Overview" at bounding box center [221, 157] width 194 height 124
paste textarea "South Park Commons is a community-first venture platform that incubates founder…"
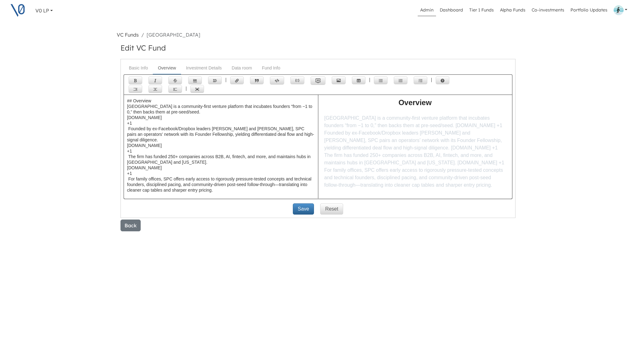
drag, startPoint x: 133, startPoint y: 124, endPoint x: 124, endPoint y: 120, distance: 10.1
click at [124, 120] on textarea "## Overview South Park Commons is a community-first venture platform that incub…" at bounding box center [221, 157] width 194 height 124
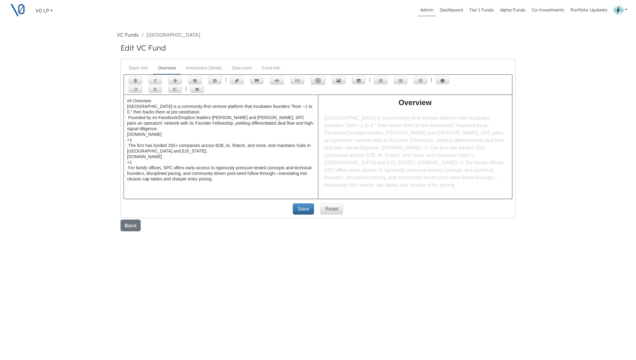
click at [127, 117] on textarea "## Overview South Park Commons is a community-first venture platform that incub…" at bounding box center [221, 157] width 194 height 124
drag, startPoint x: 137, startPoint y: 135, endPoint x: 119, endPoint y: 131, distance: 18.1
click at [119, 131] on div "Edit VC Fund Basic Info Overview Investment Details Data room Fund Info Name SP…" at bounding box center [318, 137] width 402 height 188
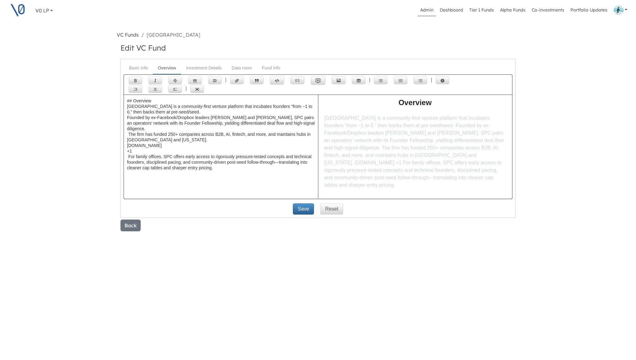
click at [129, 130] on textarea "## Overview South Park Commons is a community-first venture platform that incub…" at bounding box center [221, 157] width 194 height 124
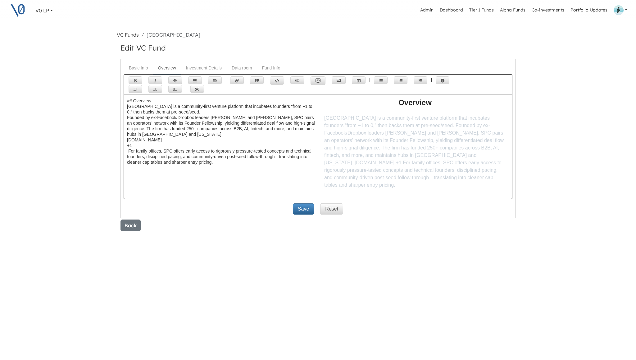
drag, startPoint x: 160, startPoint y: 152, endPoint x: 125, endPoint y: 142, distance: 36.5
click at [125, 142] on textarea "## Overview South Park Commons is a community-first venture platform that incub…" at bounding box center [221, 157] width 194 height 124
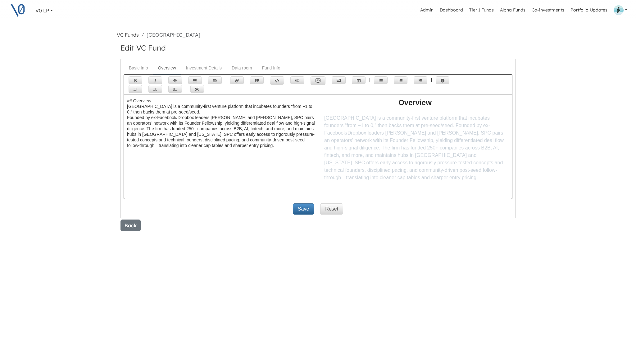
type textarea "## Overview South Park Commons is a community-first venture platform that incub…"
click at [302, 207] on button "Save" at bounding box center [303, 209] width 21 height 11
click at [204, 68] on link "Investment Details" at bounding box center [204, 67] width 46 height 11
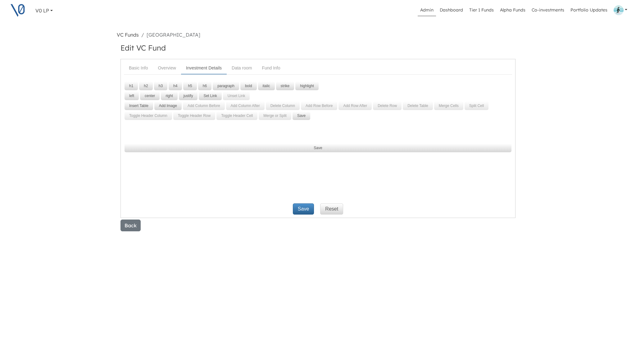
click at [225, 133] on p at bounding box center [318, 134] width 388 height 7
click at [194, 131] on p at bounding box center [318, 134] width 388 height 7
click at [129, 134] on p at bounding box center [318, 134] width 388 height 7
click at [138, 129] on div at bounding box center [318, 131] width 388 height 14
click at [128, 34] on link "VC Funds" at bounding box center [128, 35] width 22 height 6
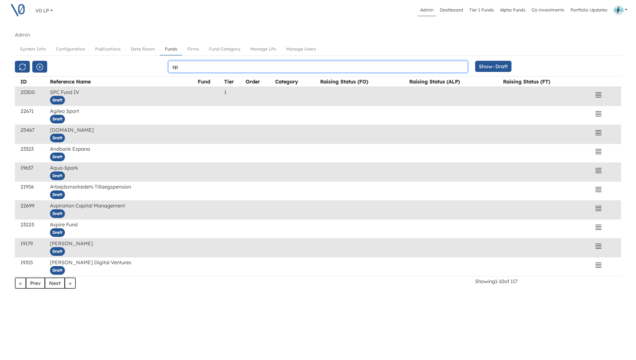
click at [198, 66] on input "sp" at bounding box center [317, 67] width 299 height 12
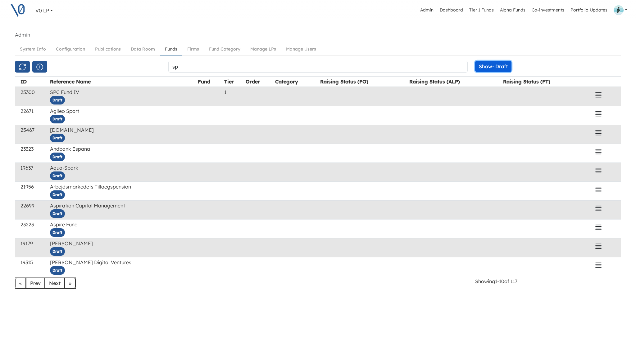
click at [494, 66] on button "Show - Draft" at bounding box center [493, 66] width 36 height 11
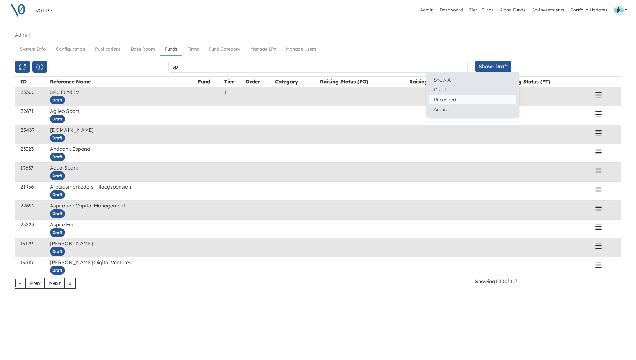
click at [472, 98] on button "Published" at bounding box center [473, 100] width 88 height 10
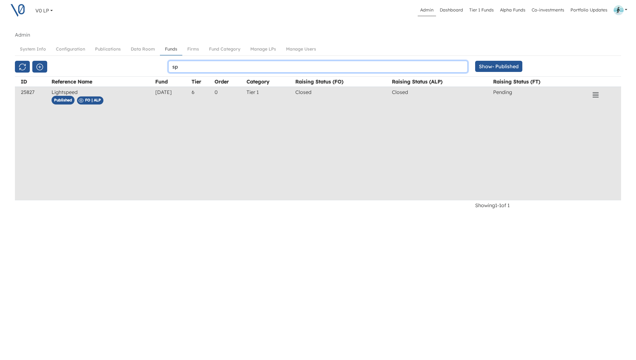
click at [206, 68] on input "sp" at bounding box center [317, 67] width 299 height 12
type input "s"
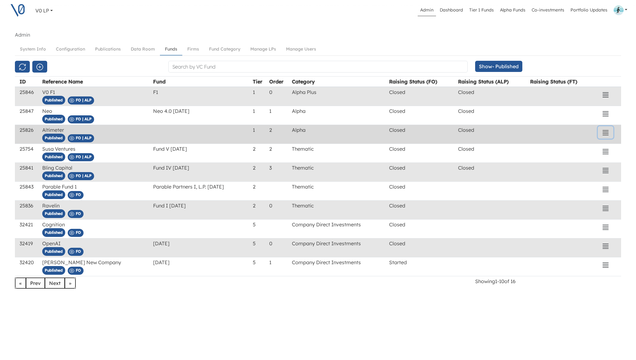
click at [604, 133] on icon "button" at bounding box center [605, 132] width 7 height 7
click at [534, 166] on button "Edit" at bounding box center [566, 166] width 88 height 10
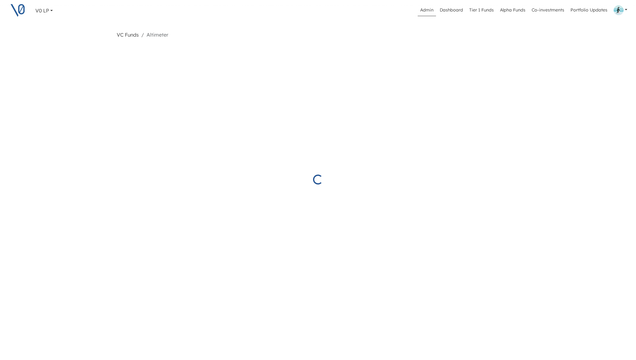
select select "Closed"
select select "Published"
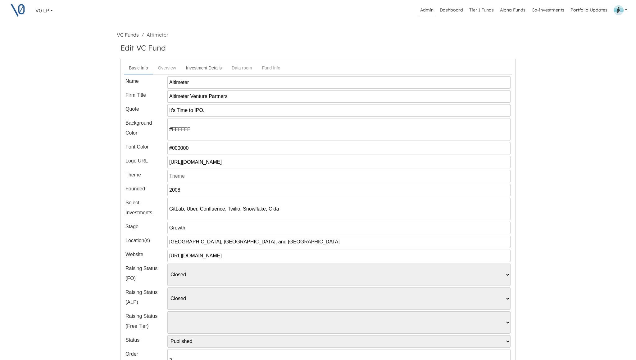
click at [200, 68] on link "Investment Details" at bounding box center [204, 67] width 46 height 11
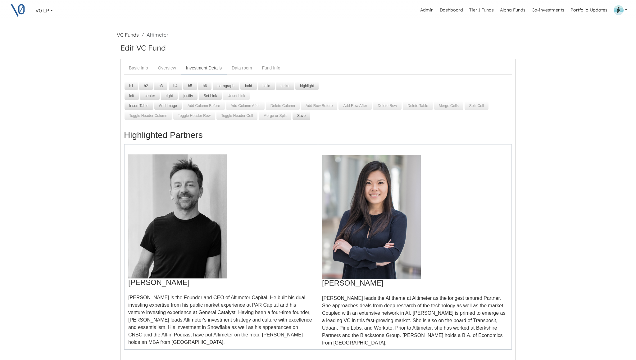
click at [258, 135] on h3 "Highlighted Partners" at bounding box center [318, 136] width 388 height 10
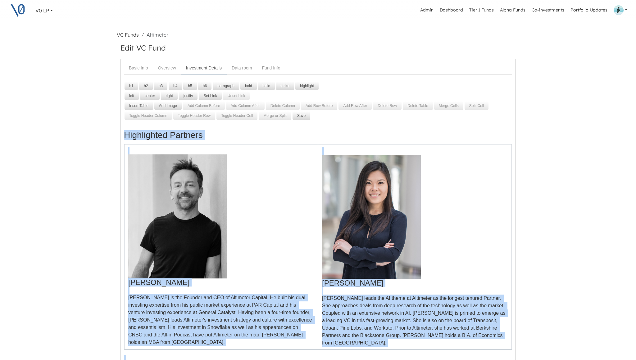
copy div "Highlighted Partners Brad Gerstner Brad is the Founder and CEO of Altimeter Cap…"
click at [133, 36] on link "VC Funds" at bounding box center [128, 35] width 22 height 6
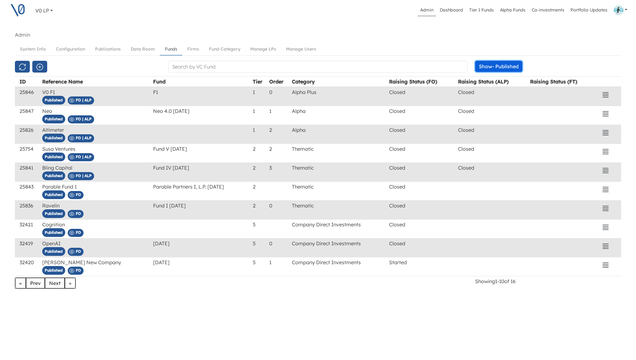
click at [484, 70] on button "Show - Published" at bounding box center [498, 66] width 47 height 11
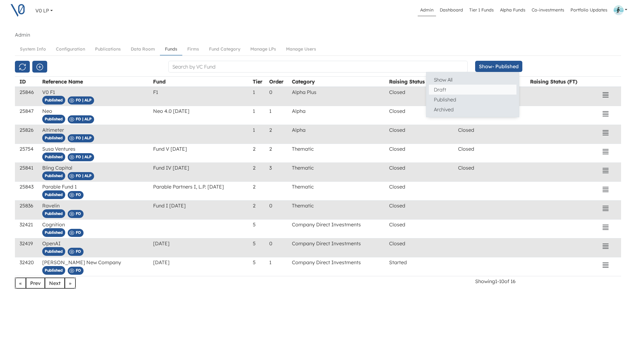
click at [480, 86] on button "Draft" at bounding box center [473, 90] width 88 height 10
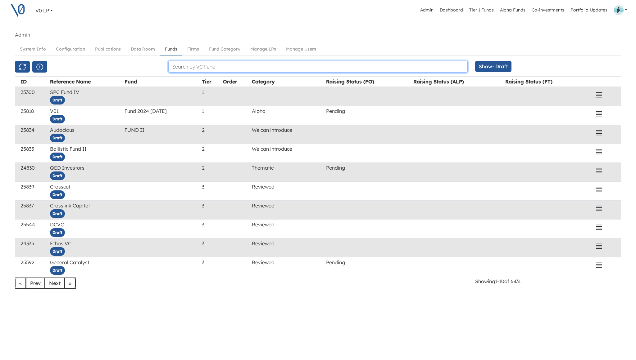
click at [360, 67] on input "text" at bounding box center [317, 67] width 299 height 12
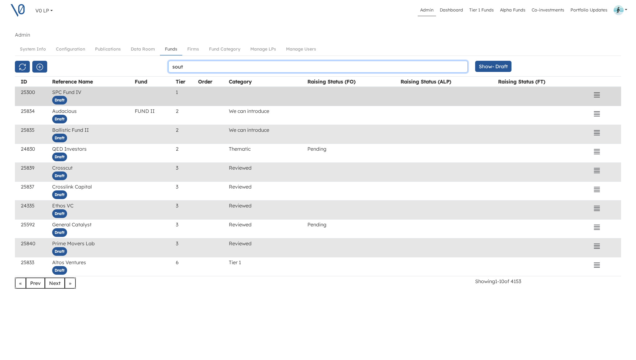
type input "sout"
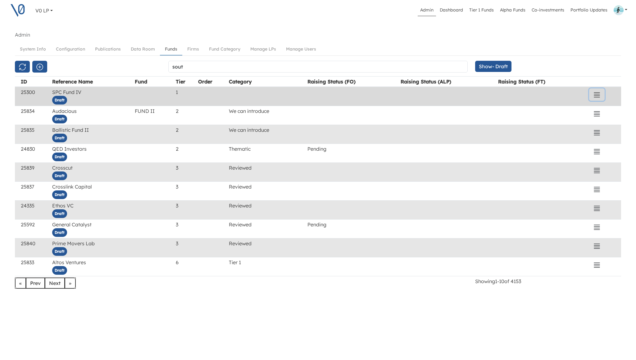
click at [599, 97] on icon "button" at bounding box center [596, 94] width 7 height 7
click at [522, 127] on button "Edit" at bounding box center [558, 129] width 88 height 10
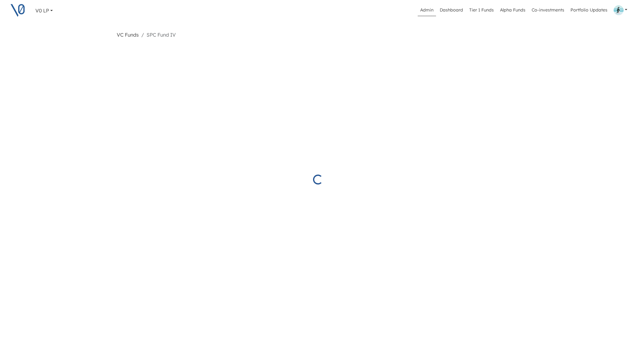
select select "Draft"
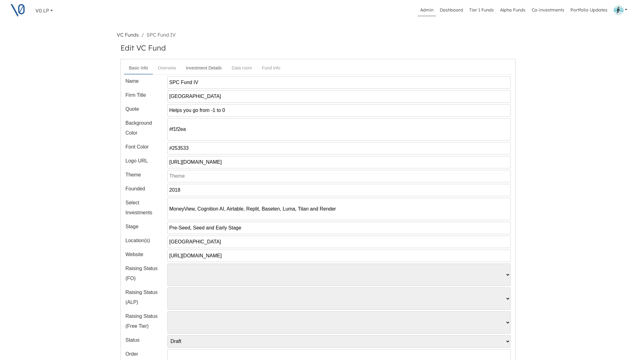
click at [204, 69] on link "Investment Details" at bounding box center [204, 67] width 46 height 11
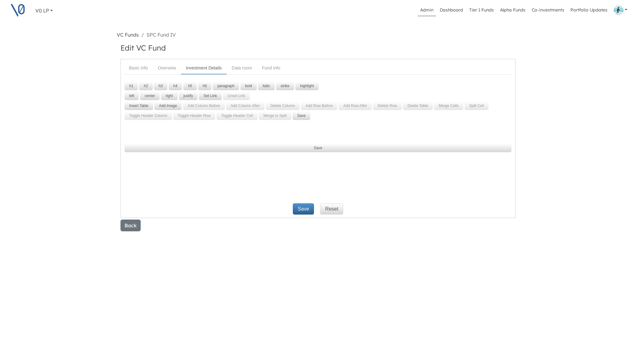
click at [184, 131] on p at bounding box center [318, 134] width 388 height 7
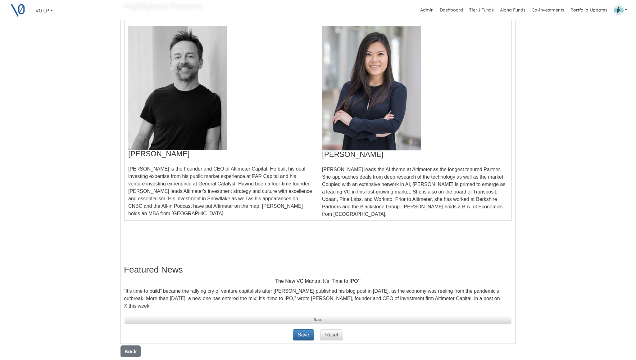
scroll to position [186, 0]
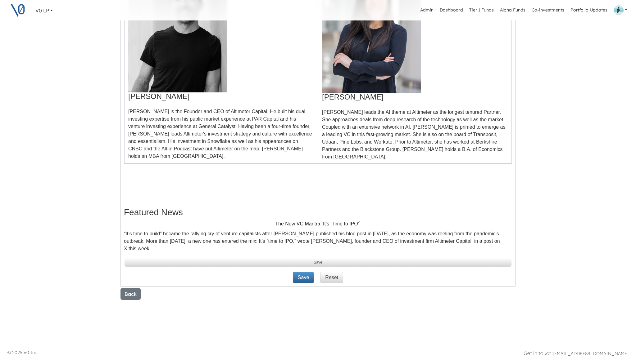
drag, startPoint x: 125, startPoint y: 210, endPoint x: 160, endPoint y: 247, distance: 50.9
click at [160, 247] on div "Highlighted Partners Brad Gerstner Brad is the Founder and CEO of Altimeter Cap…" at bounding box center [318, 95] width 388 height 314
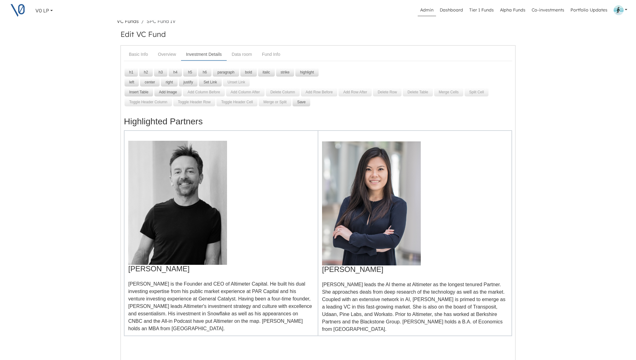
scroll to position [51, 0]
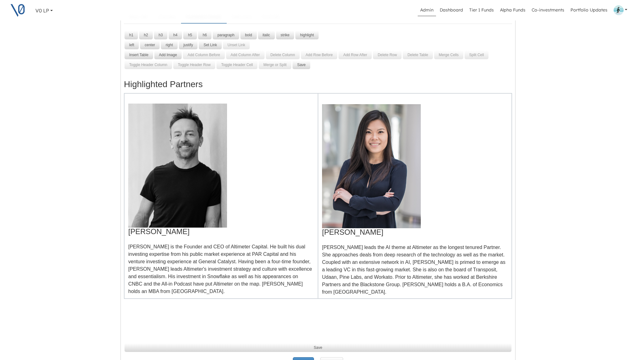
click at [148, 251] on p "Brad is the Founder and CEO of Altimeter Capital. He built his dual investing e…" at bounding box center [221, 269] width 186 height 52
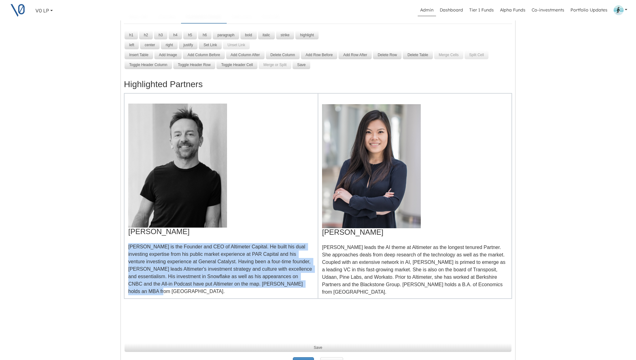
drag, startPoint x: 128, startPoint y: 246, endPoint x: 171, endPoint y: 291, distance: 62.8
click at [171, 291] on p "Brad is the Founder and CEO of Altimeter Capital. He built his dual investing e…" at bounding box center [221, 269] width 186 height 52
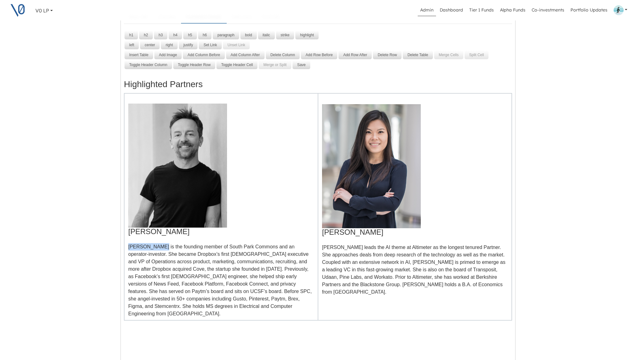
drag, startPoint x: 160, startPoint y: 247, endPoint x: 128, endPoint y: 249, distance: 31.7
click at [128, 249] on p "[PERSON_NAME] is the founding member of South Park Commons and an operator-inve…" at bounding box center [221, 280] width 186 height 74
copy p "[PERSON_NAME]"
drag, startPoint x: 130, startPoint y: 232, endPoint x: 174, endPoint y: 235, distance: 44.5
click at [174, 235] on h4 "Brad Gerstner" at bounding box center [221, 232] width 186 height 8
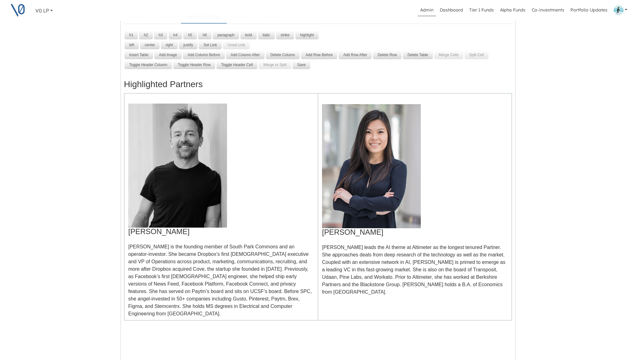
click at [171, 168] on img at bounding box center [177, 166] width 99 height 124
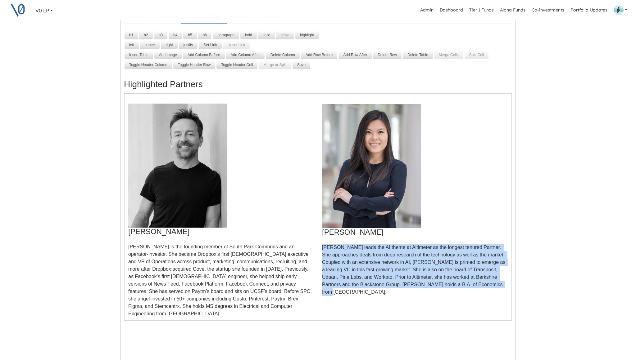
drag, startPoint x: 322, startPoint y: 247, endPoint x: 507, endPoint y: 288, distance: 189.2
click at [507, 288] on td "Pauline Yang Pauline leads the AI theme at Altimeter as the longest tenured Par…" at bounding box center [415, 206] width 194 height 227
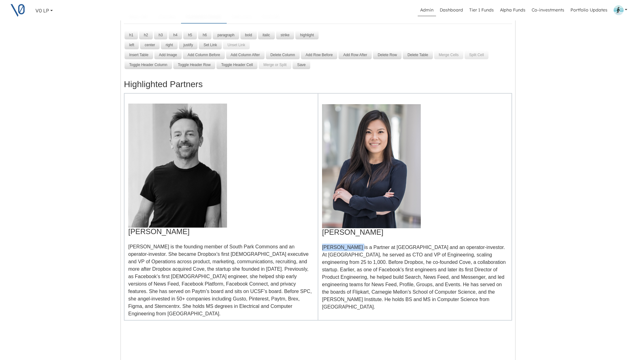
drag, startPoint x: 322, startPoint y: 247, endPoint x: 355, endPoint y: 246, distance: 33.5
click at [355, 246] on p "Aditya Agarwal is a Partner at South Park Commons and an operator-investor. At …" at bounding box center [415, 277] width 186 height 67
copy p "[PERSON_NAME]"
drag, startPoint x: 324, startPoint y: 233, endPoint x: 365, endPoint y: 233, distance: 41.6
click at [365, 233] on h4 "Pauline Yang" at bounding box center [415, 232] width 186 height 8
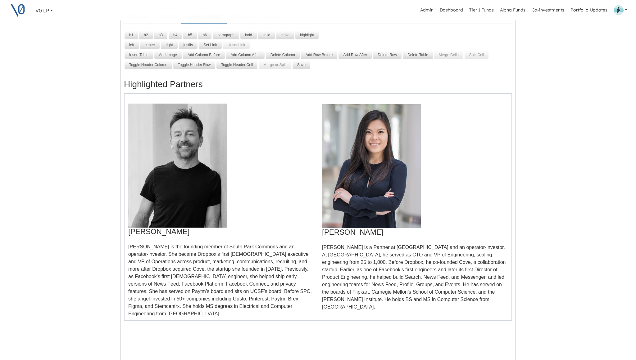
click at [205, 176] on img at bounding box center [177, 166] width 99 height 124
click at [190, 176] on img at bounding box center [177, 166] width 99 height 124
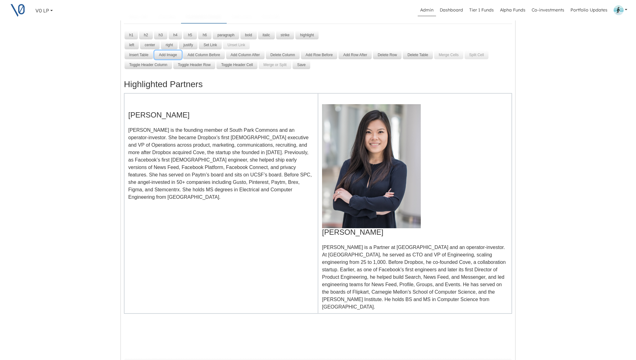
click at [169, 54] on button "Add Image" at bounding box center [167, 55] width 27 height 9
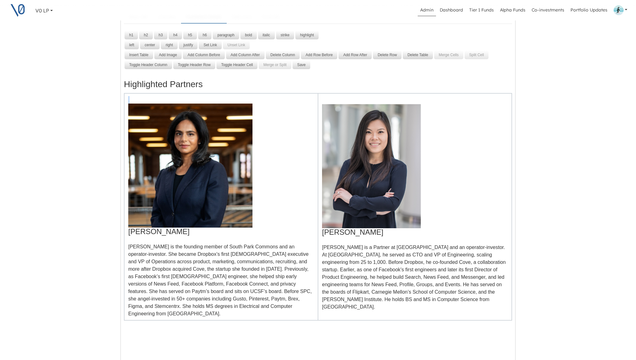
click at [372, 200] on img at bounding box center [371, 166] width 99 height 124
click at [376, 169] on img at bounding box center [371, 166] width 99 height 124
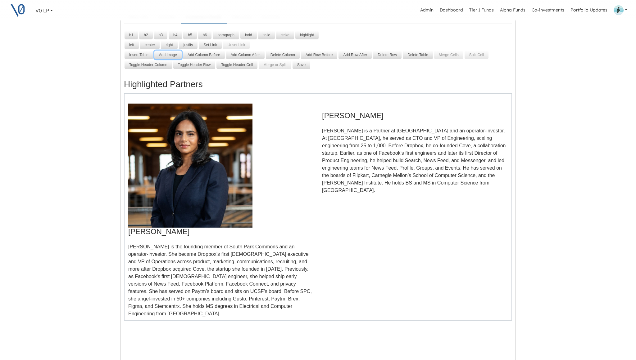
click at [173, 55] on button "Add Image" at bounding box center [167, 55] width 27 height 9
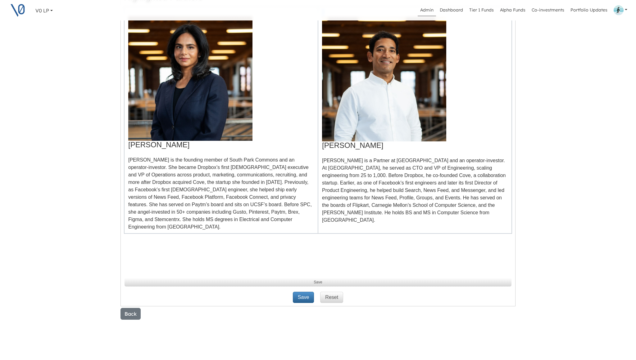
scroll to position [151, 0]
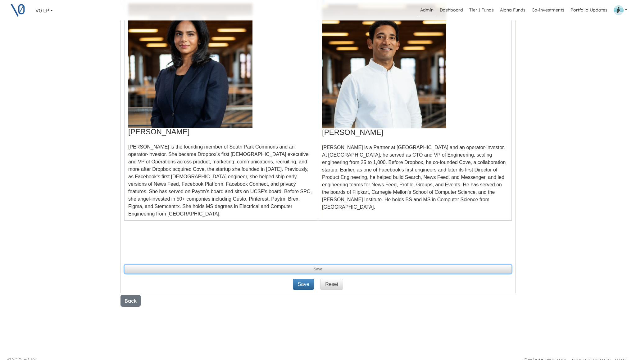
click at [323, 265] on button "Save" at bounding box center [317, 269] width 387 height 9
click at [311, 265] on button "Save" at bounding box center [317, 269] width 387 height 9
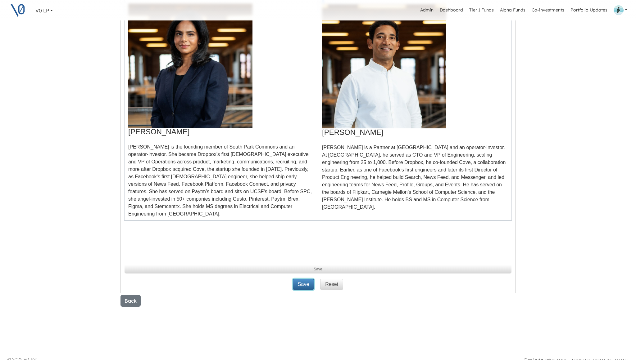
click at [305, 279] on button "Save" at bounding box center [303, 284] width 21 height 11
click at [179, 239] on div "Highlighted Partners Ruchi Sanghvi Ruchi Sanghvi is the founding member of Sout…" at bounding box center [318, 118] width 388 height 288
click at [173, 243] on div "Highlighted Partners Ruchi Sanghvi Ruchi Sanghvi is the founding member of Sout…" at bounding box center [318, 118] width 388 height 288
click at [165, 227] on h4 at bounding box center [318, 231] width 388 height 8
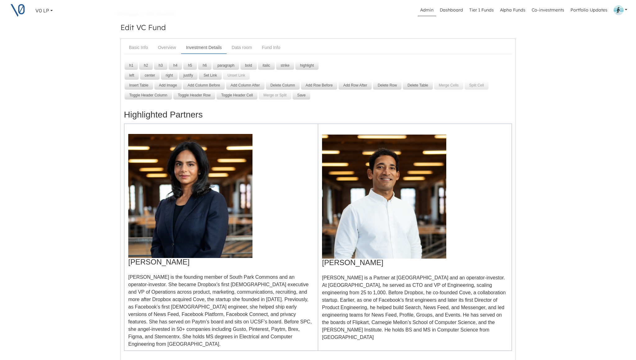
scroll to position [137, 0]
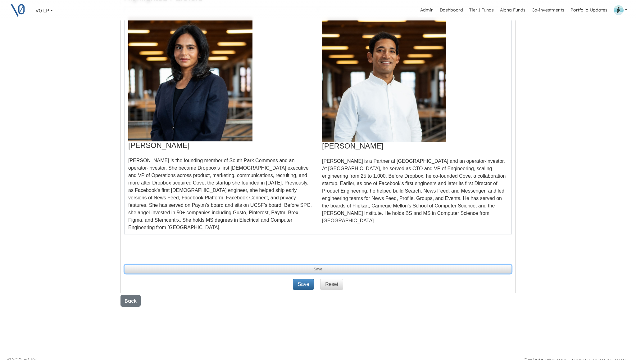
click at [304, 265] on button "Save" at bounding box center [317, 269] width 387 height 9
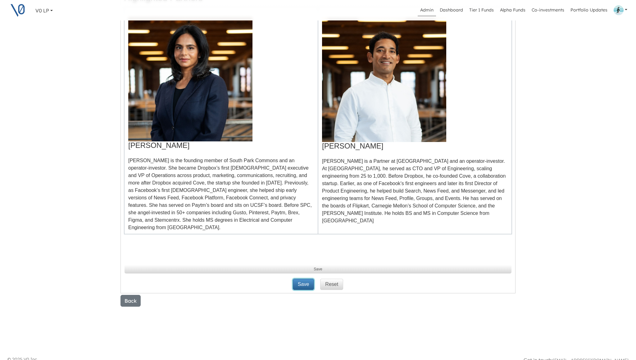
click at [304, 279] on button "Save" at bounding box center [303, 284] width 21 height 11
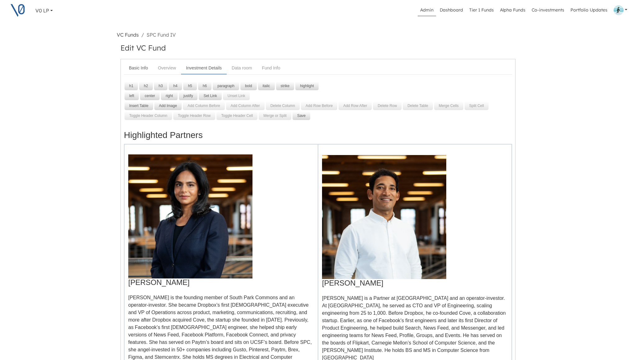
click at [141, 68] on link "Basic Info" at bounding box center [138, 67] width 29 height 11
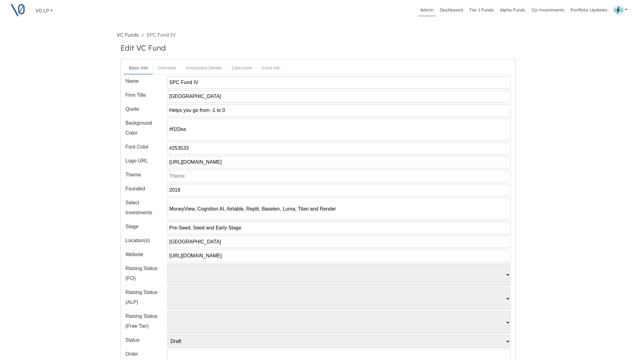
click at [208, 244] on input "San Francisco" at bounding box center [338, 242] width 343 height 12
type input "[GEOGRAPHIC_DATA], [US_STATE]"
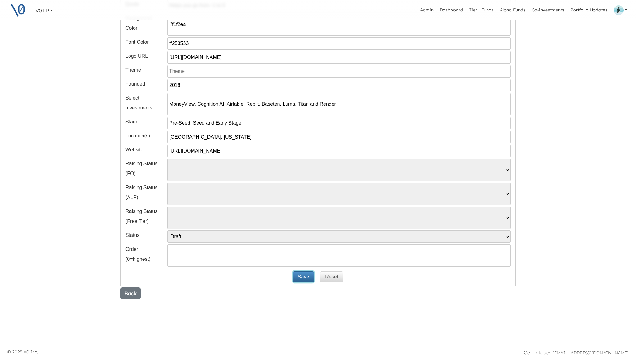
click at [300, 278] on button "Save" at bounding box center [303, 277] width 21 height 11
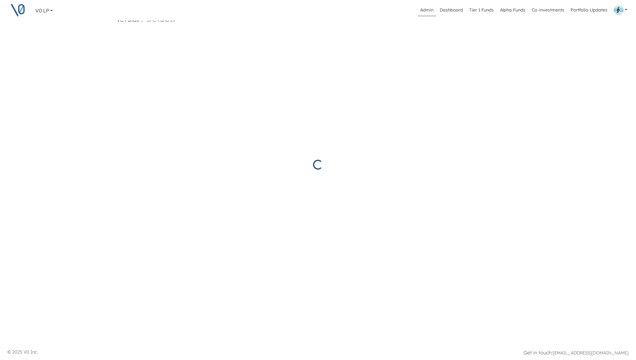
select select "Draft"
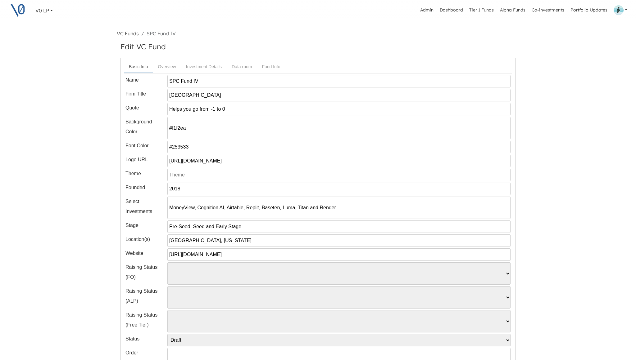
scroll to position [46, 0]
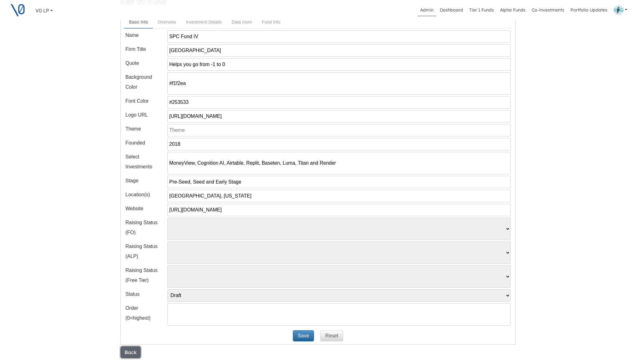
click at [135, 352] on button "Back" at bounding box center [130, 353] width 20 height 12
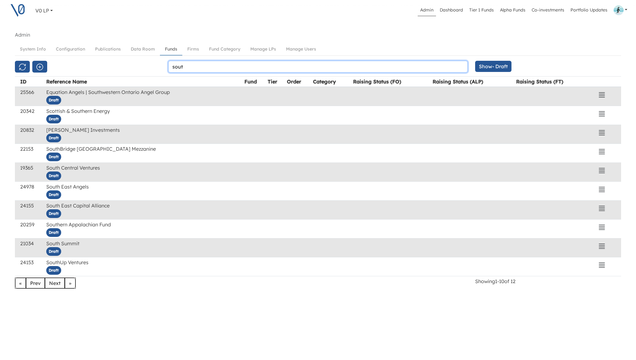
click at [282, 66] on input "sout" at bounding box center [317, 67] width 299 height 12
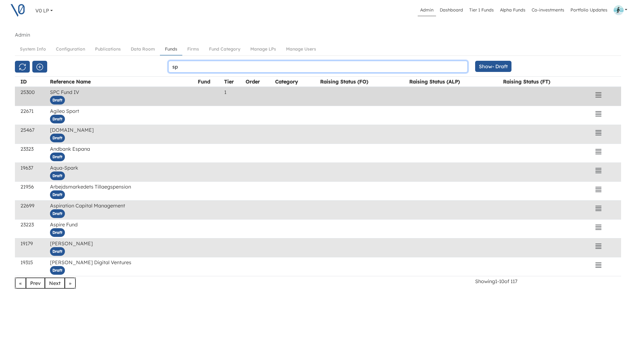
type input "sp"
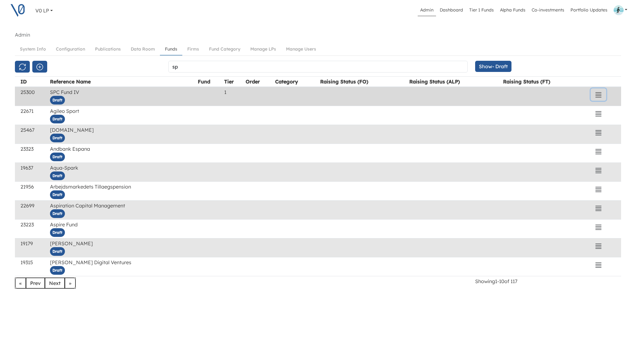
click at [595, 93] on icon "button" at bounding box center [597, 94] width 7 height 7
click at [544, 111] on button "View" at bounding box center [559, 109] width 88 height 10
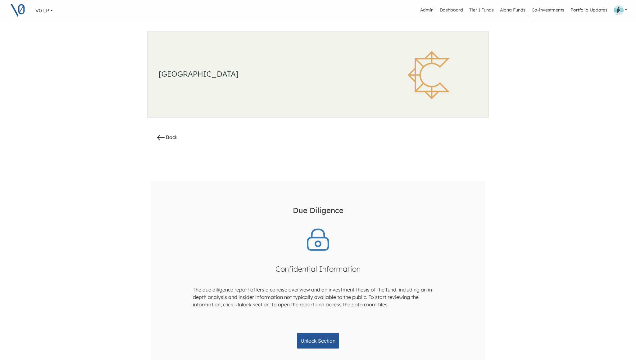
click at [506, 11] on link "Alpha Funds" at bounding box center [512, 10] width 30 height 12
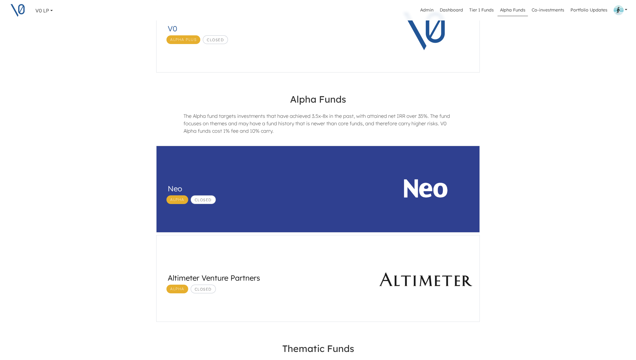
scroll to position [117, 4]
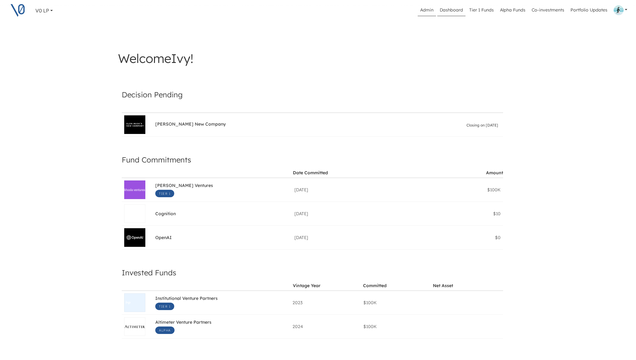
click at [426, 9] on link "Admin" at bounding box center [426, 10] width 18 height 12
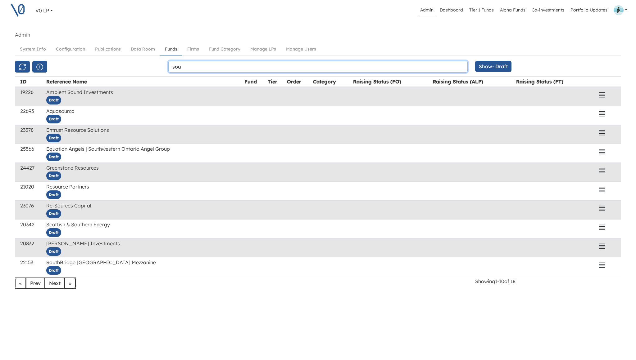
click at [188, 65] on input "sou" at bounding box center [317, 67] width 299 height 12
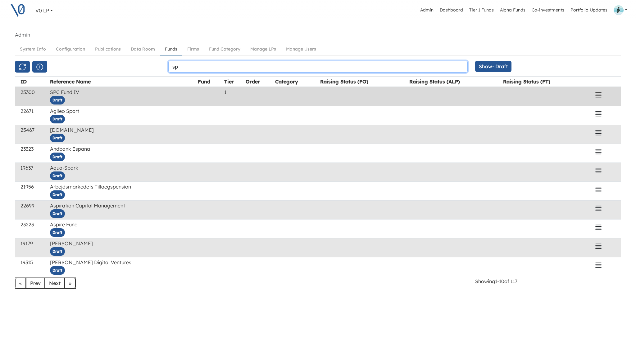
type input "sp"
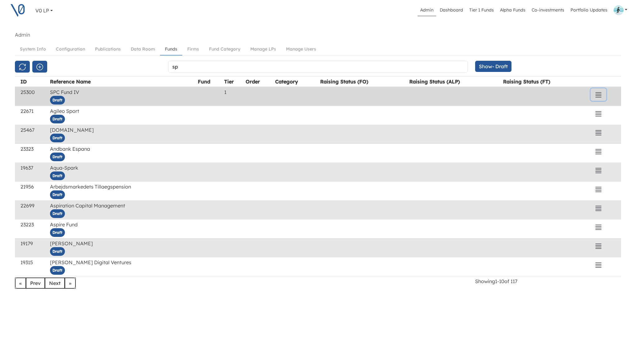
click at [598, 95] on icon "button" at bounding box center [597, 94] width 7 height 7
click at [540, 109] on button "View" at bounding box center [559, 109] width 88 height 10
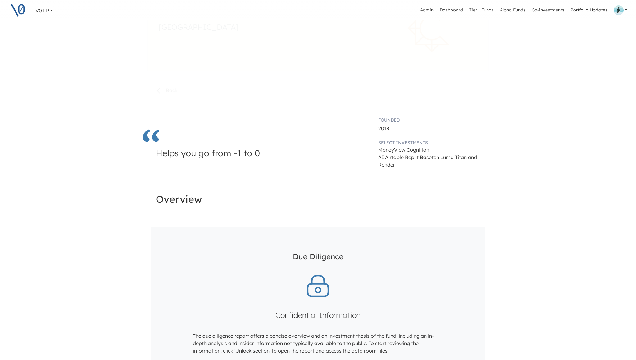
scroll to position [20, 0]
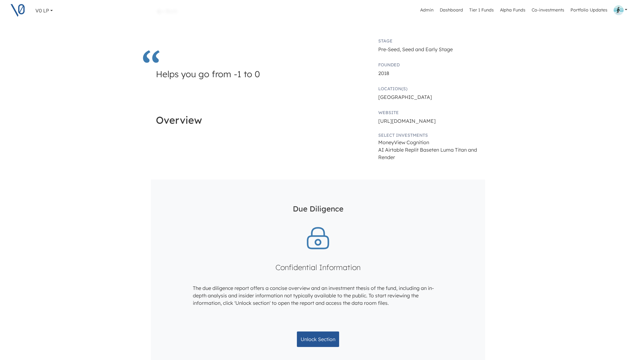
scroll to position [85, 0]
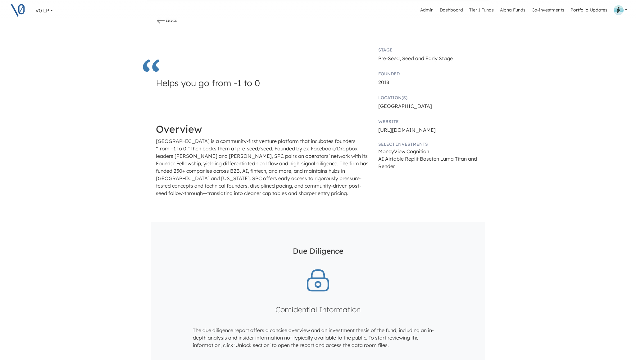
scroll to position [125, 0]
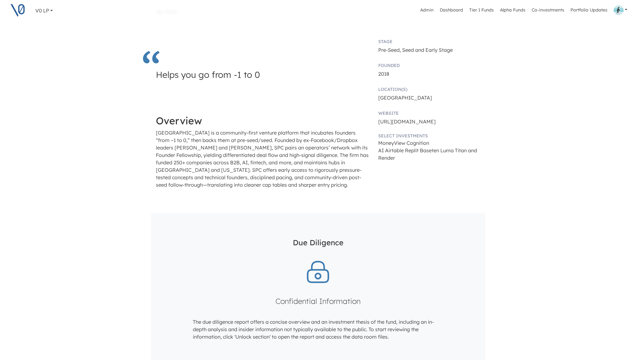
click at [299, 188] on p "[GEOGRAPHIC_DATA] is a community-first venture platform that incubates founders…" at bounding box center [263, 159] width 214 height 60
click at [300, 185] on p "[GEOGRAPHIC_DATA] is a community-first venture platform that incubates founders…" at bounding box center [263, 159] width 214 height 60
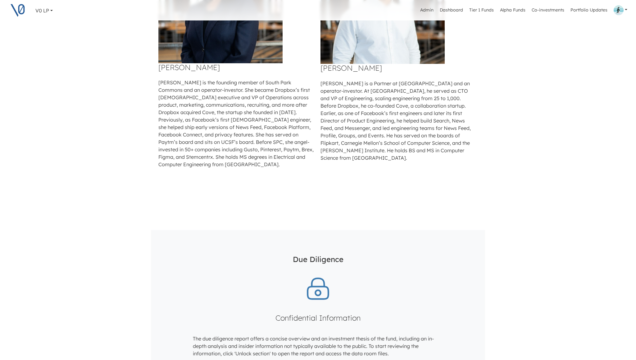
scroll to position [367, 0]
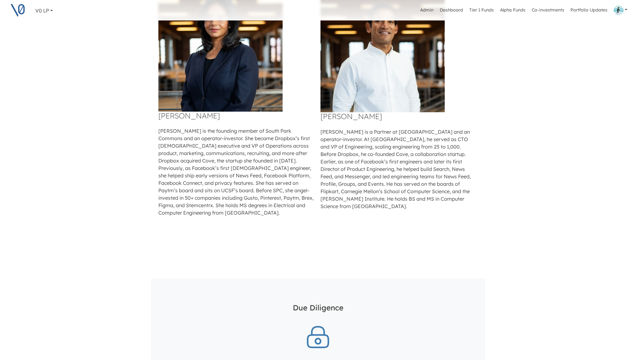
click at [260, 245] on div "Highlighted Partners [PERSON_NAME] [PERSON_NAME] is the founding member of Sout…" at bounding box center [318, 110] width 324 height 298
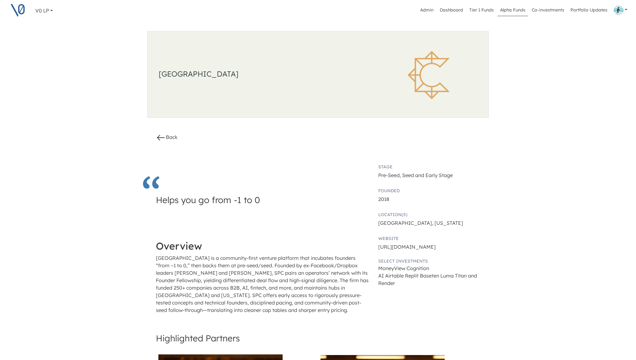
click at [514, 11] on link "Alpha Funds" at bounding box center [512, 10] width 30 height 12
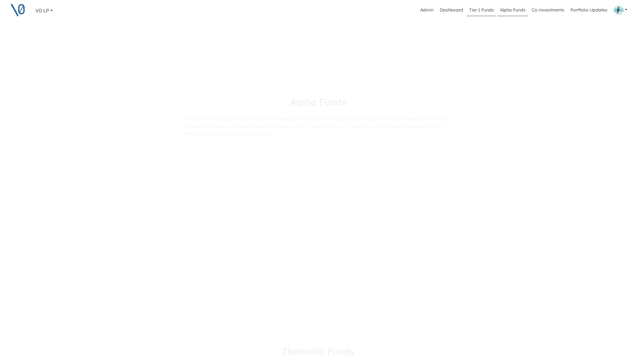
click at [486, 9] on link "Tier 1 Funds" at bounding box center [481, 10] width 29 height 12
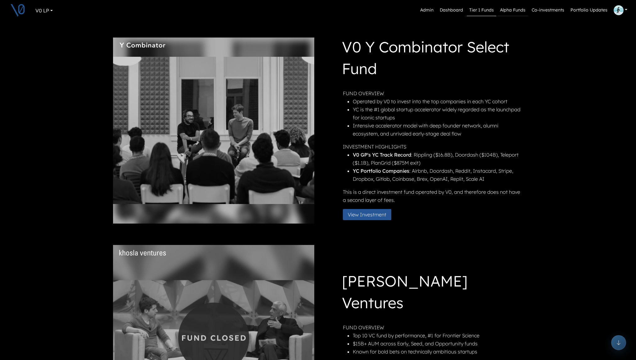
click at [509, 11] on link "Alpha Funds" at bounding box center [512, 10] width 30 height 12
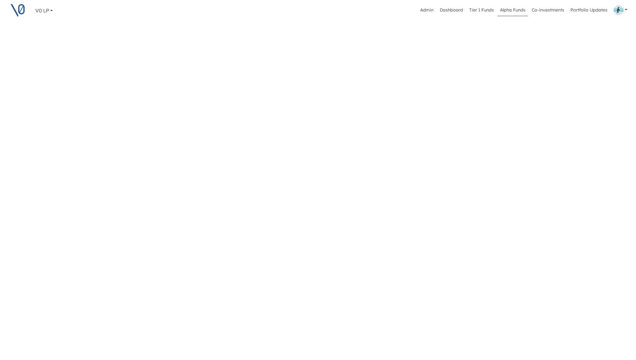
scroll to position [14, 0]
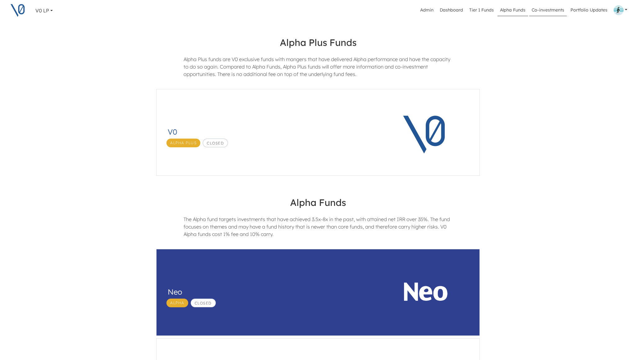
click at [542, 11] on link "Co-investments" at bounding box center [548, 10] width 38 height 12
